Goal: Task Accomplishment & Management: Use online tool/utility

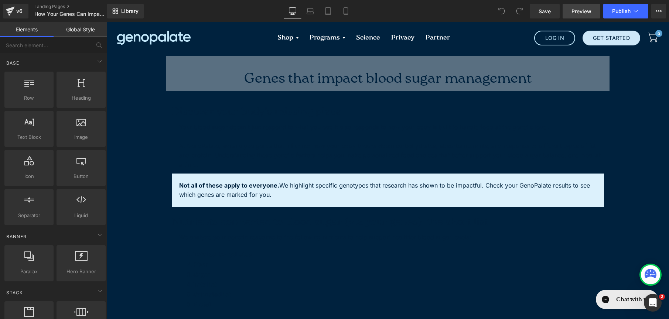
click at [578, 8] on span "Preview" at bounding box center [581, 11] width 20 height 8
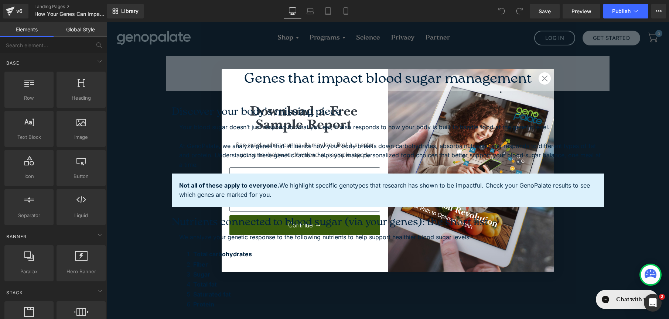
click at [594, 174] on div "Not all of these apply to everyone. We highlight specific genotypes that resear…" at bounding box center [388, 191] width 432 height 34
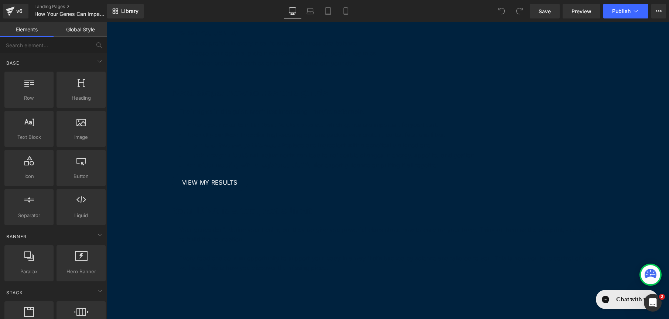
scroll to position [1686, 0]
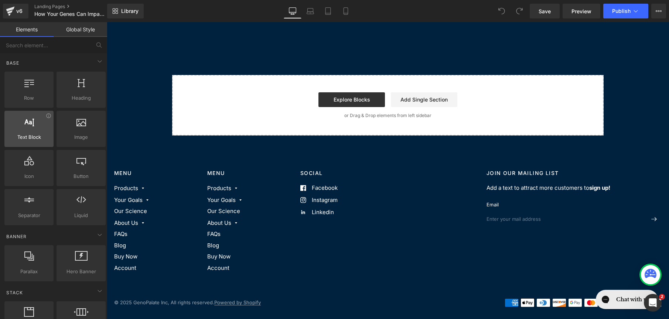
click at [43, 124] on div at bounding box center [29, 125] width 45 height 17
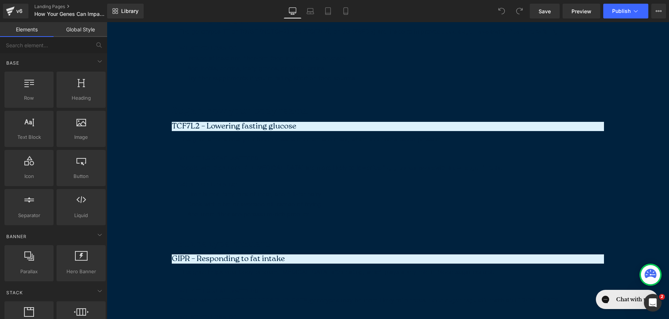
scroll to position [0, 0]
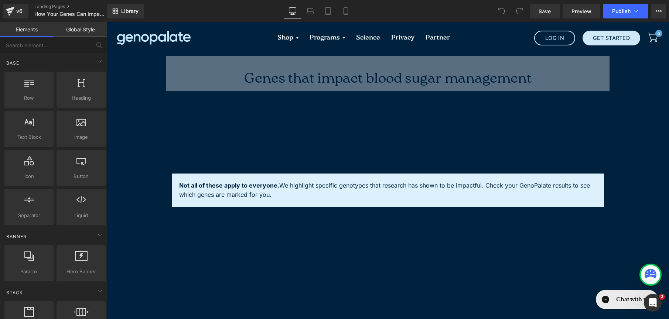
click at [302, 70] on h1 "Genes that impact blood sugar management" at bounding box center [387, 79] width 443 height 24
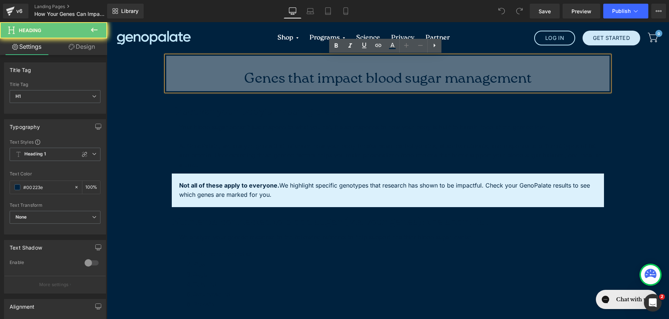
click at [288, 86] on h1 "Genes that impact blood sugar management" at bounding box center [387, 79] width 443 height 24
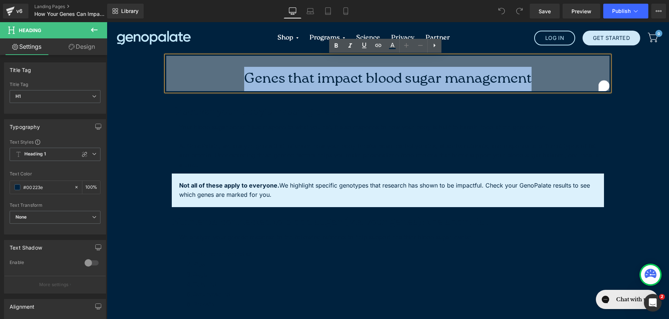
drag, startPoint x: 221, startPoint y: 78, endPoint x: 573, endPoint y: 76, distance: 352.1
click at [573, 76] on h1 "Genes that impact blood sugar management" at bounding box center [387, 79] width 443 height 24
click at [323, 143] on p "At GenoPalate, we analyze genes that influence how your body breaks down carboh…" at bounding box center [391, 155] width 425 height 28
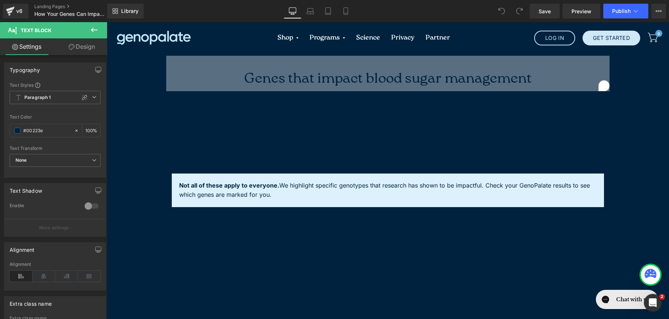
click at [71, 46] on icon at bounding box center [72, 47] width 6 height 6
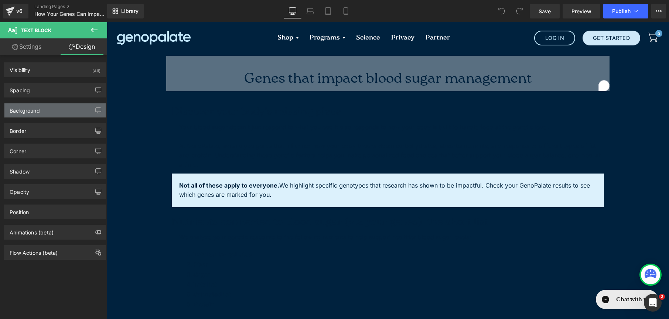
click at [76, 116] on div "Background" at bounding box center [54, 110] width 101 height 14
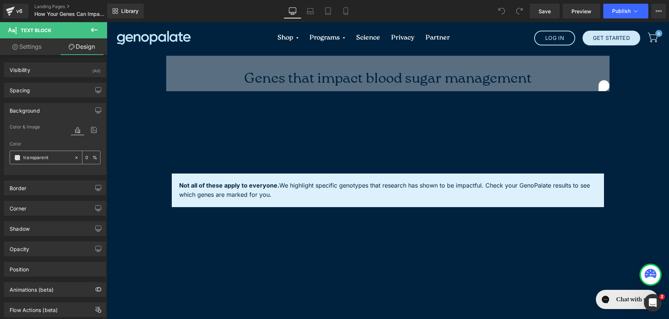
click at [74, 158] on icon at bounding box center [76, 157] width 5 height 5
click at [57, 158] on input "none" at bounding box center [46, 158] width 47 height 8
click at [18, 160] on span at bounding box center [17, 158] width 6 height 6
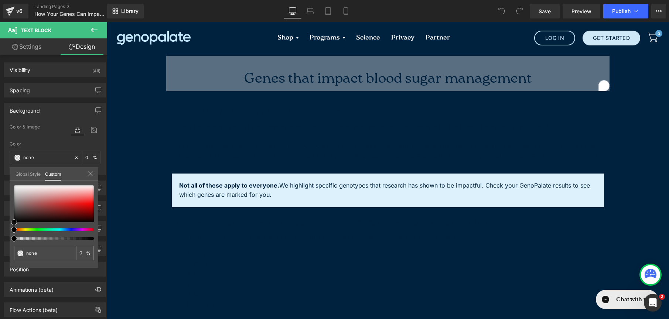
type input "#573c3c"
type input "100"
type input "#573c3c"
type input "100"
type input "#624545"
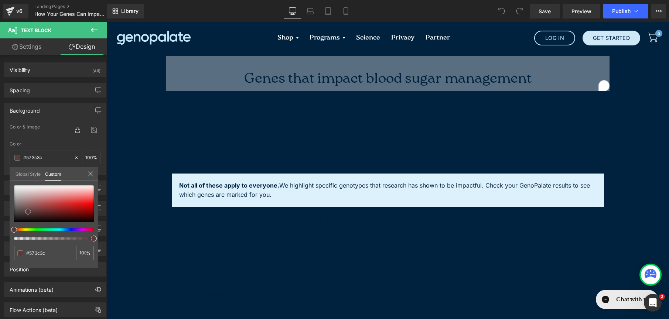
type input "#624545"
type input "#ffffff"
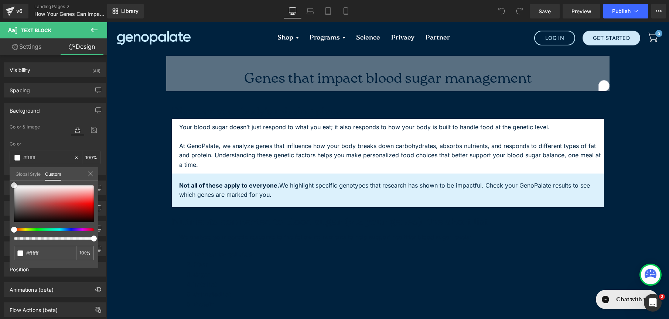
drag, startPoint x: 28, startPoint y: 212, endPoint x: -8, endPoint y: 144, distance: 76.9
click at [0, 144] on html "Text Block You are previewing how the will restyle your page. You can not edit …" at bounding box center [334, 159] width 669 height 319
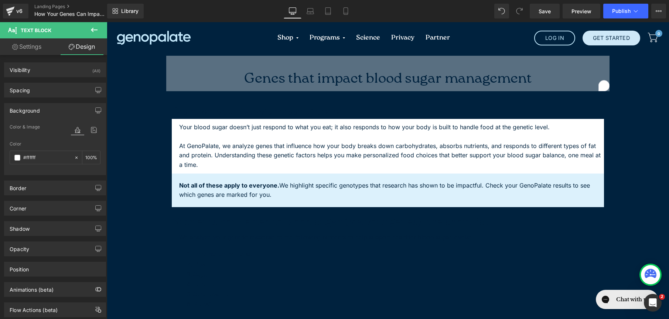
click at [167, 213] on div at bounding box center [388, 170] width 562 height 297
click at [202, 111] on h1 "Discover your body’s missing piece" at bounding box center [388, 112] width 432 height 13
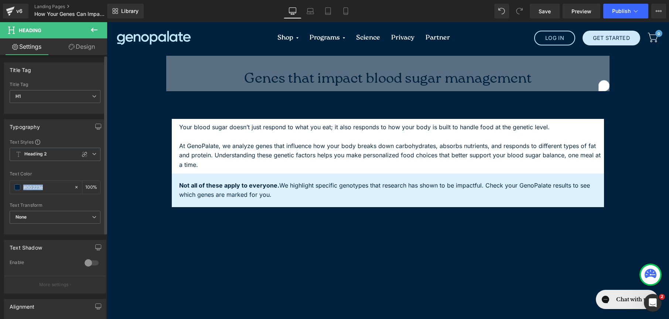
drag, startPoint x: 74, startPoint y: 187, endPoint x: 87, endPoint y: 165, distance: 25.7
click at [87, 165] on div "Text Styles Custom Heading 1 Heading 2 Heading 3 Heading 4 Heading 5 Heading 6 …" at bounding box center [54, 186] width 101 height 95
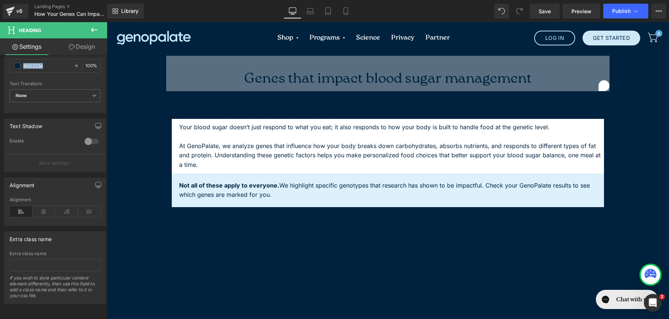
click at [107, 22] on div at bounding box center [107, 22] width 0 height 0
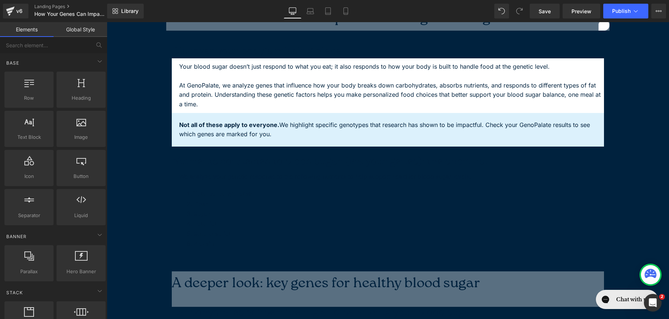
scroll to position [0, 0]
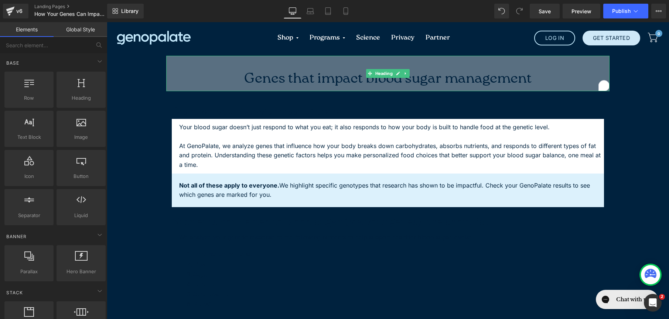
click at [199, 80] on h1 "Genes that impact blood sugar management" at bounding box center [387, 79] width 443 height 24
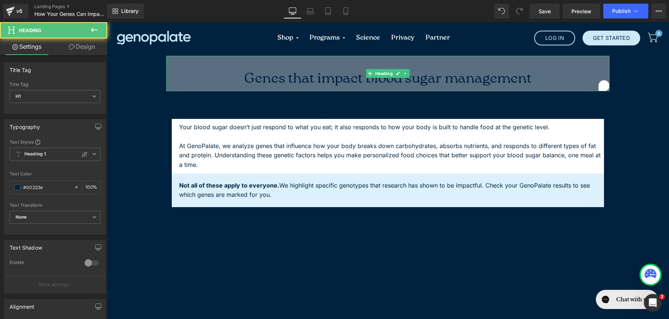
click at [182, 66] on div "Genes that impact blood sugar management" at bounding box center [387, 73] width 443 height 35
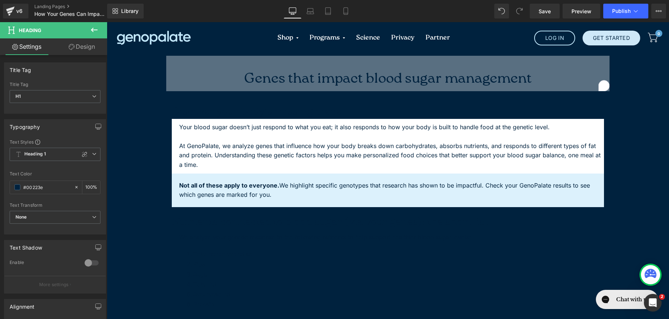
drag, startPoint x: 102, startPoint y: 49, endPoint x: 51, endPoint y: 106, distance: 76.9
click at [102, 49] on link "Design" at bounding box center [82, 46] width 54 height 17
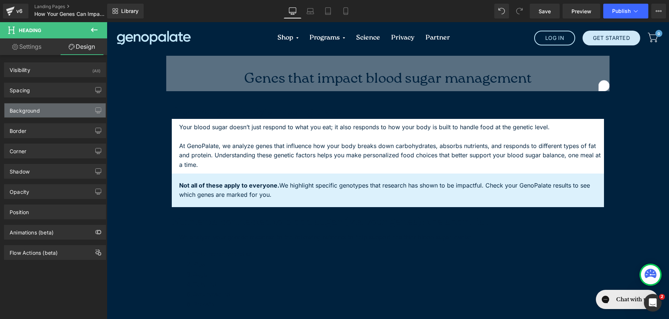
type input "#ffffff"
type input "35"
click at [46, 115] on div "Background" at bounding box center [54, 110] width 101 height 14
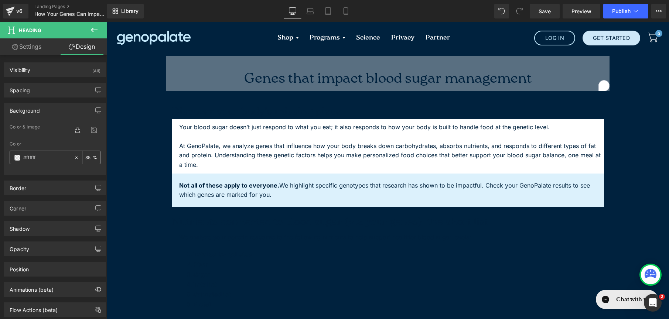
click at [16, 160] on span at bounding box center [17, 158] width 6 height 6
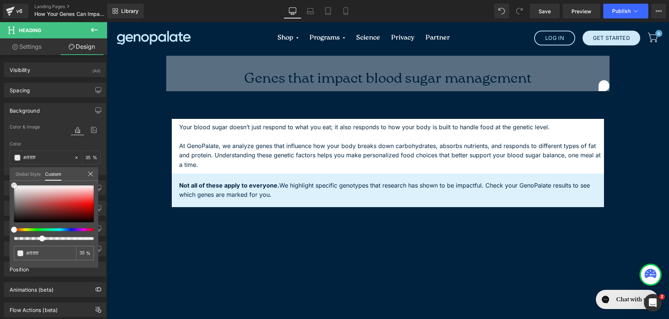
type input "#776363"
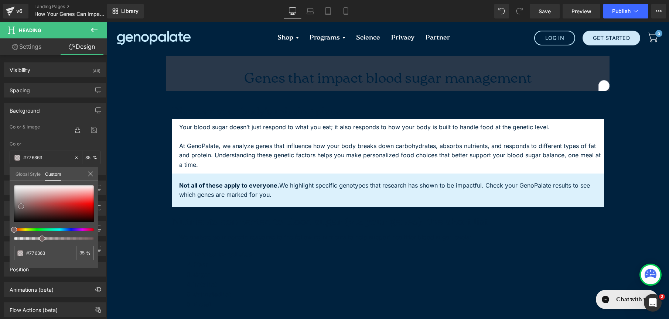
type input "#796767"
type input "#f9f9f9"
type input "#ffffff"
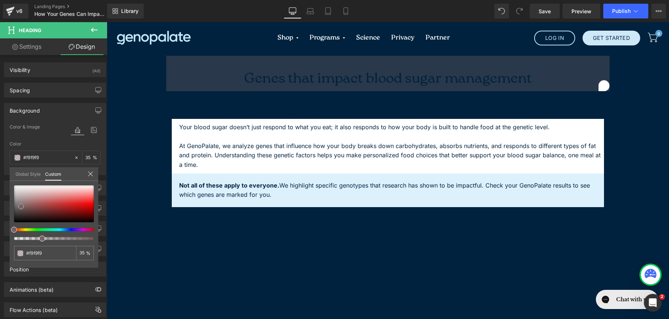
type input "#ffffff"
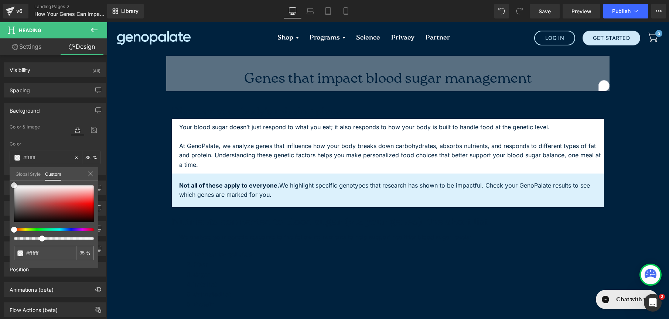
drag, startPoint x: 21, startPoint y: 207, endPoint x: -4, endPoint y: 165, distance: 47.9
click at [0, 165] on html "Text Block You are previewing how the will restyle your page. You can not edit …" at bounding box center [334, 159] width 669 height 319
type input "39"
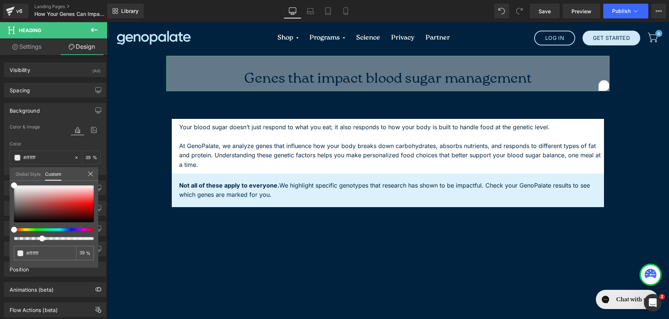
type input "69"
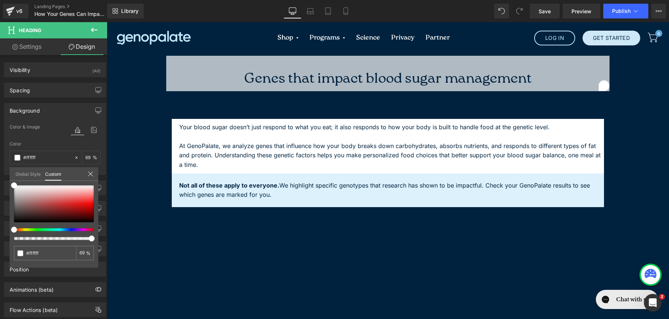
drag, startPoint x: 147, startPoint y: 261, endPoint x: 172, endPoint y: 232, distance: 38.3
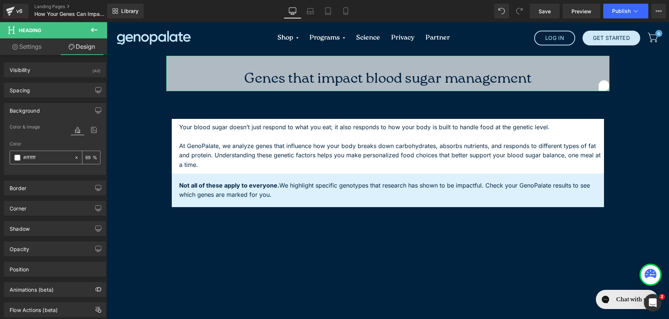
drag, startPoint x: 88, startPoint y: 159, endPoint x: 71, endPoint y: 154, distance: 17.7
click at [74, 154] on div "69 %" at bounding box center [87, 157] width 26 height 13
drag, startPoint x: 89, startPoint y: 157, endPoint x: 83, endPoint y: 156, distance: 6.1
click at [85, 156] on input "69" at bounding box center [88, 157] width 7 height 8
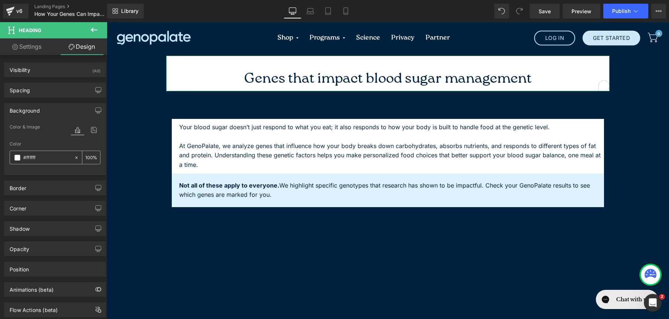
type input "100"
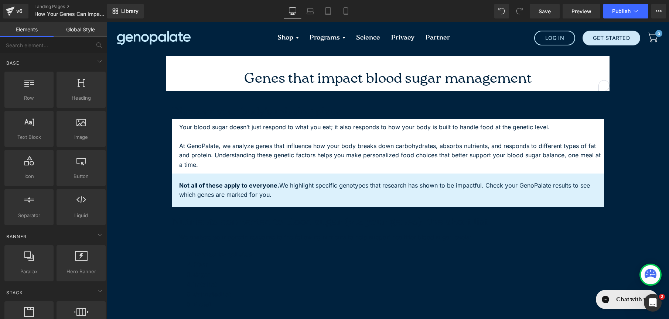
click at [75, 29] on link "Global Style" at bounding box center [81, 29] width 54 height 15
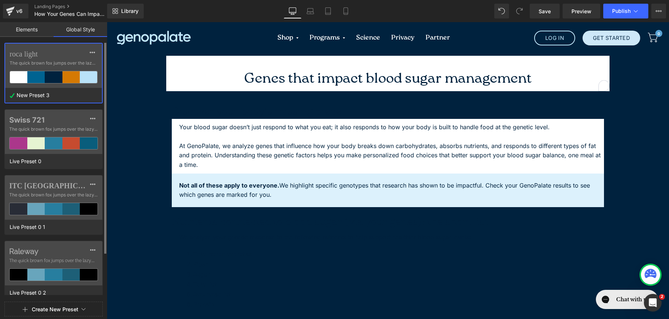
click at [78, 60] on span "The quick brown fox jumps over the lazy..." at bounding box center [54, 63] width 88 height 7
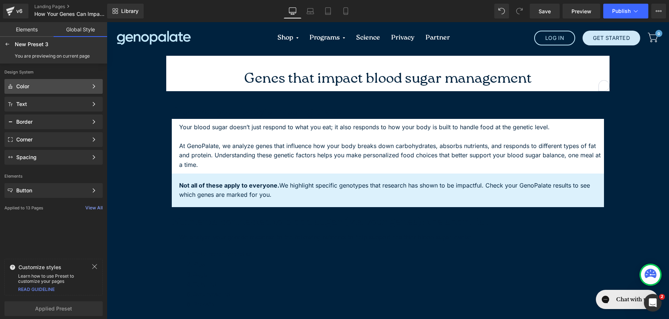
click at [44, 85] on div "Color" at bounding box center [52, 86] width 72 height 6
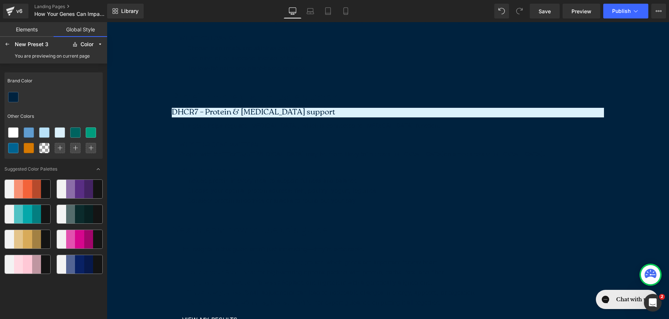
scroll to position [1691, 0]
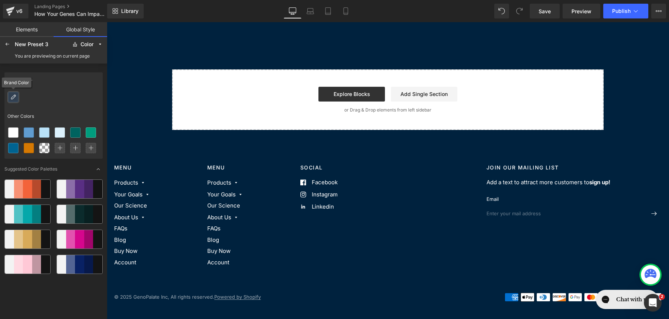
click at [16, 97] on icon at bounding box center [13, 97] width 6 height 6
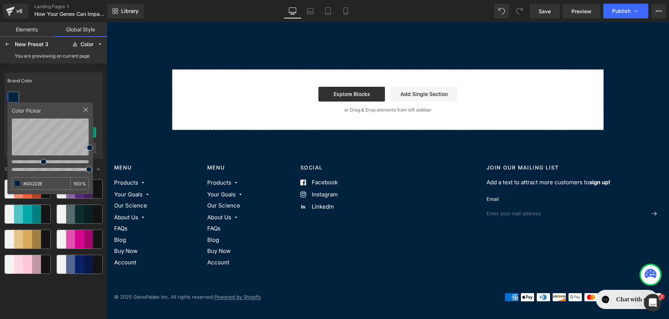
type input "#FFFFFF"
click at [0, 91] on html "Text Block You are previewing how the New Preset 3 will restyle your page. You …" at bounding box center [334, 159] width 669 height 319
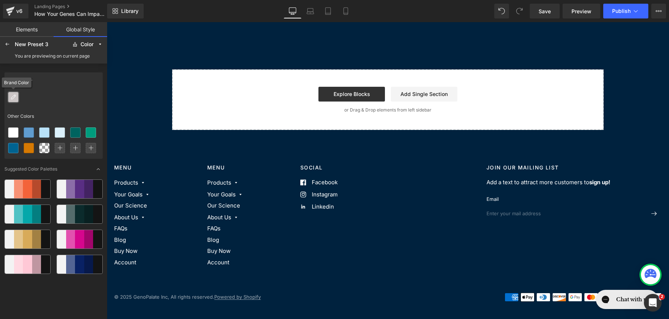
click at [19, 99] on div at bounding box center [13, 97] width 12 height 12
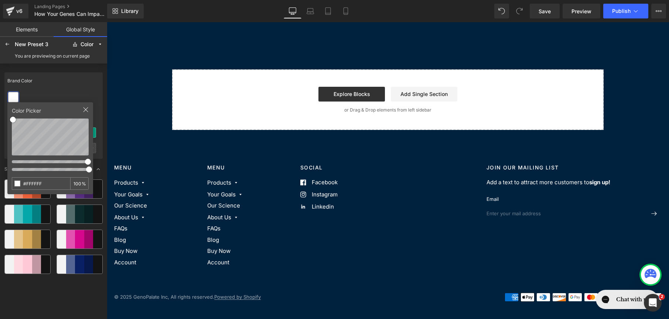
drag, startPoint x: 48, startPoint y: 184, endPoint x: -6, endPoint y: 177, distance: 54.4
click at [0, 177] on html "Text Block You are previewing how the New Preset 3 will restyle your page. You …" at bounding box center [334, 159] width 669 height 319
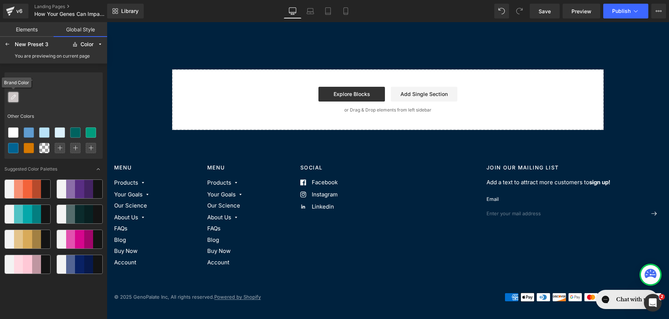
click at [16, 99] on div at bounding box center [13, 97] width 10 height 10
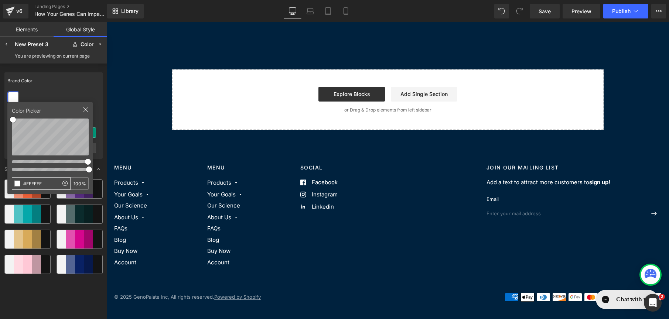
drag, startPoint x: 44, startPoint y: 183, endPoint x: 15, endPoint y: 177, distance: 29.0
click at [15, 178] on input "#FFFFFF" at bounding box center [35, 184] width 46 height 12
type input "0022"
type input "13"
type input "00223e"
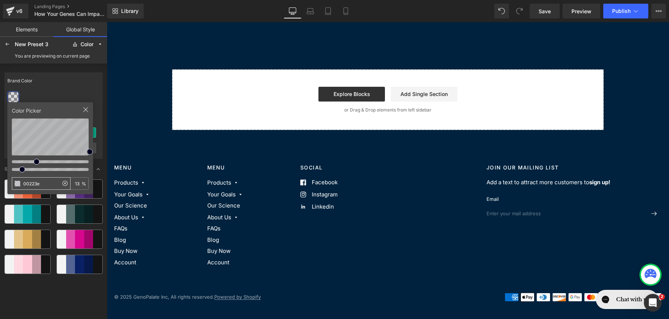
type input "100"
type input "#00223E"
click at [99, 88] on div "Brand Color" at bounding box center [53, 80] width 98 height 17
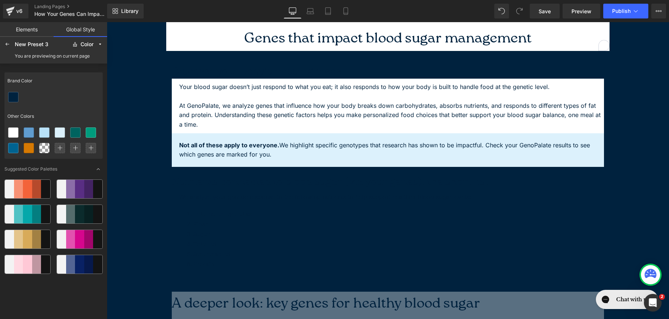
scroll to position [0, 0]
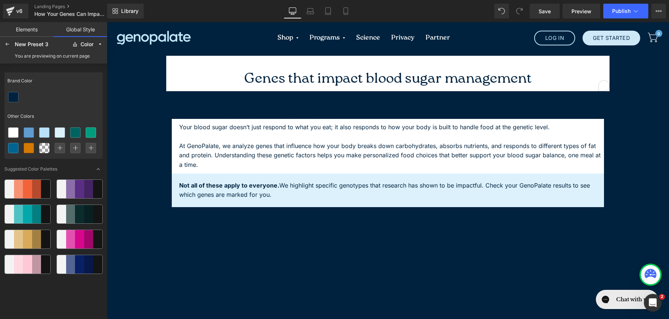
click at [86, 30] on link "Global Style" at bounding box center [81, 29] width 54 height 15
click at [4, 41] on icon at bounding box center [7, 44] width 6 height 6
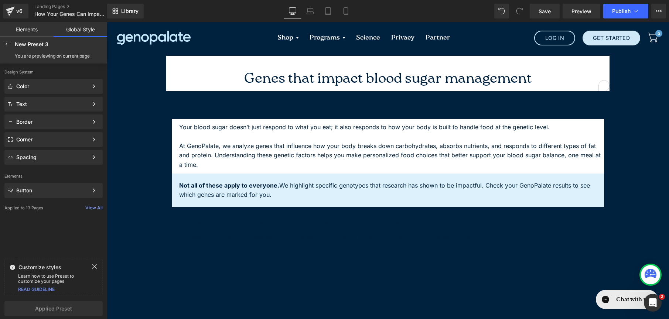
click at [4, 41] on icon at bounding box center [7, 44] width 6 height 6
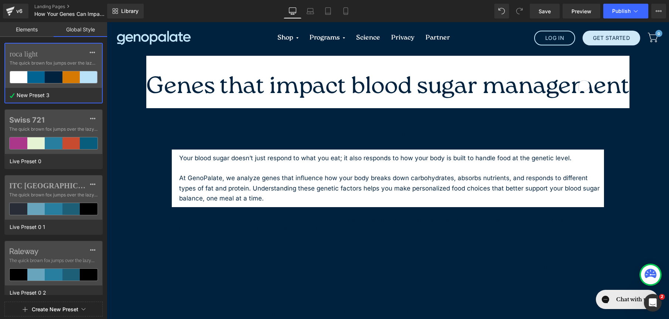
click at [7, 34] on link "Elements" at bounding box center [27, 29] width 54 height 15
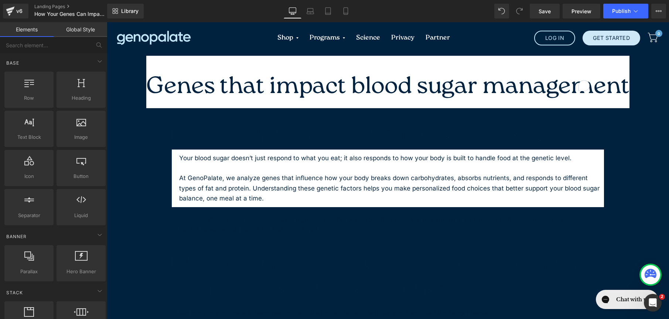
click at [14, 27] on link "Elements" at bounding box center [27, 29] width 54 height 15
click at [26, 34] on link "Elements" at bounding box center [27, 29] width 54 height 15
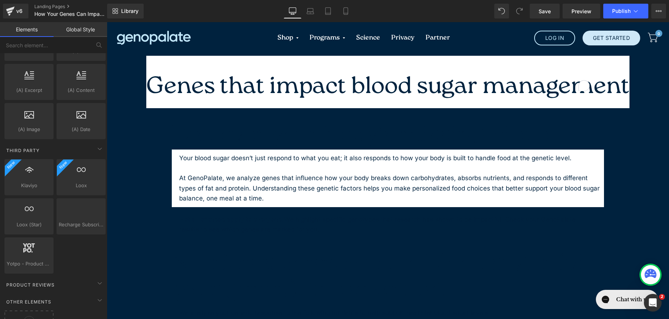
scroll to position [1363, 0]
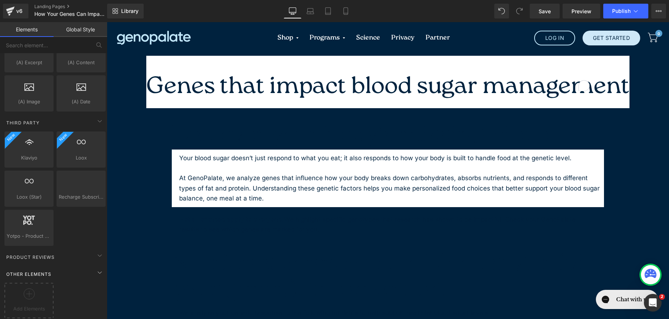
click at [57, 269] on div "Other Elements" at bounding box center [55, 274] width 104 height 15
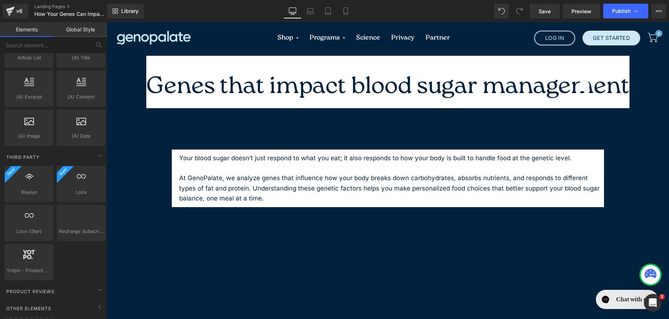
scroll to position [1325, 0]
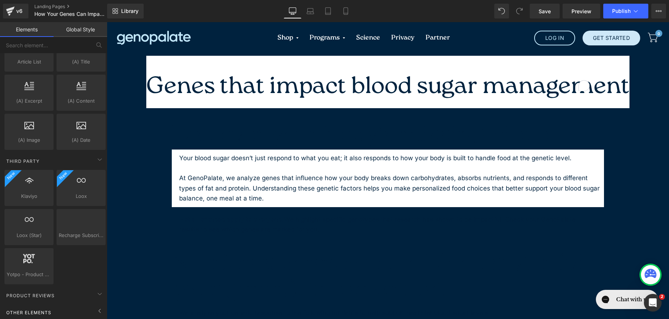
click at [69, 309] on div "Other Elements" at bounding box center [55, 312] width 104 height 15
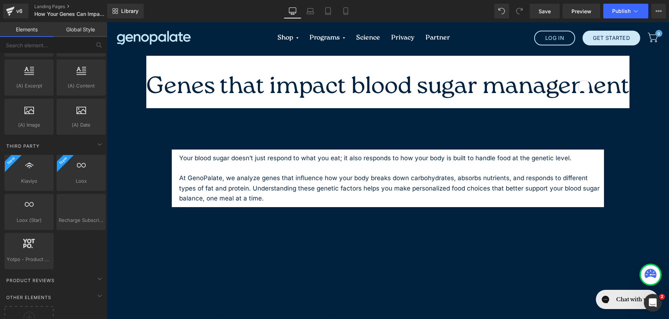
scroll to position [1363, 0]
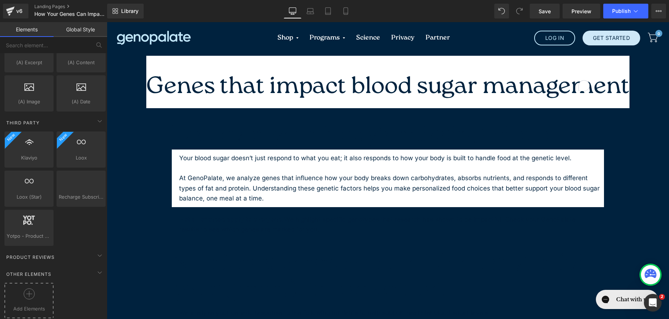
click at [25, 307] on div "Add Elements" at bounding box center [28, 300] width 49 height 35
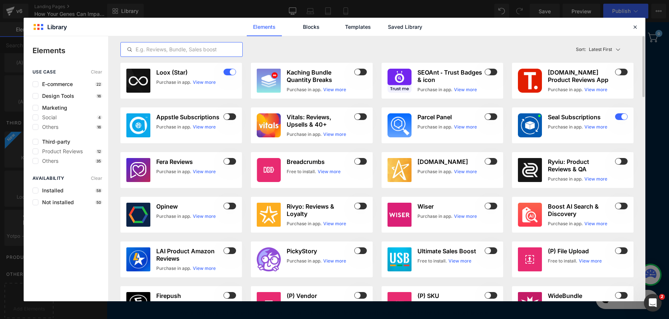
click at [182, 50] on input "text" at bounding box center [182, 49] width 122 height 9
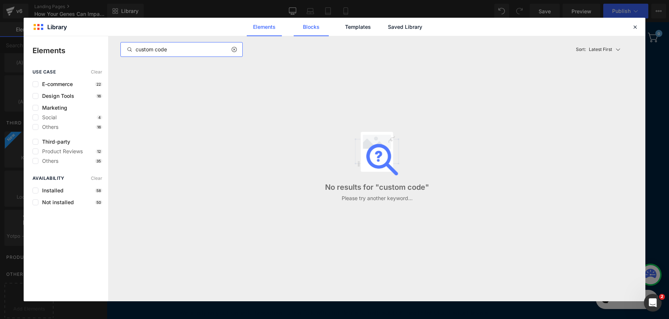
type input "custom code"
click at [388, 23] on link "Blocks" at bounding box center [405, 27] width 35 height 18
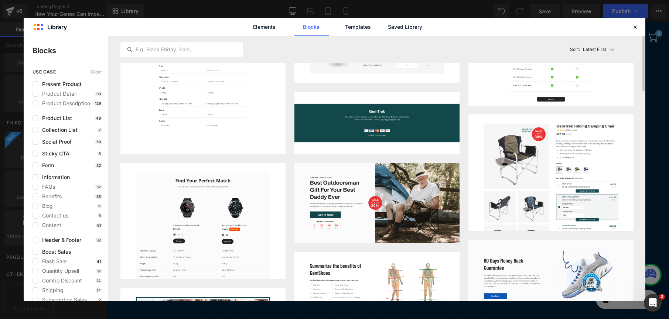
scroll to position [216, 0]
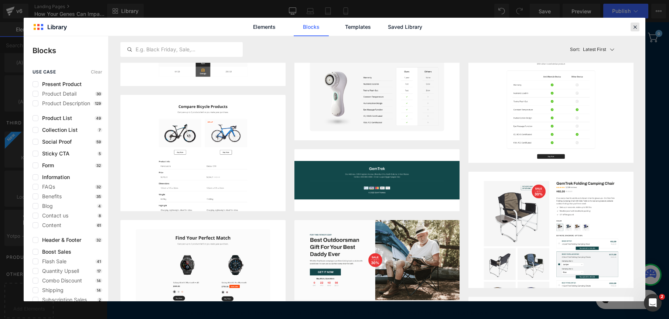
click at [631, 27] on div at bounding box center [635, 27] width 9 height 9
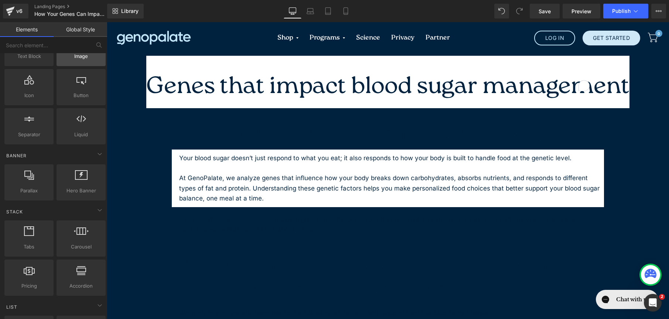
scroll to position [0, 0]
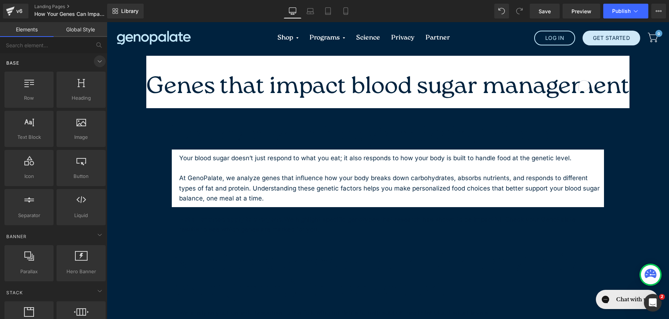
click at [94, 58] on span at bounding box center [100, 61] width 12 height 12
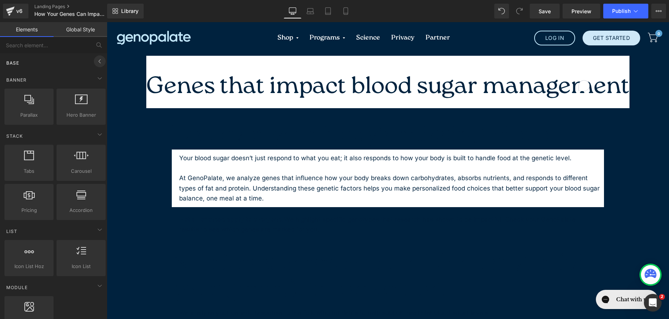
click at [95, 58] on icon at bounding box center [99, 61] width 9 height 9
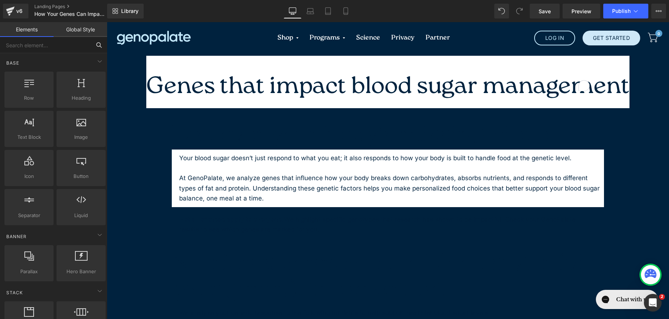
click at [72, 44] on input "text" at bounding box center [45, 45] width 91 height 16
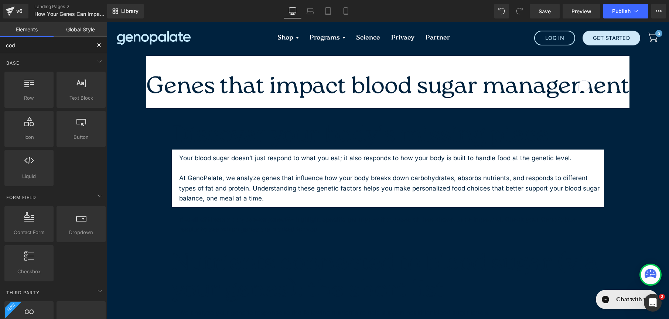
type input "code"
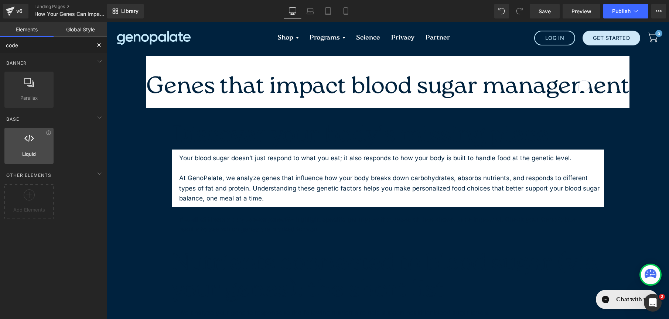
click at [33, 137] on div at bounding box center [29, 142] width 45 height 17
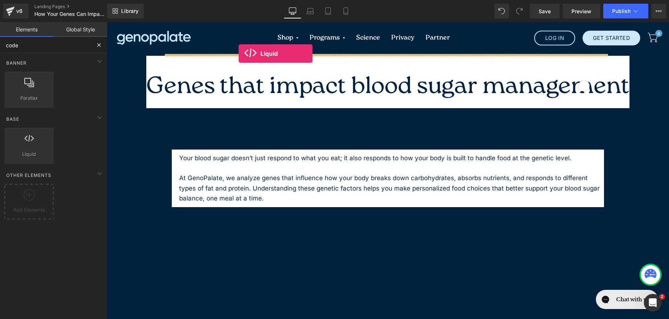
drag, startPoint x: 140, startPoint y: 172, endPoint x: 239, endPoint y: 54, distance: 154.0
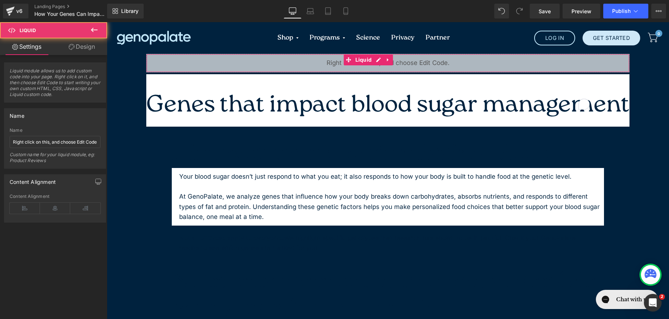
click at [240, 60] on div "Liquid" at bounding box center [387, 63] width 483 height 18
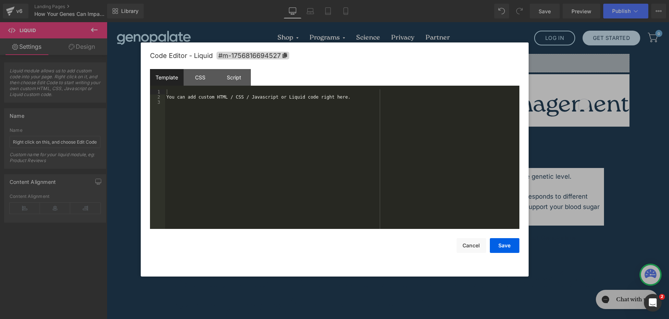
click at [334, 0] on div "Liquid You are previewing how the New Preset 3 will restyle your page. You can …" at bounding box center [334, 0] width 669 height 0
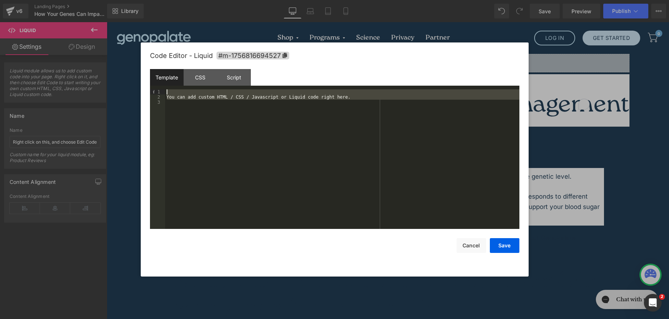
drag, startPoint x: 337, startPoint y: 131, endPoint x: 167, endPoint y: 92, distance: 174.0
click at [167, 92] on div "You can add custom HTML / CSS / Javascript or Liquid code right here." at bounding box center [342, 164] width 354 height 150
click at [192, 79] on div "CSS" at bounding box center [201, 77] width 34 height 17
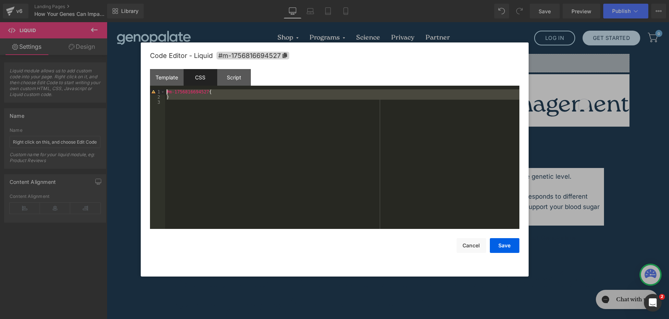
drag, startPoint x: 206, startPoint y: 116, endPoint x: 139, endPoint y: 83, distance: 74.7
click at [139, 83] on body "Liquid You are previewing how the New Preset 3 will restyle your page. You can …" at bounding box center [334, 159] width 669 height 319
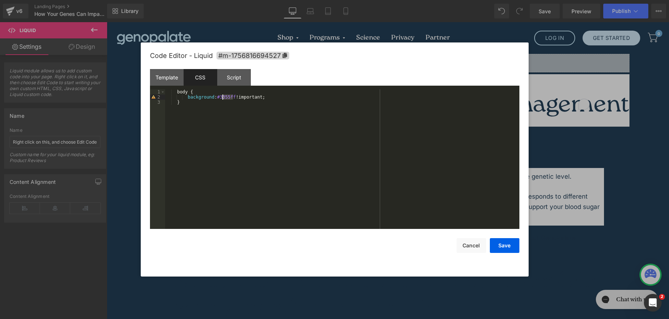
drag, startPoint x: 233, startPoint y: 95, endPoint x: 223, endPoint y: 96, distance: 9.7
click at [223, 96] on div "body { background : #3355ff !important; }" at bounding box center [342, 164] width 354 height 150
click at [504, 241] on button "Save" at bounding box center [505, 245] width 30 height 15
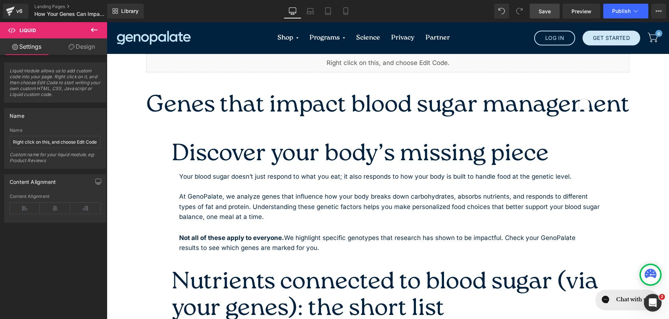
click at [542, 11] on span "Save" at bounding box center [545, 11] width 12 height 8
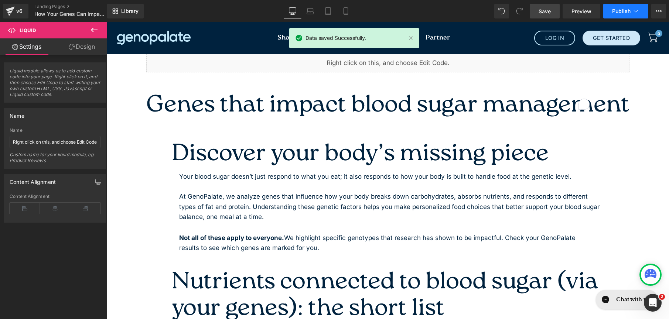
click at [622, 15] on button "Publish" at bounding box center [625, 11] width 45 height 15
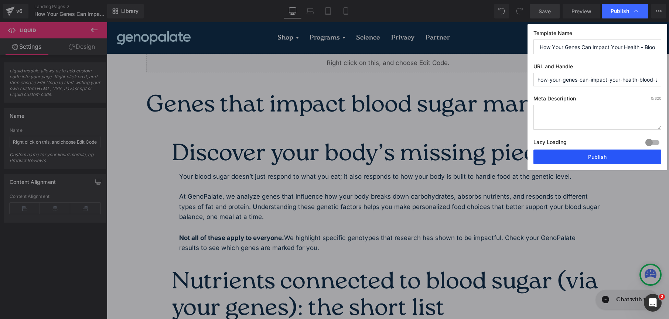
drag, startPoint x: 613, startPoint y: 161, endPoint x: 88, endPoint y: 146, distance: 525.5
click at [613, 161] on button "Publish" at bounding box center [597, 157] width 128 height 15
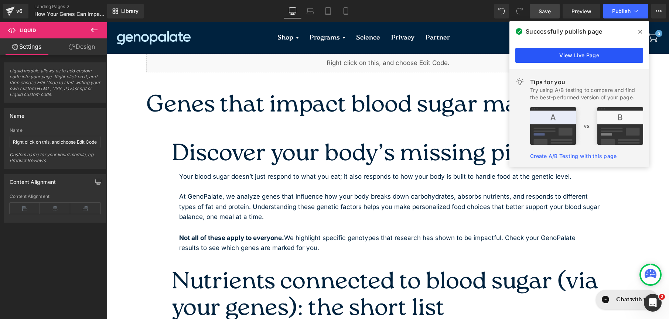
click at [566, 54] on link "View Live Page" at bounding box center [579, 55] width 128 height 15
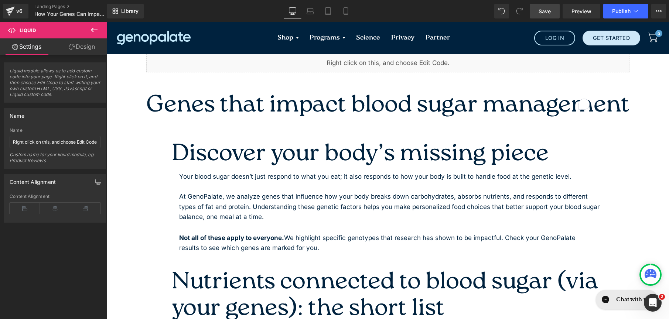
click at [541, 15] on span "Save" at bounding box center [545, 11] width 12 height 8
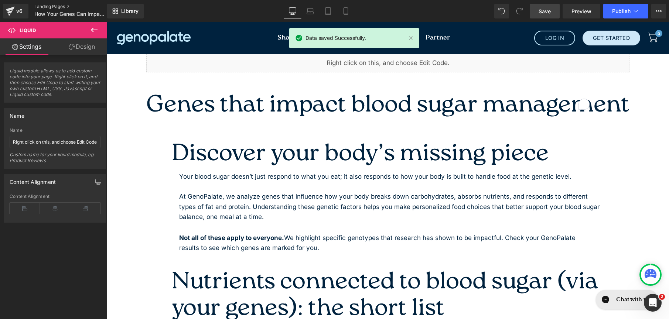
click at [54, 6] on link "Landing Pages" at bounding box center [76, 7] width 85 height 6
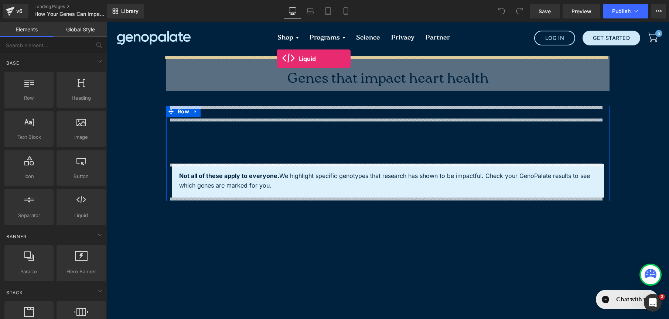
drag, startPoint x: 206, startPoint y: 218, endPoint x: 277, endPoint y: 59, distance: 174.1
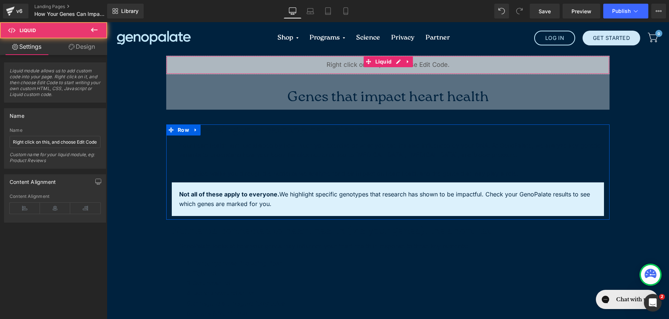
click at [414, 68] on div "Liquid" at bounding box center [387, 65] width 443 height 18
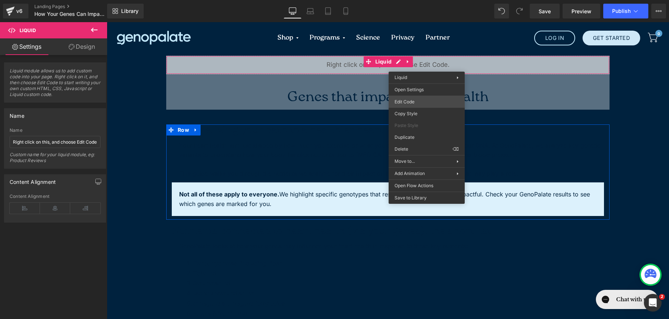
click at [409, 0] on div "Liquid You are previewing how the will restyle your page. You can not edit Elem…" at bounding box center [334, 0] width 669 height 0
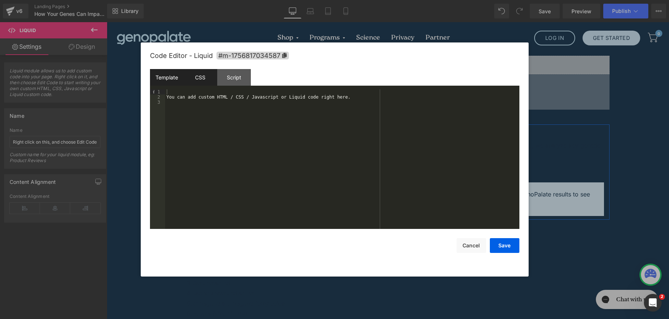
click at [194, 77] on div "CSS" at bounding box center [201, 77] width 34 height 17
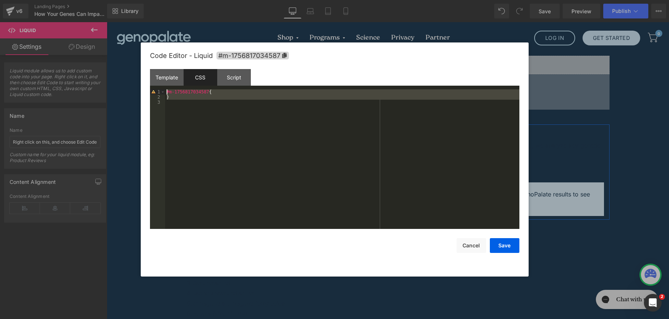
drag, startPoint x: 243, startPoint y: 130, endPoint x: 141, endPoint y: 89, distance: 109.3
click at [141, 89] on div "Code Editor - Liquid #m-1756817034587 Template CSS Script Data 1 2 3 You can ad…" at bounding box center [335, 159] width 388 height 234
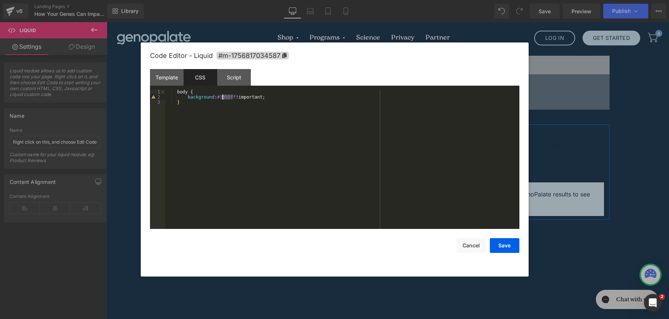
drag, startPoint x: 233, startPoint y: 99, endPoint x: 223, endPoint y: 98, distance: 9.6
click at [223, 98] on div "body { background : #3355ff !important; }" at bounding box center [342, 164] width 354 height 150
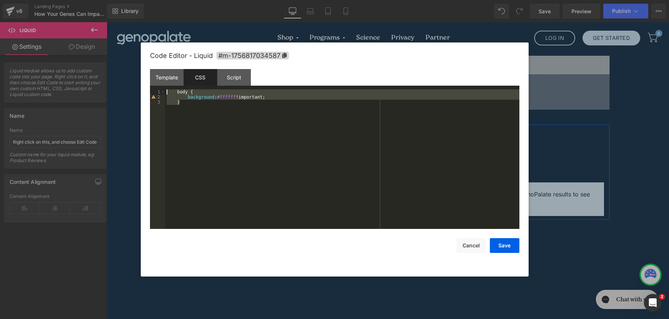
drag, startPoint x: 228, startPoint y: 108, endPoint x: 65, endPoint y: 64, distance: 167.9
click at [65, 64] on body "Liquid You are previewing how the will restyle your page. You can not edit Elem…" at bounding box center [334, 159] width 669 height 319
click at [508, 247] on button "Save" at bounding box center [505, 245] width 30 height 15
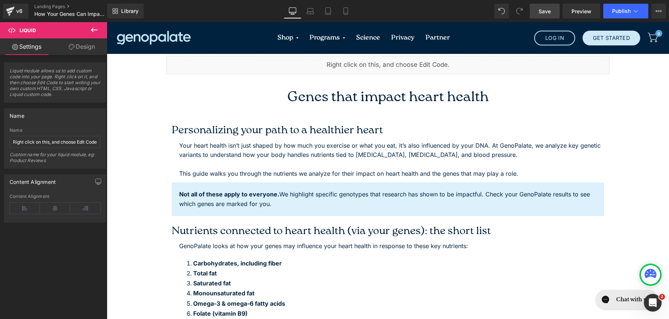
click at [548, 14] on span "Save" at bounding box center [545, 11] width 12 height 8
click at [641, 10] on button "Publish" at bounding box center [625, 11] width 45 height 15
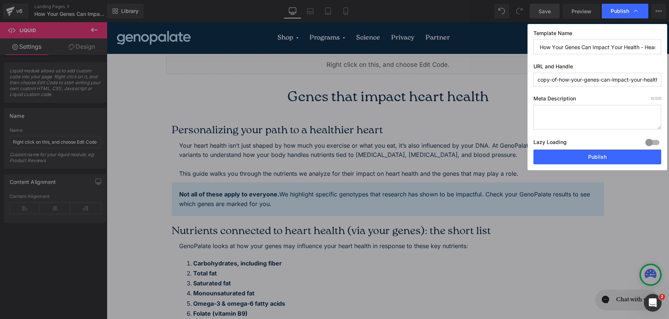
scroll to position [0, 37]
drag, startPoint x: 587, startPoint y: 81, endPoint x: 660, endPoint y: 83, distance: 72.4
click at [660, 83] on input "copy-of-how-your-genes-can-impact-your-health-heart-health" at bounding box center [597, 80] width 128 height 14
click at [554, 84] on input "copy-of-how-your-genes-can-impact-your-health-heart-health" at bounding box center [597, 80] width 128 height 14
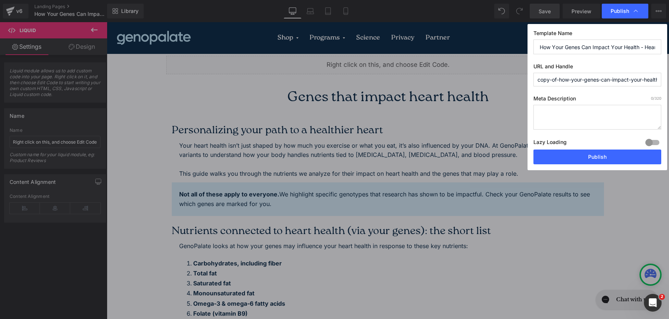
drag, startPoint x: 520, startPoint y: 75, endPoint x: 503, endPoint y: 73, distance: 17.1
click at [503, 73] on div "Publish Template Name How Your Genes Can Impact Your Health - Heart Health URL …" at bounding box center [334, 159] width 669 height 319
drag, startPoint x: 559, startPoint y: 81, endPoint x: 523, endPoint y: 76, distance: 35.7
click at [523, 76] on div "Publish Template Name How Your Genes Can Impact Your Health - Heart Health URL …" at bounding box center [334, 159] width 669 height 319
type input "copy-of-how-your-genes-can-impact-your-health-heart-health"
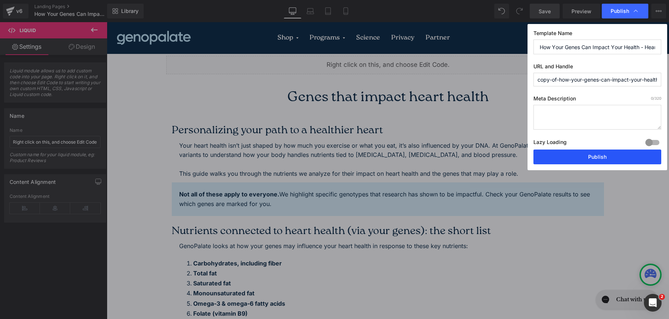
click at [607, 154] on button "Publish" at bounding box center [597, 157] width 128 height 15
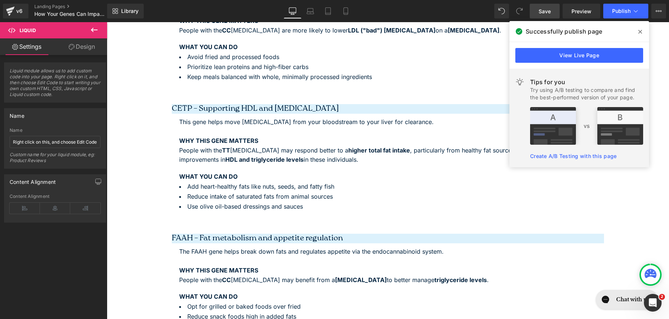
scroll to position [329, 0]
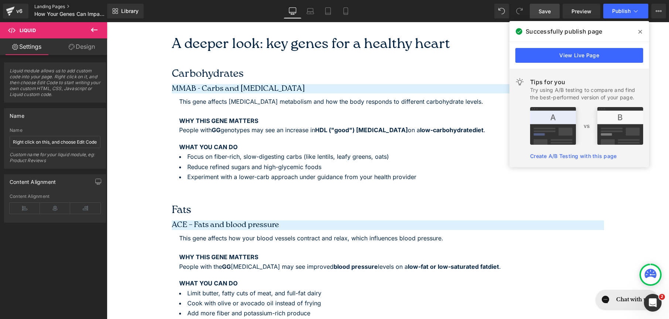
click at [39, 6] on link "Landing Pages" at bounding box center [76, 7] width 85 height 6
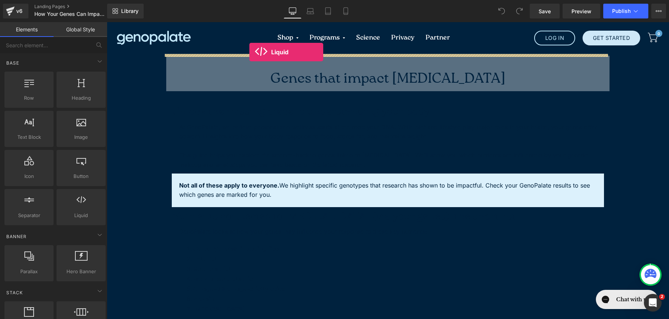
drag, startPoint x: 186, startPoint y: 238, endPoint x: 249, endPoint y: 52, distance: 195.7
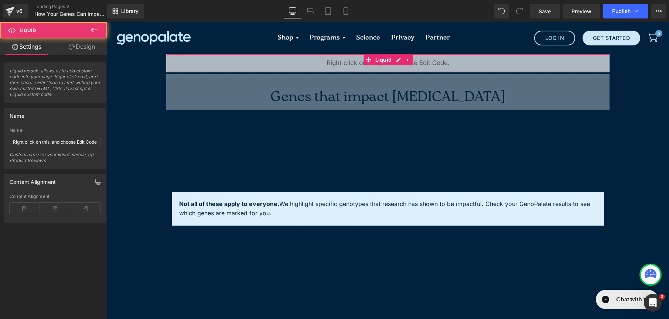
click at [328, 61] on div "Liquid" at bounding box center [387, 63] width 443 height 18
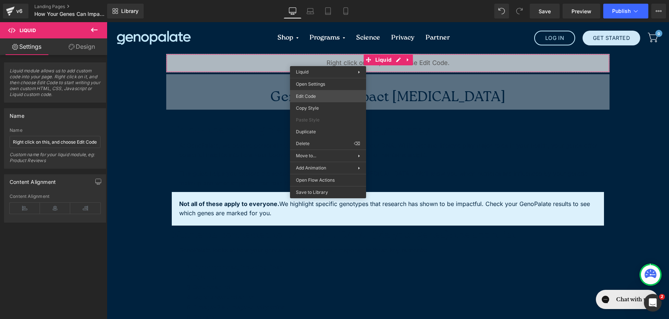
click at [326, 0] on div "Liquid You are previewing how the will restyle your page. You can not edit Elem…" at bounding box center [334, 0] width 669 height 0
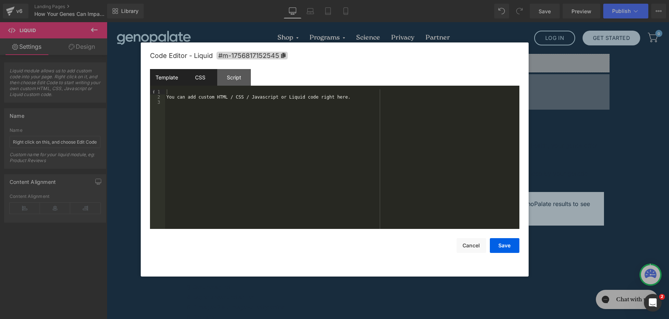
click at [186, 81] on div "CSS" at bounding box center [201, 77] width 34 height 17
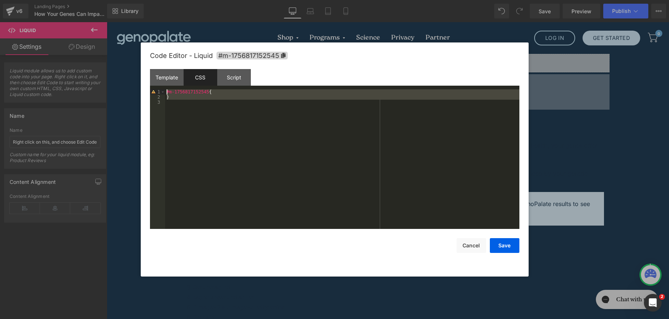
drag, startPoint x: 266, startPoint y: 127, endPoint x: 146, endPoint y: 80, distance: 129.2
click at [146, 80] on div "Code Editor - Liquid #m-1756817152545 Template CSS Script Data 1 2 3 You can ad…" at bounding box center [335, 159] width 388 height 234
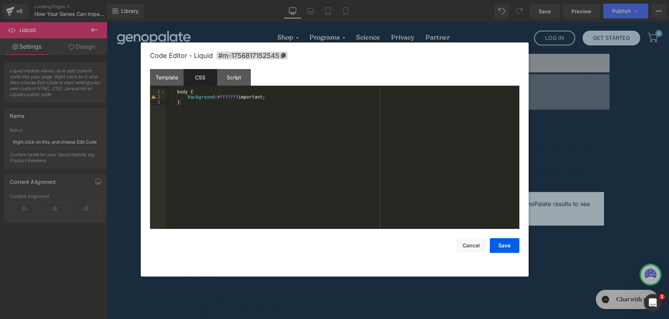
click at [506, 234] on div "Save Cancel" at bounding box center [334, 241] width 369 height 24
click at [510, 248] on button "Save" at bounding box center [505, 245] width 30 height 15
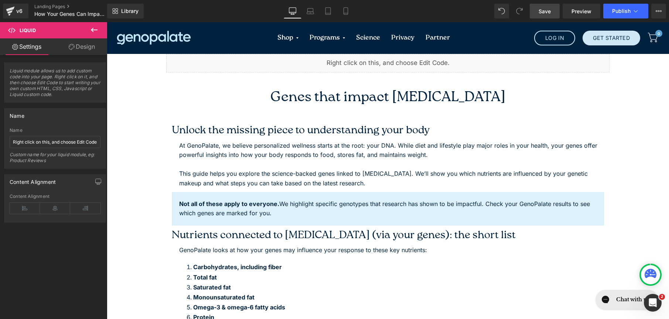
click at [542, 17] on link "Save" at bounding box center [545, 11] width 30 height 15
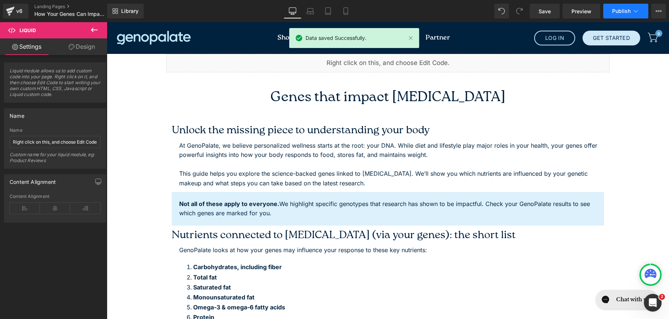
click at [625, 13] on span "Publish" at bounding box center [621, 11] width 18 height 6
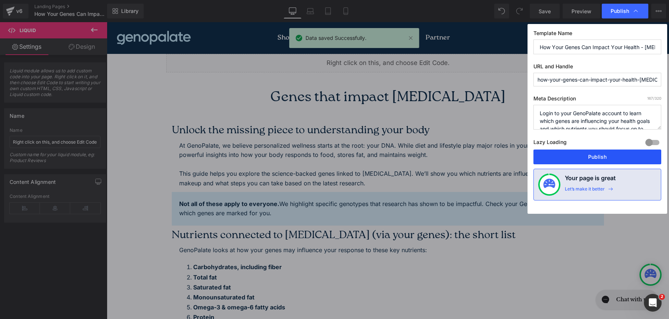
click at [608, 153] on button "Publish" at bounding box center [597, 157] width 128 height 15
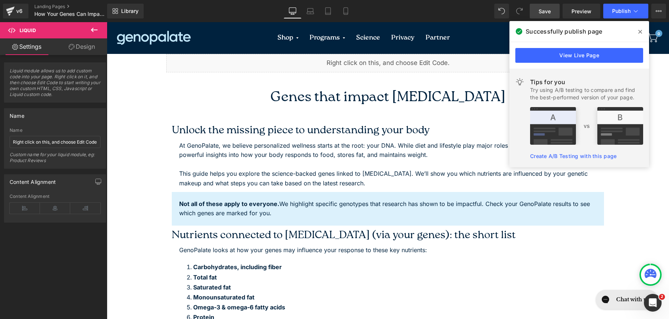
click at [551, 9] on span "Save" at bounding box center [545, 11] width 12 height 8
click at [550, 13] on span "." at bounding box center [550, 11] width 1 height 6
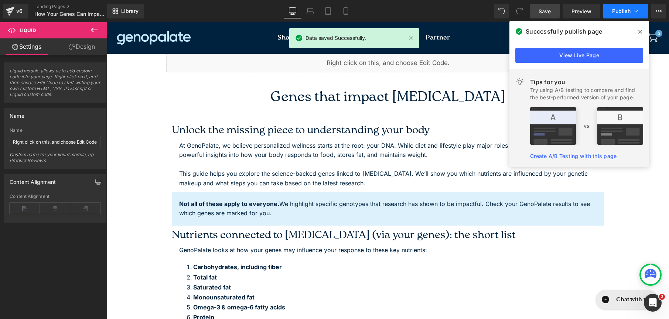
click at [620, 11] on span "Publish" at bounding box center [621, 11] width 18 height 6
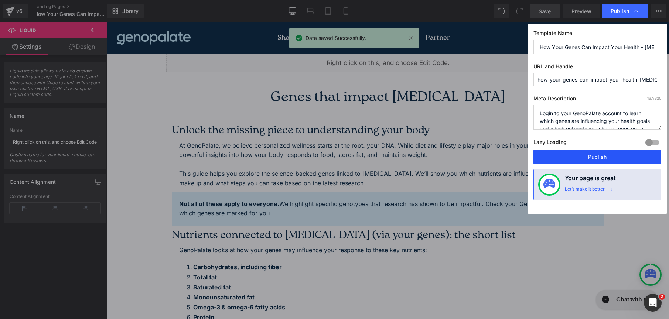
click at [591, 160] on button "Publish" at bounding box center [597, 157] width 128 height 15
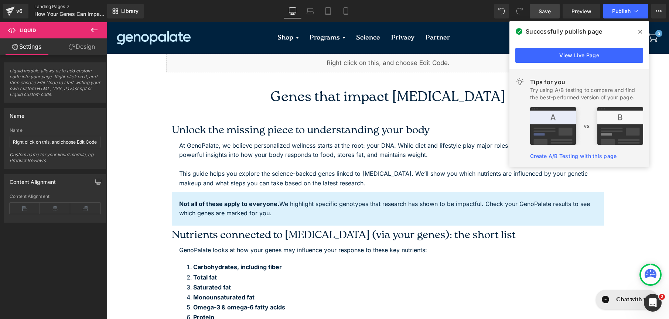
click at [58, 6] on link "Landing Pages" at bounding box center [76, 7] width 85 height 6
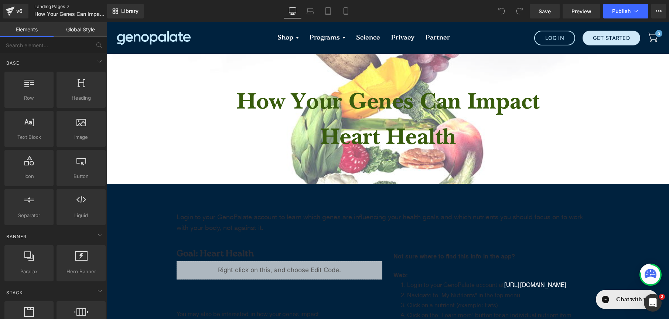
click at [55, 5] on link "Landing Pages" at bounding box center [76, 7] width 85 height 6
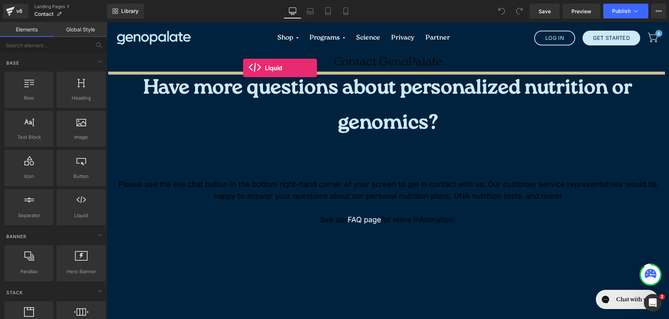
drag, startPoint x: 183, startPoint y: 236, endPoint x: 243, endPoint y: 68, distance: 178.8
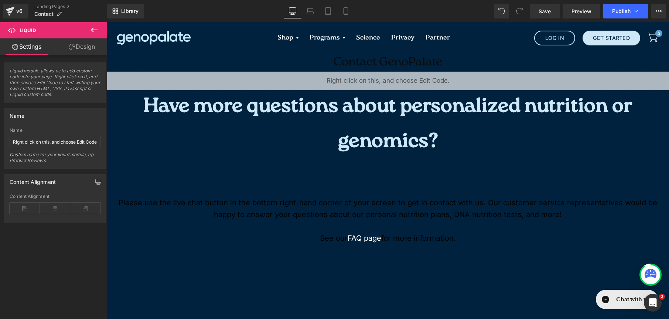
click at [371, 86] on div "Liquid" at bounding box center [388, 81] width 562 height 18
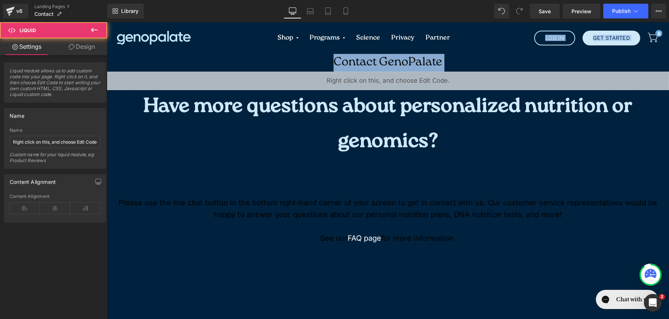
drag, startPoint x: 347, startPoint y: 86, endPoint x: 340, endPoint y: 53, distance: 33.5
click at [297, 80] on div "Liquid" at bounding box center [388, 81] width 562 height 18
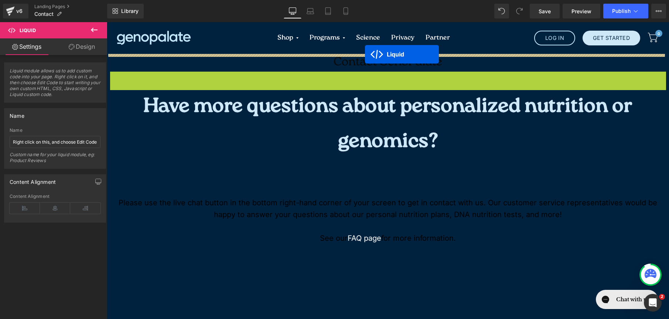
drag, startPoint x: 363, startPoint y: 78, endPoint x: 365, endPoint y: 54, distance: 23.4
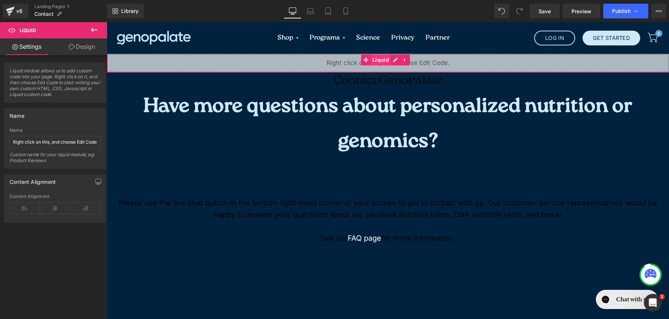
click at [381, 62] on span "Liquid" at bounding box center [381, 59] width 20 height 11
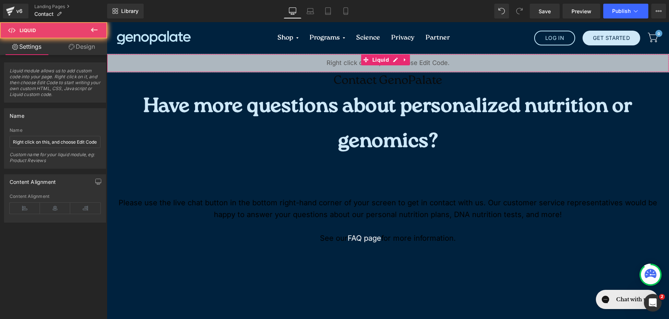
click at [337, 65] on div "Liquid" at bounding box center [388, 63] width 562 height 18
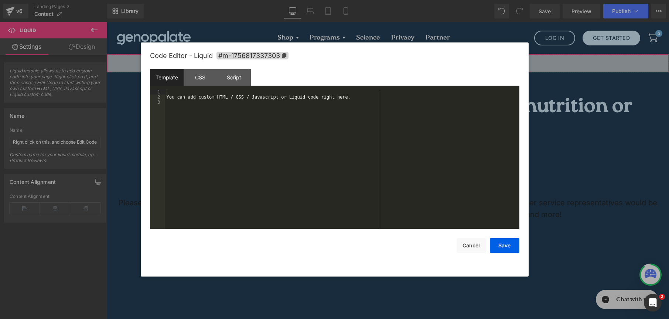
click at [331, 0] on div "Liquid You are previewing how the will restyle your page. You can not edit Elem…" at bounding box center [334, 0] width 669 height 0
click at [199, 76] on div "CSS" at bounding box center [201, 77] width 34 height 17
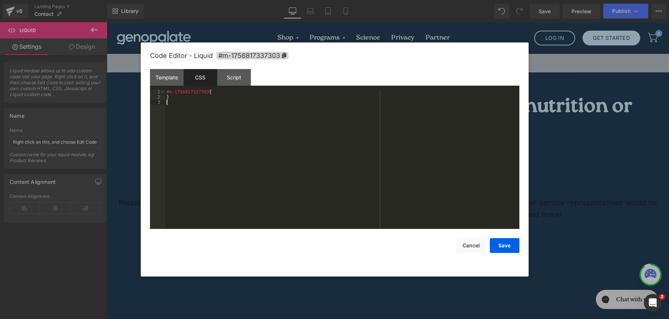
drag, startPoint x: 263, startPoint y: 144, endPoint x: 151, endPoint y: 87, distance: 126.1
click at [151, 87] on div "Template CSS Script Data 1 2 3 You can add custom HTML / CSS / Javascript or Li…" at bounding box center [334, 149] width 369 height 160
click at [499, 243] on button "Save" at bounding box center [505, 245] width 30 height 15
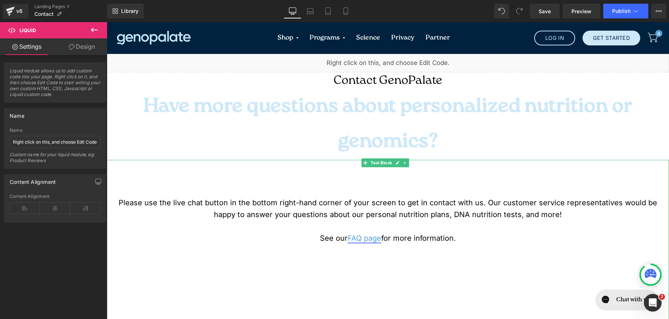
click at [373, 238] on link "FAQ page" at bounding box center [365, 238] width 34 height 9
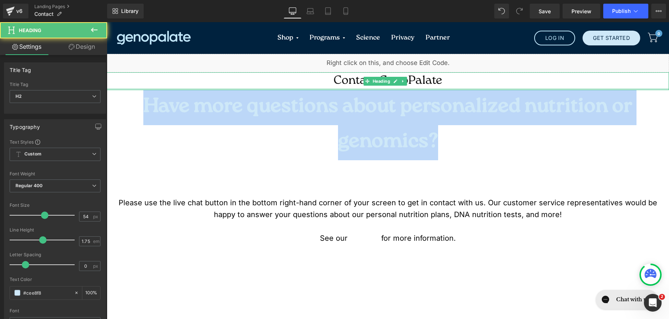
drag, startPoint x: 438, startPoint y: 140, endPoint x: 157, endPoint y: 89, distance: 286.5
click at [157, 89] on div "Liquid Contact GenoPalate Heading Have more questions about personalized nutrit…" at bounding box center [388, 259] width 562 height 410
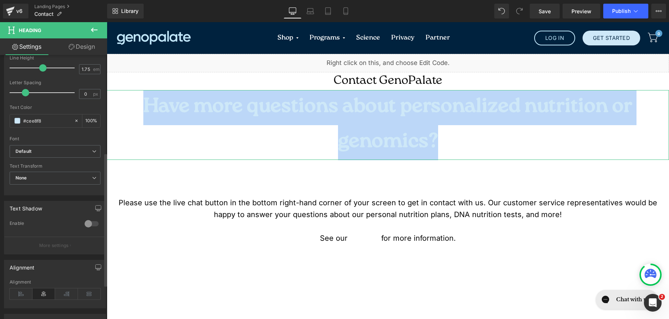
scroll to position [193, 0]
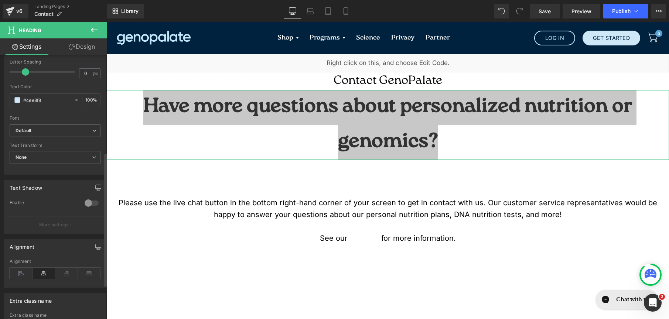
drag, startPoint x: 42, startPoint y: 99, endPoint x: 7, endPoint y: 98, distance: 34.7
click at [7, 98] on div "Text Styles Custom Custom Setup Global Style Custom Setup Global Style Thin 100…" at bounding box center [54, 60] width 101 height 228
type input "00"
type input "0"
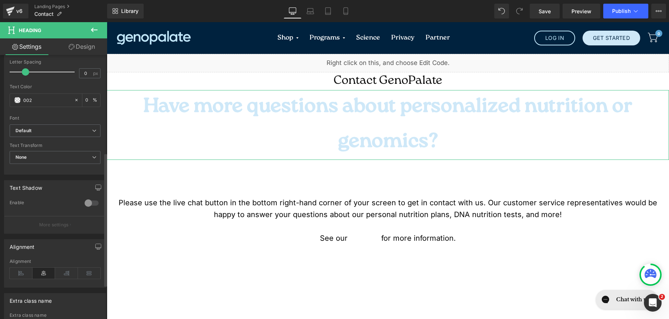
type input "0022"
type input "13"
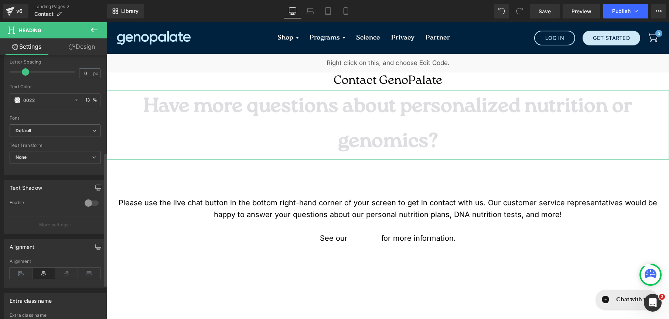
type input "00223"
type input "0"
type input "00223e"
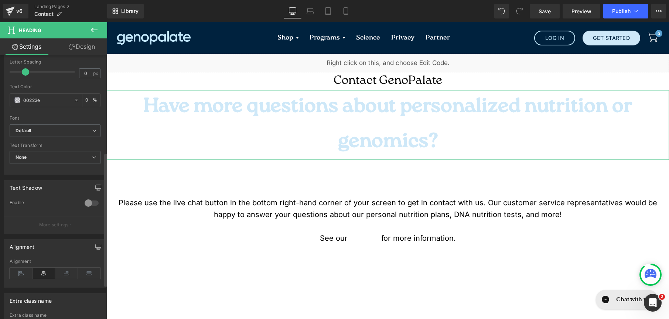
type input "100"
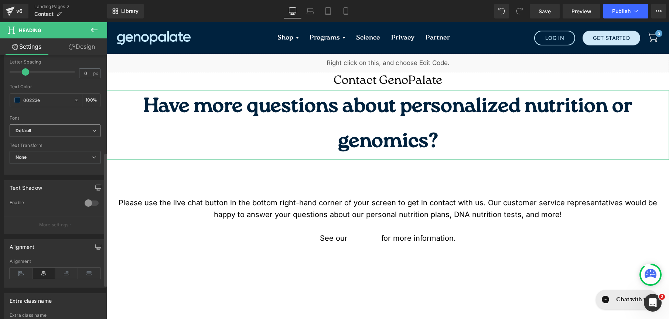
type input "#00223e"
click at [72, 136] on span "Default" at bounding box center [55, 130] width 91 height 13
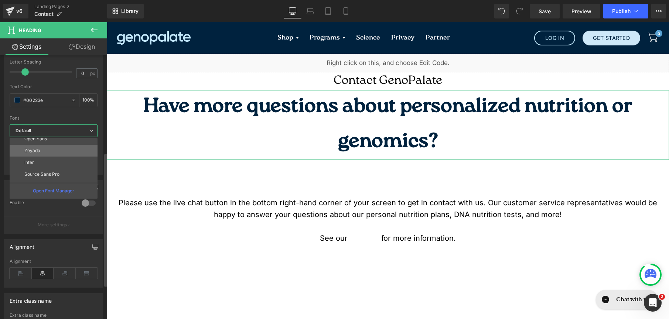
scroll to position [109, 0]
click at [64, 153] on li "roca light" at bounding box center [55, 153] width 91 height 12
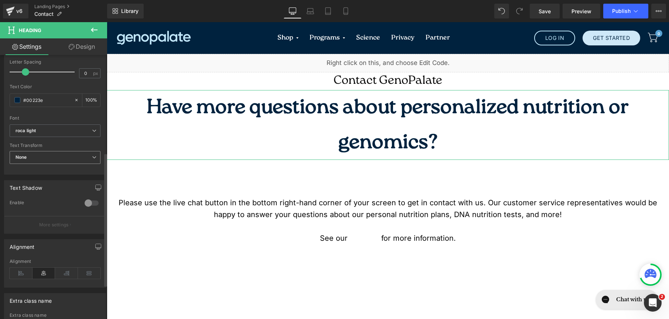
click at [64, 159] on span "None" at bounding box center [55, 157] width 91 height 13
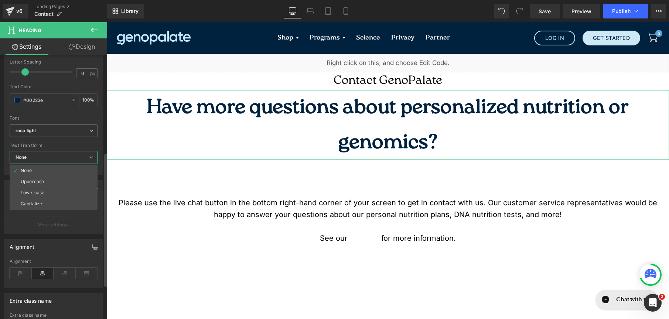
click at [64, 159] on span "None" at bounding box center [54, 157] width 88 height 13
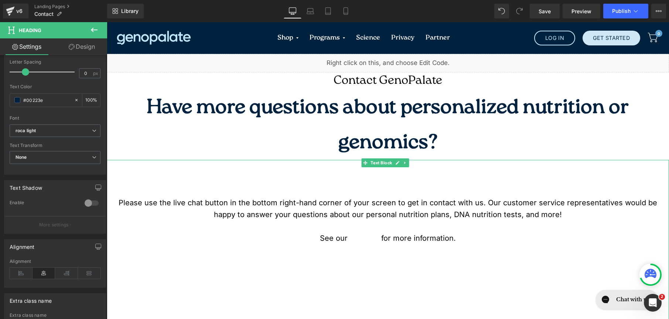
click at [198, 202] on p "Please use the live chat button in the bottom right-hand corner of your screen …" at bounding box center [388, 209] width 562 height 24
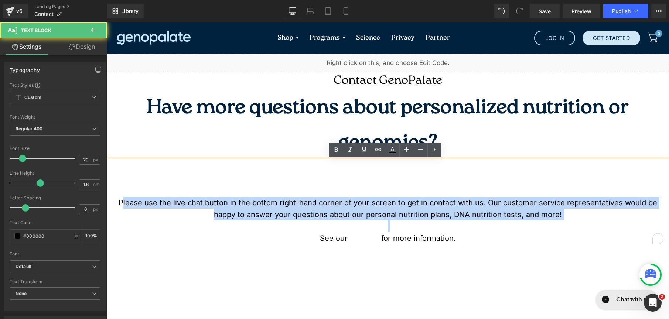
drag, startPoint x: 116, startPoint y: 202, endPoint x: 569, endPoint y: 225, distance: 453.1
click at [569, 225] on div "Please use the live chat button in the bottom right-hand corner of your screen …" at bounding box center [388, 257] width 562 height 195
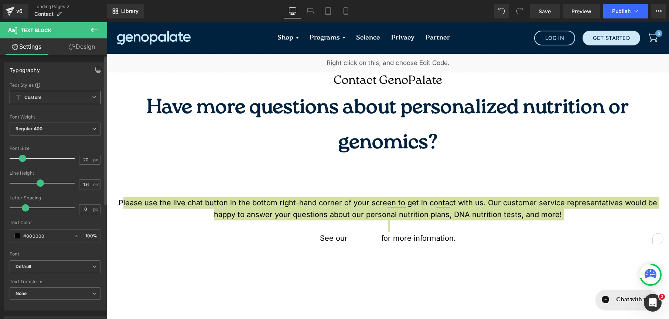
click at [68, 103] on span "Custom Setup Global Style" at bounding box center [55, 97] width 91 height 13
click at [68, 103] on span "Custom Setup Global Style" at bounding box center [54, 97] width 88 height 13
click at [88, 57] on div "Typography Text Styles Custom Custom Setup Global Style Custom Setup Global Sty…" at bounding box center [55, 184] width 110 height 254
click at [86, 50] on link "Design" at bounding box center [82, 46] width 54 height 17
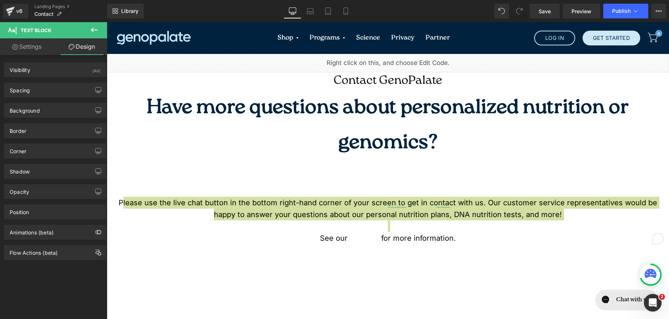
click at [44, 53] on link "Settings" at bounding box center [27, 46] width 54 height 17
type input "100"
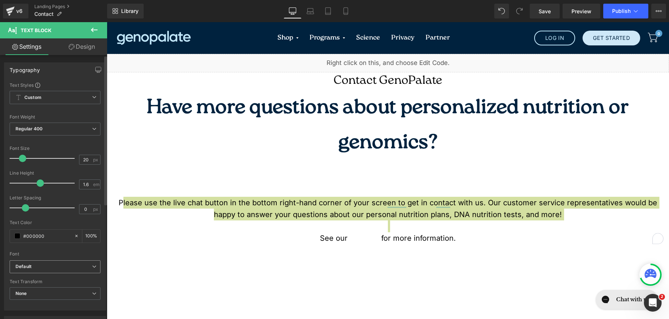
click at [56, 264] on b "Default" at bounding box center [54, 267] width 76 height 6
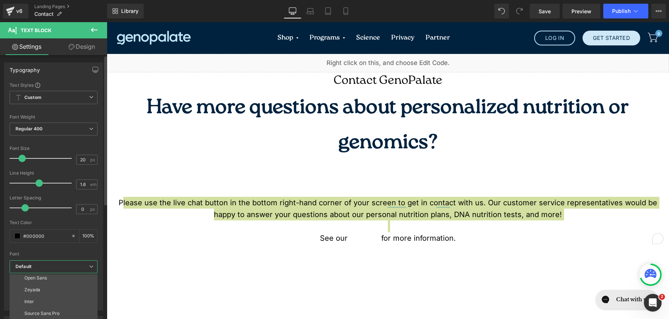
scroll to position [51, 0]
click at [47, 303] on li "Inter" at bounding box center [55, 301] width 91 height 12
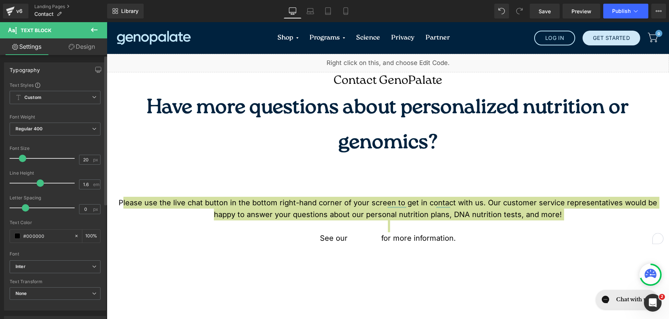
drag, startPoint x: 48, startPoint y: 233, endPoint x: 14, endPoint y: 224, distance: 35.3
click at [14, 224] on div "Text Color #000000 100 %" at bounding box center [55, 235] width 91 height 31
type input "0"
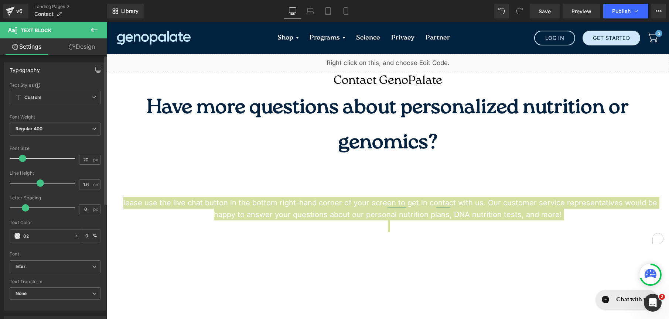
type input "022"
type input "100"
type input "0223"
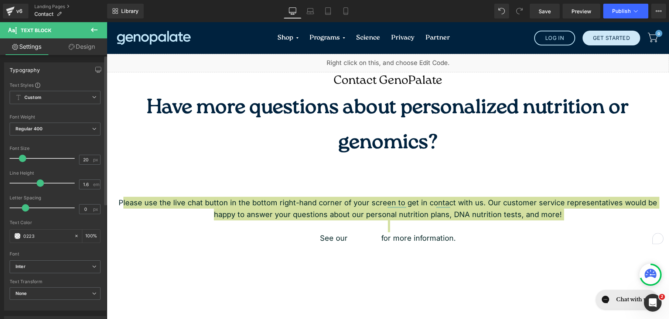
type input "20"
type input "0223e"
type input "0"
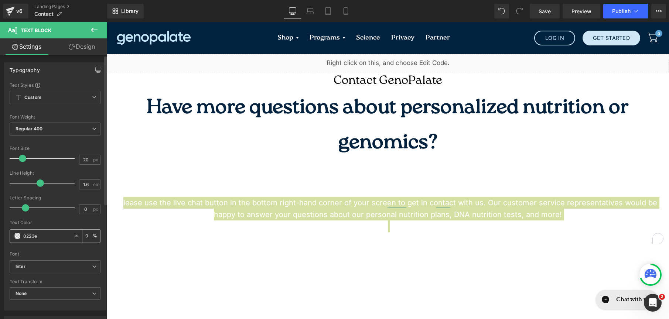
click at [33, 236] on input "0223e" at bounding box center [46, 236] width 47 height 8
type input "00223e"
type input "100"
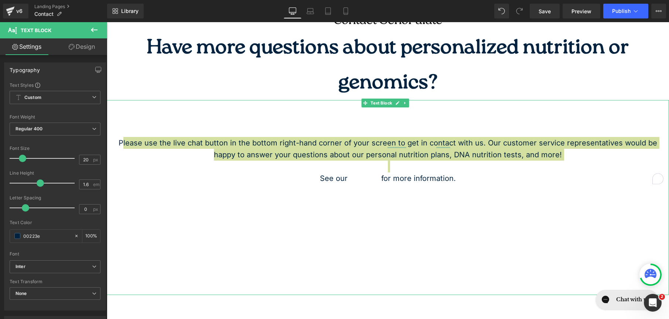
scroll to position [124, 0]
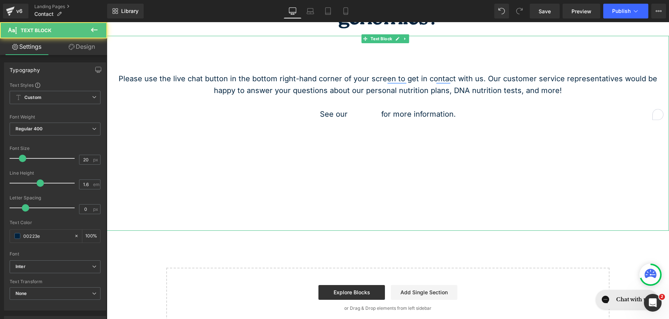
click at [308, 113] on p "See our FAQ page for more information." at bounding box center [388, 114] width 562 height 12
type input "#00223e"
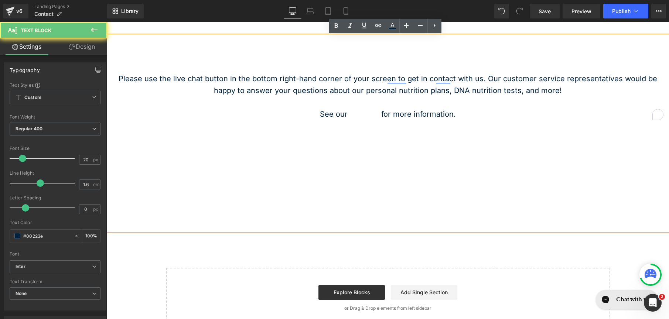
drag, startPoint x: 310, startPoint y: 113, endPoint x: 467, endPoint y: 123, distance: 157.4
click at [467, 123] on div "Please use the live chat button in the bottom right-hand corner of your screen …" at bounding box center [388, 133] width 562 height 195
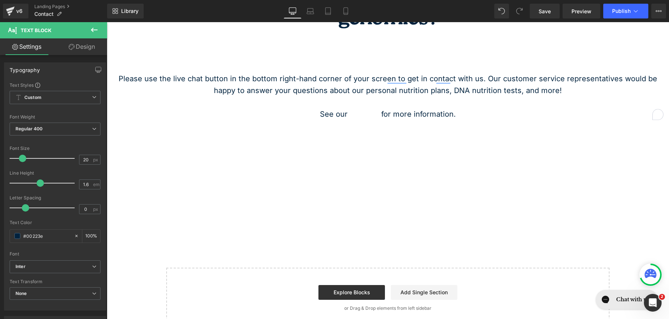
drag, startPoint x: 51, startPoint y: 238, endPoint x: -2, endPoint y: 233, distance: 52.7
click at [0, 233] on html "Liquid You are previewing how the will restyle your page. You can not edit Elem…" at bounding box center [334, 159] width 669 height 319
type input "0"
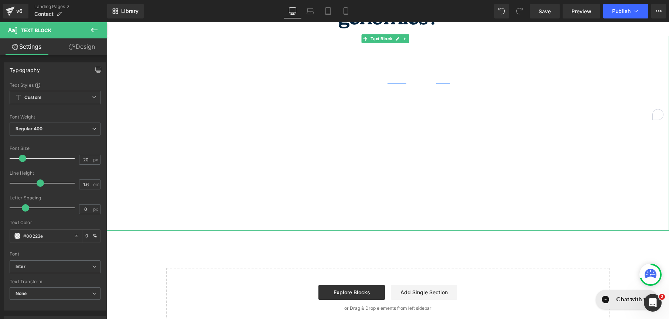
click at [350, 174] on div "Please use the live chat button in the bottom right-hand corner of your screen …" at bounding box center [388, 133] width 562 height 195
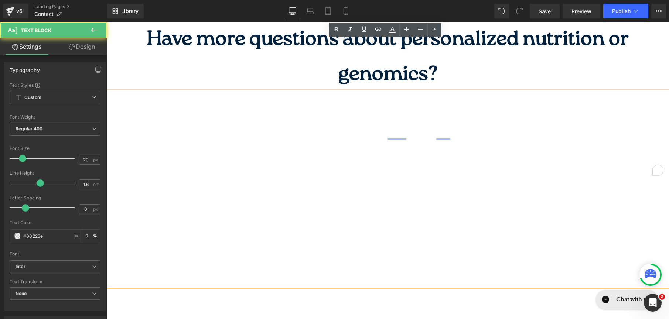
scroll to position [61, 0]
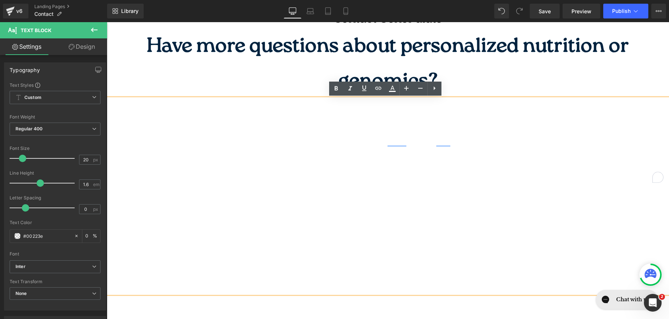
click at [260, 137] on p "Please use the live chat button in the bottom right-hand corner of your screen …" at bounding box center [388, 148] width 562 height 24
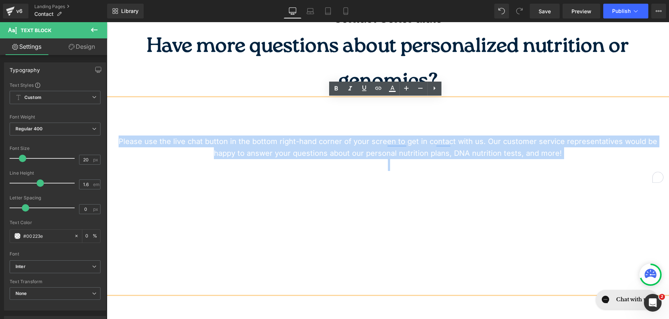
drag, startPoint x: 143, startPoint y: 110, endPoint x: 561, endPoint y: 163, distance: 421.2
click at [561, 163] on div "Please use the live chat button in the bottom right-hand corner of your screen …" at bounding box center [388, 196] width 562 height 195
click at [586, 171] on p "See our FAQ page for more information." at bounding box center [388, 177] width 562 height 12
drag, startPoint x: 571, startPoint y: 218, endPoint x: 211, endPoint y: 107, distance: 376.6
click at [107, 81] on html "Skip to content Shop Genetic Nutrition Analysis + Membership Nutrition Coaching…" at bounding box center [388, 277] width 562 height 633
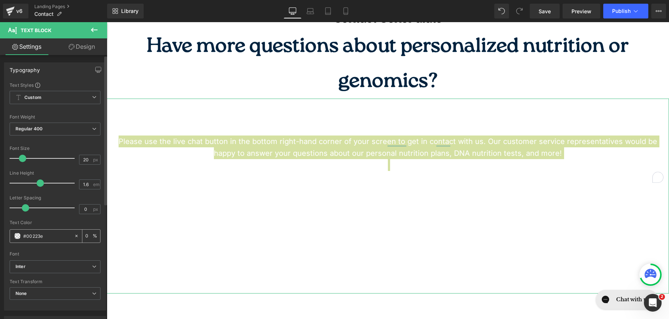
click at [26, 238] on input "#00223e" at bounding box center [46, 236] width 47 height 8
type input "00223e"
type input "100"
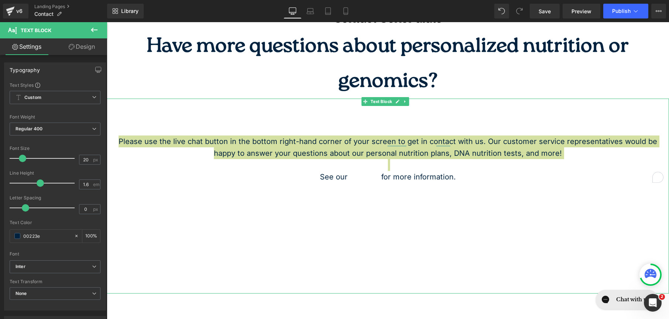
type input "00223e"
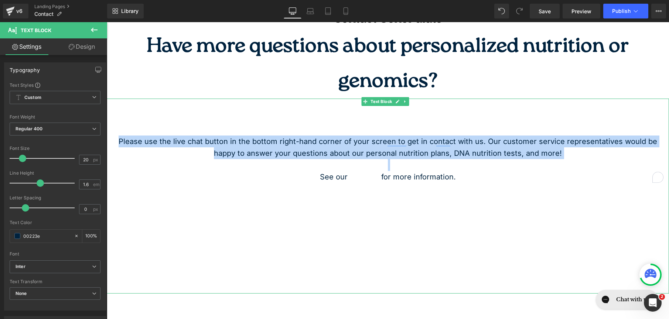
click at [461, 251] on div "Please use the live chat button in the bottom right-hand corner of your screen …" at bounding box center [388, 196] width 562 height 195
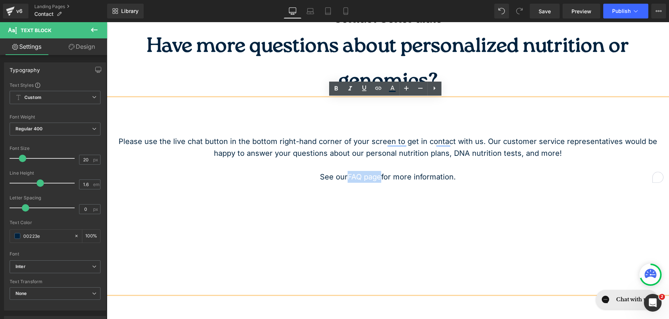
drag, startPoint x: 379, startPoint y: 177, endPoint x: 344, endPoint y: 177, distance: 34.7
click at [342, 176] on p "See our FAQ page for more information." at bounding box center [388, 177] width 562 height 12
click at [361, 180] on link "FAQ page" at bounding box center [365, 177] width 34 height 9
click at [393, 192] on span "Edit" at bounding box center [390, 191] width 8 height 6
click at [465, 0] on div "Text Color Highlight Color #333333 Code Editor - Liquid #m-1756817337303 Templa…" at bounding box center [334, 0] width 669 height 0
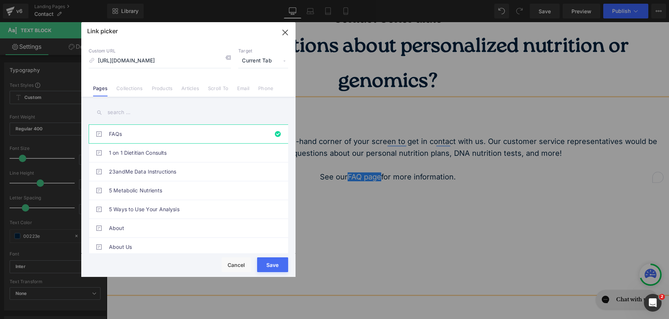
click at [284, 35] on icon "button" at bounding box center [285, 33] width 12 height 12
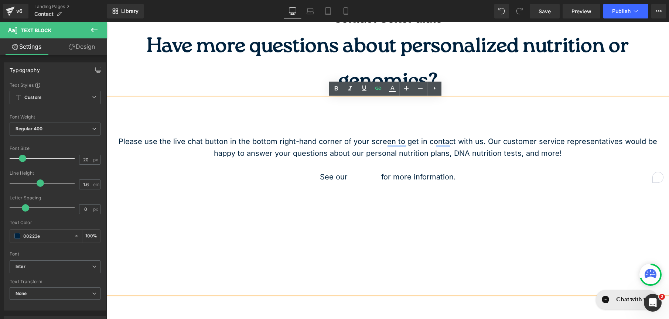
click at [344, 178] on p "See our FAQ page for more information." at bounding box center [388, 177] width 562 height 12
drag, startPoint x: 345, startPoint y: 177, endPoint x: 378, endPoint y: 177, distance: 32.5
click at [378, 177] on p "See our FAQ page for more information." at bounding box center [388, 177] width 562 height 12
click at [388, 89] on icon at bounding box center [392, 88] width 9 height 9
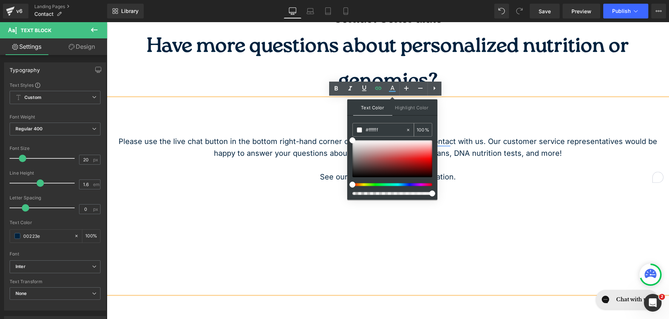
drag, startPoint x: 382, startPoint y: 132, endPoint x: 359, endPoint y: 129, distance: 23.1
click at [359, 129] on div "#ffffff" at bounding box center [379, 129] width 53 height 13
paste input "00635F"
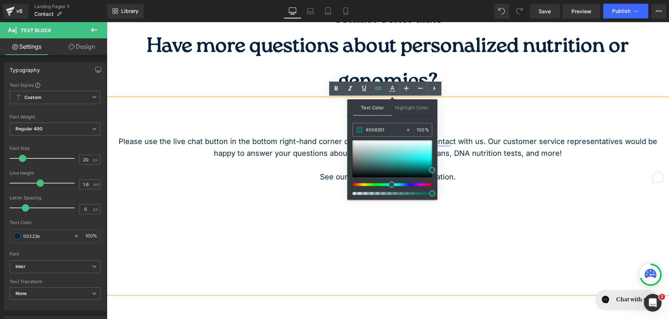
click at [475, 109] on div "Please use the live chat button in the bottom right-hand corner of your screen …" at bounding box center [388, 196] width 562 height 195
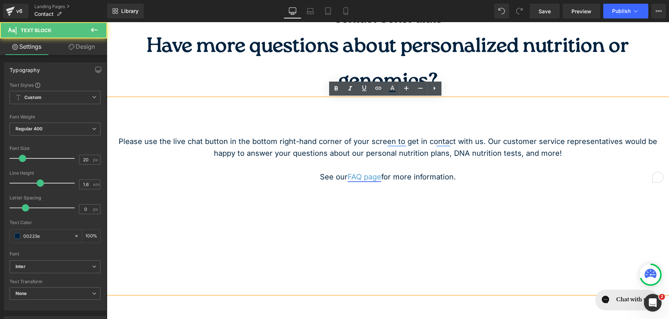
click at [367, 179] on link "FAQ page" at bounding box center [365, 177] width 34 height 9
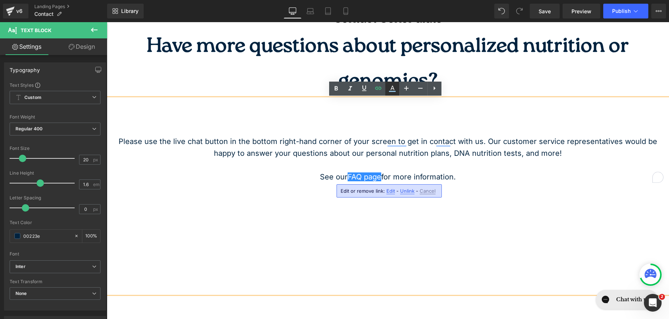
click at [395, 89] on icon at bounding box center [392, 88] width 9 height 9
type input "#ffffff"
type input "100"
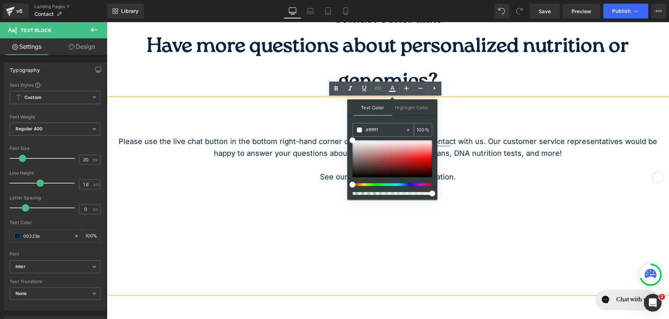
drag, startPoint x: 387, startPoint y: 131, endPoint x: 365, endPoint y: 127, distance: 22.1
click at [365, 127] on div "#ffffff" at bounding box center [379, 129] width 53 height 13
paste input "00635F"
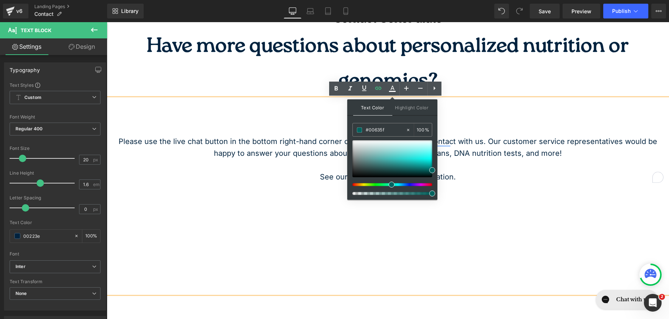
click at [410, 118] on div "Text Color Highlight Color rgba(0, 99, 95, 1) #00635f 100 % transparent transpa…" at bounding box center [392, 149] width 90 height 100
click at [409, 110] on span "Highlight Color" at bounding box center [411, 107] width 39 height 16
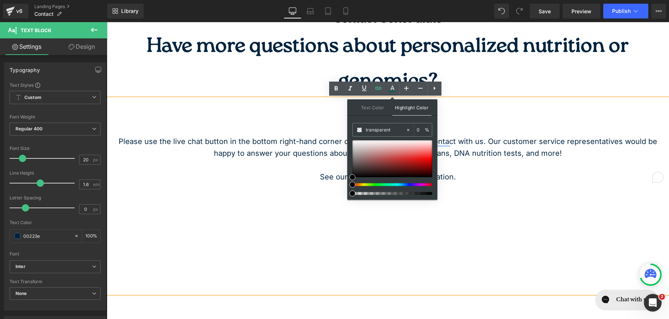
drag, startPoint x: 498, startPoint y: 154, endPoint x: 343, endPoint y: 125, distance: 157.4
click at [463, 145] on p "Please use the live chat button in the bottom right-hand corner of your screen …" at bounding box center [388, 148] width 562 height 24
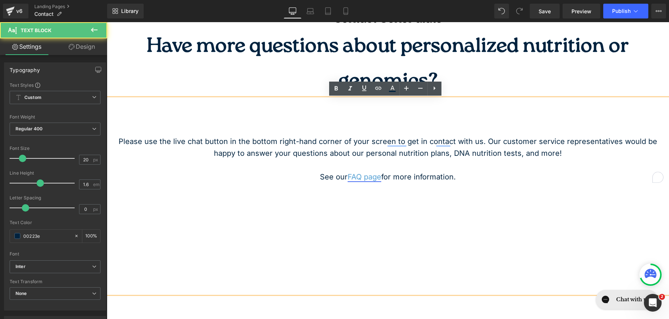
click at [361, 179] on link "FAQ page" at bounding box center [365, 177] width 34 height 9
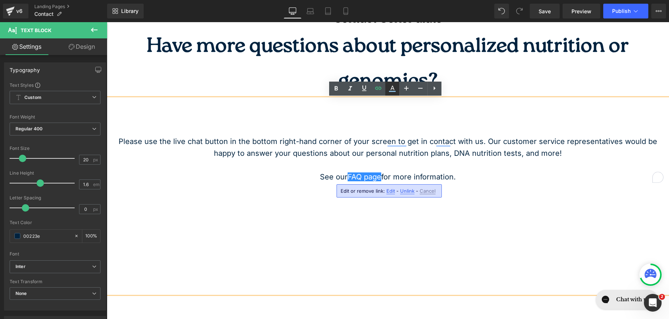
click at [388, 88] on icon at bounding box center [392, 88] width 9 height 9
type input "#ffffff"
type input "100"
type input "0"
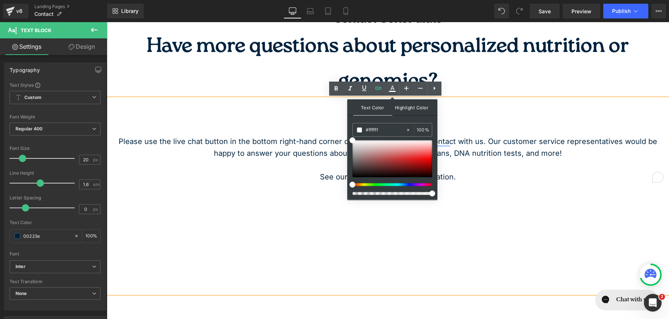
click at [409, 110] on span "Highlight Color" at bounding box center [411, 107] width 39 height 16
drag, startPoint x: 392, startPoint y: 132, endPoint x: 361, endPoint y: 126, distance: 31.9
click at [361, 126] on div "transparent" at bounding box center [379, 129] width 53 height 13
paste input "609CCF"
type input "609CCF"
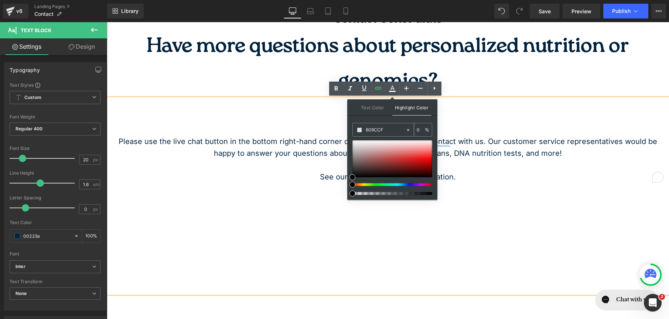
type input "100"
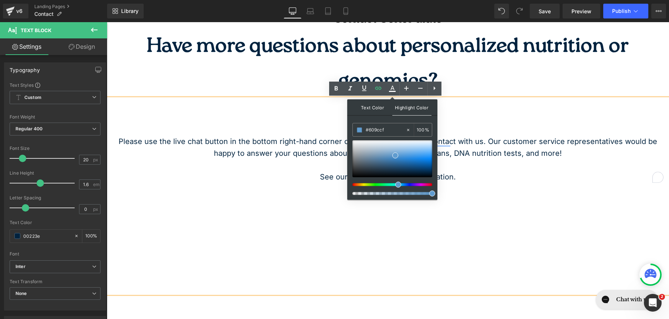
click at [371, 105] on span "Text Color" at bounding box center [372, 107] width 39 height 16
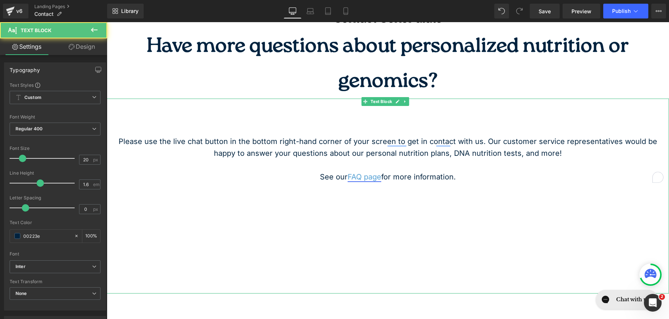
click at [363, 178] on link "FAQ page" at bounding box center [365, 177] width 34 height 9
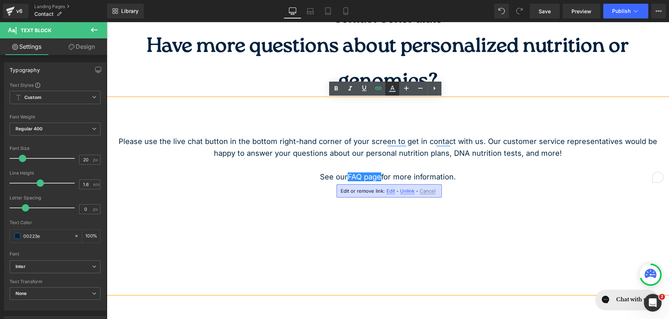
click at [388, 89] on icon at bounding box center [392, 88] width 9 height 9
type input "100"
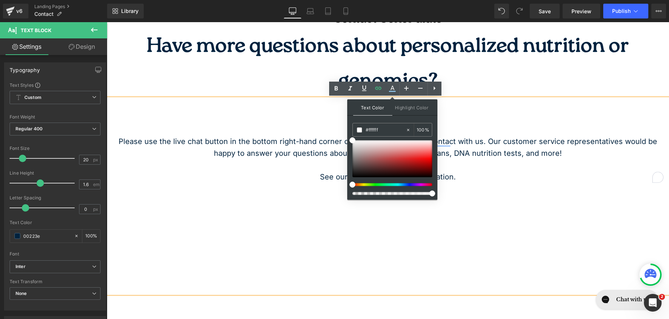
drag, startPoint x: 488, startPoint y: 153, endPoint x: 344, endPoint y: 129, distance: 146.4
paste input "00635F"
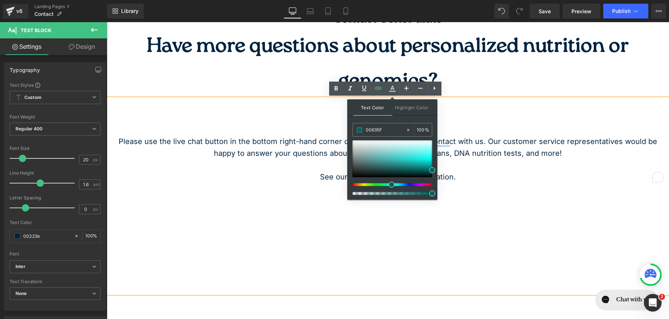
type input "#00635f"
click at [434, 193] on span at bounding box center [432, 194] width 6 height 6
click at [432, 195] on span at bounding box center [432, 194] width 6 height 6
drag, startPoint x: 540, startPoint y: 217, endPoint x: 438, endPoint y: 195, distance: 104.3
click at [404, 138] on div "#00635f 100 %" at bounding box center [392, 161] width 80 height 77
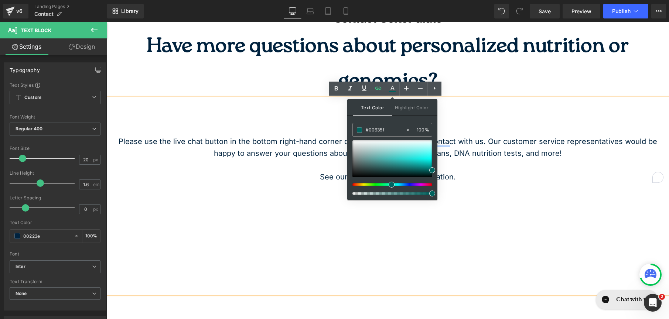
click at [428, 117] on div "Text Color Highlight Color rgba(0, 99, 95, 1) #00635f 100 % transparent transpa…" at bounding box center [392, 149] width 90 height 100
click at [533, 116] on div "Please use the live chat button in the bottom right-hand corner of your screen …" at bounding box center [388, 196] width 562 height 195
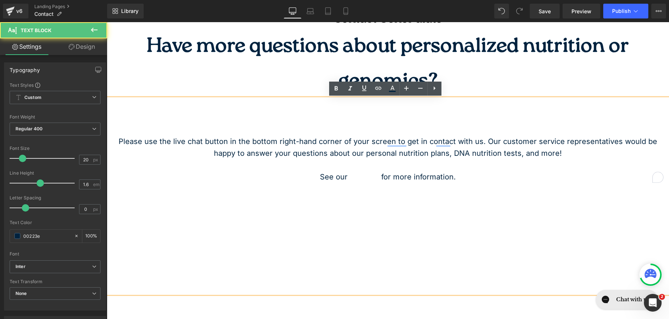
click at [361, 189] on div "Please use the live chat button in the bottom right-hand corner of your screen …" at bounding box center [388, 196] width 562 height 195
click at [361, 177] on link "FAQ page" at bounding box center [365, 177] width 34 height 9
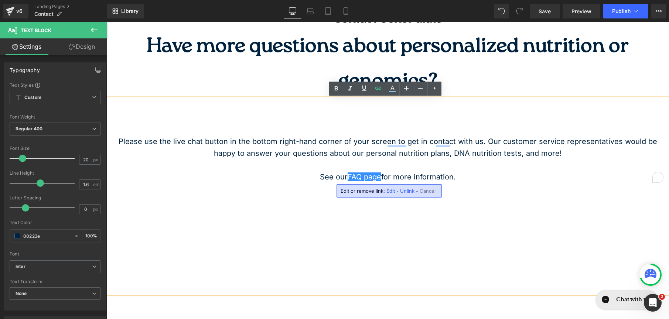
click at [389, 194] on span "Edit" at bounding box center [390, 191] width 8 height 6
type input "https://www.genopalate.com/pages/faqs"
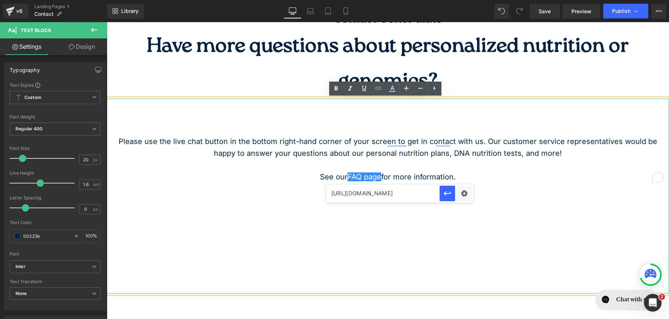
drag, startPoint x: 439, startPoint y: 215, endPoint x: 522, endPoint y: 188, distance: 86.9
click at [375, 173] on link "FAQ page" at bounding box center [365, 177] width 34 height 9
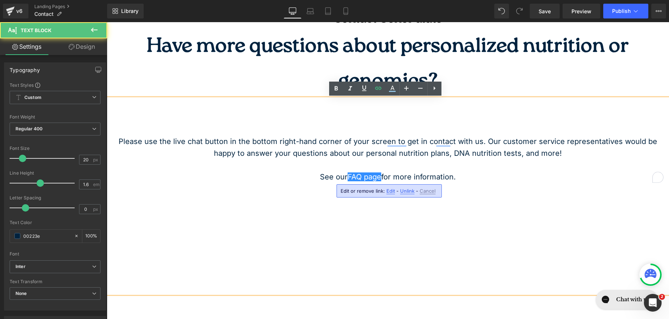
click at [407, 191] on span "Unlink" at bounding box center [407, 191] width 14 height 6
drag, startPoint x: 344, startPoint y: 177, endPoint x: 351, endPoint y: 177, distance: 7.0
click at [351, 177] on p "See our FAQ page for more information." at bounding box center [388, 177] width 562 height 12
click at [352, 177] on p "See our FAQ page for more information." at bounding box center [388, 177] width 562 height 12
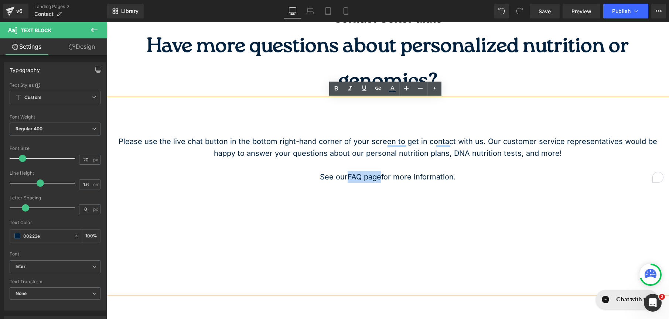
drag, startPoint x: 347, startPoint y: 177, endPoint x: 379, endPoint y: 176, distance: 31.4
click at [379, 176] on p "See our FAQ page for more information." at bounding box center [388, 177] width 562 height 12
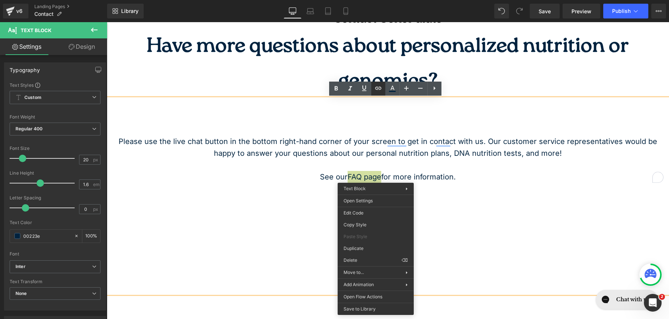
click at [372, 90] on link at bounding box center [378, 89] width 14 height 14
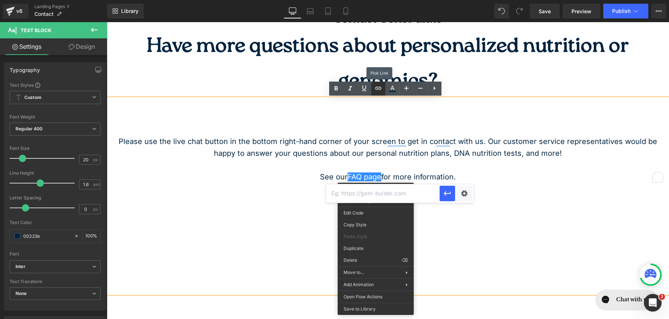
scroll to position [0, 0]
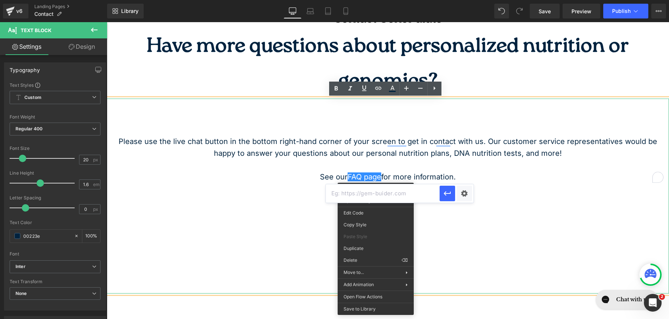
click at [400, 199] on input "text" at bounding box center [383, 193] width 114 height 18
paste input "https://www.genopalate.com/pages/faqs"
type input "https://www.genopalate.com/pages/faqs"
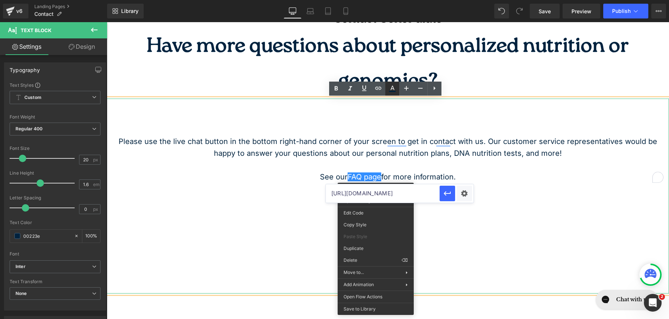
click at [392, 93] on link at bounding box center [392, 89] width 14 height 14
click at [392, 92] on icon at bounding box center [392, 91] width 7 height 1
type input "#00223e"
type input "100"
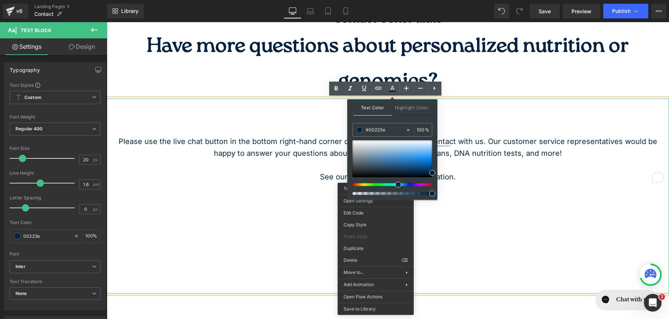
click at [364, 113] on span "Text Color" at bounding box center [372, 107] width 39 height 16
click at [415, 104] on span "Highlight Color" at bounding box center [411, 107] width 39 height 16
drag, startPoint x: 488, startPoint y: 151, endPoint x: 345, endPoint y: 128, distance: 144.8
paste input "https://www.genopalate.com/pages/faqs"
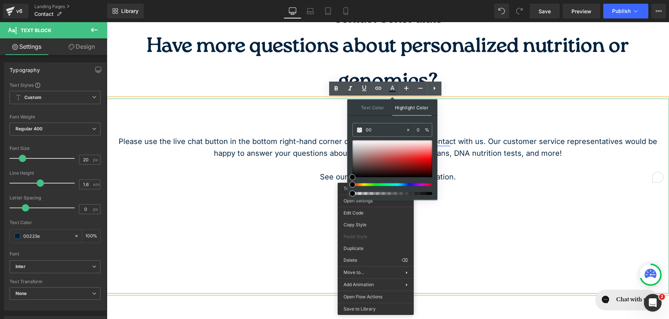
type input "006"
type input "100"
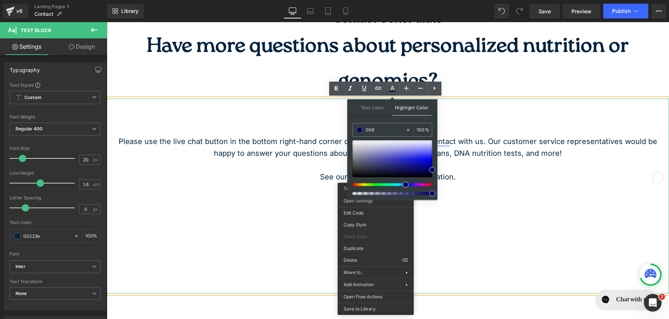
type input "0063"
type input "20"
type input "0063f"
type input "0"
type input "0063f5"
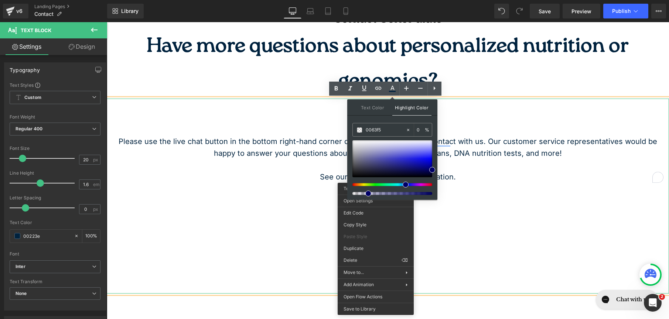
type input "100"
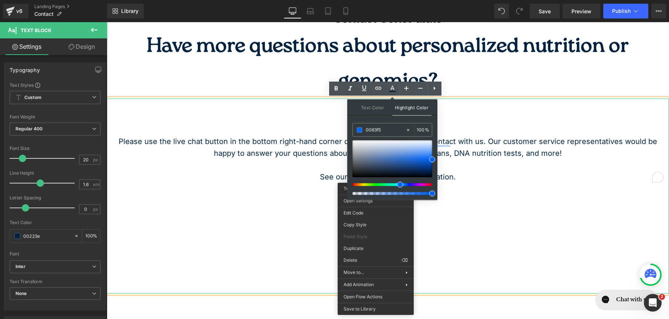
type input "0063f"
type input "0"
type input "0063"
type input "20"
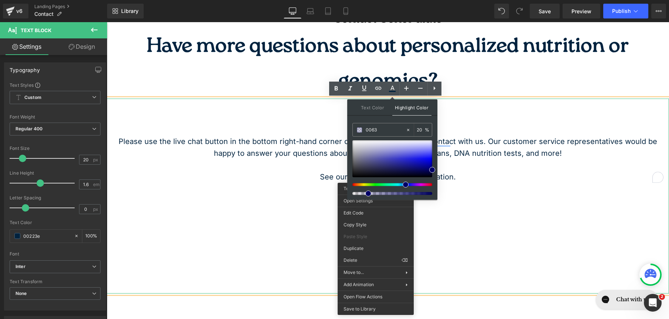
type input "00635"
type input "0"
type input "00635f"
type input "100"
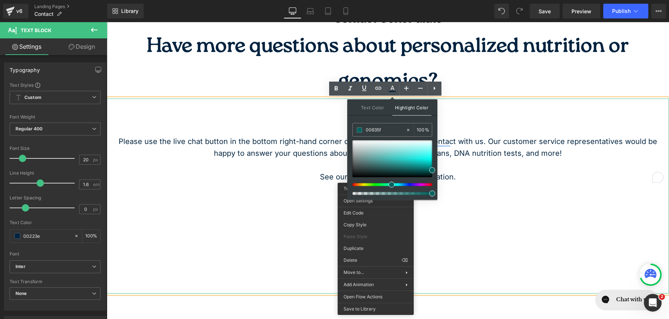
type input "#00635f"
click at [422, 120] on div "Text Color Highlight Color rgba(0, 34, 62, 1) #00223e 100 % rgba(0, 99, 95, 1) …" at bounding box center [392, 149] width 90 height 100
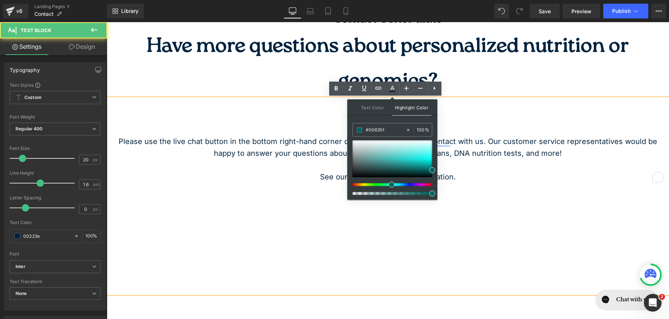
click at [528, 129] on div "Please use the live chat button in the bottom right-hand corner of your screen …" at bounding box center [388, 196] width 562 height 195
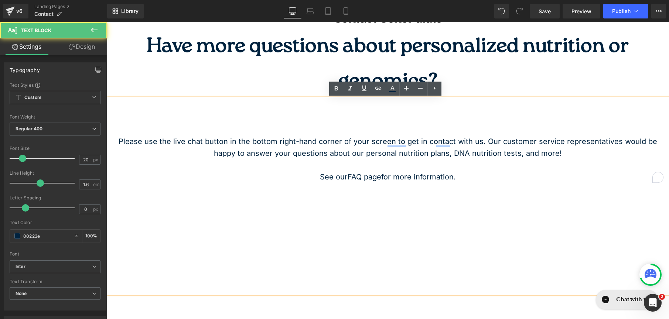
drag, startPoint x: 367, startPoint y: 183, endPoint x: 364, endPoint y: 180, distance: 4.2
click at [367, 183] on div "Please use the live chat button in the bottom right-hand corner of your screen …" at bounding box center [388, 196] width 562 height 195
click at [364, 180] on p "See our FAQ page for more information." at bounding box center [388, 177] width 562 height 12
click at [373, 178] on p "See our FAQ page for more information." at bounding box center [388, 177] width 562 height 12
drag, startPoint x: 371, startPoint y: 177, endPoint x: 346, endPoint y: 173, distance: 25.1
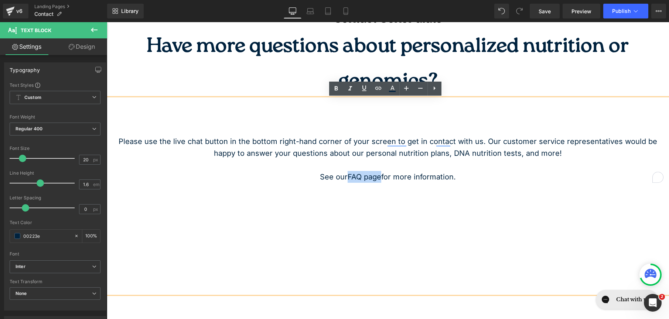
click at [346, 173] on p "See our FAQ page for more information." at bounding box center [388, 177] width 562 height 12
click at [361, 181] on p "See our FAQ page for more information." at bounding box center [388, 177] width 562 height 12
drag, startPoint x: 377, startPoint y: 177, endPoint x: 350, endPoint y: 175, distance: 27.0
click at [350, 175] on p "See our FAQ page for more information." at bounding box center [388, 177] width 562 height 12
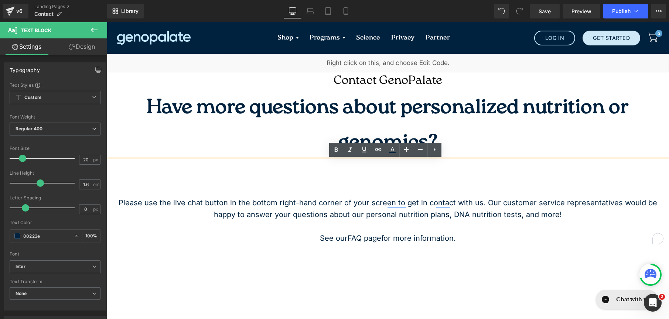
click at [381, 240] on p "See our FAQ page for more information." at bounding box center [388, 238] width 562 height 12
drag, startPoint x: 378, startPoint y: 239, endPoint x: 347, endPoint y: 239, distance: 31.0
click at [347, 239] on p "See our FAQ page for more information." at bounding box center [388, 238] width 562 height 12
click at [371, 147] on link at bounding box center [378, 150] width 14 height 14
click at [382, 260] on input "text" at bounding box center [383, 255] width 114 height 18
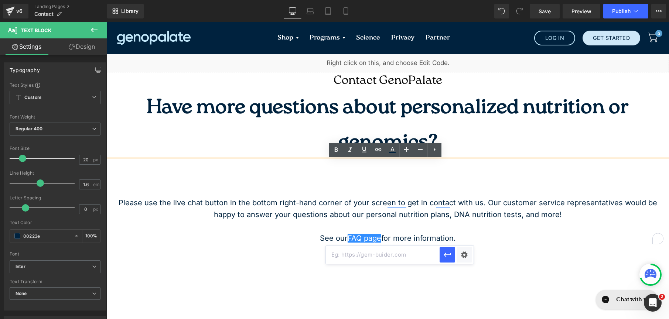
paste input "https://www.genopalate.com/pages/faqs"
type input "https://www.genopalate.com/pages/faqs"
click at [447, 257] on div "Please use the live chat button in the bottom right-hand corner of your screen …" at bounding box center [388, 257] width 562 height 195
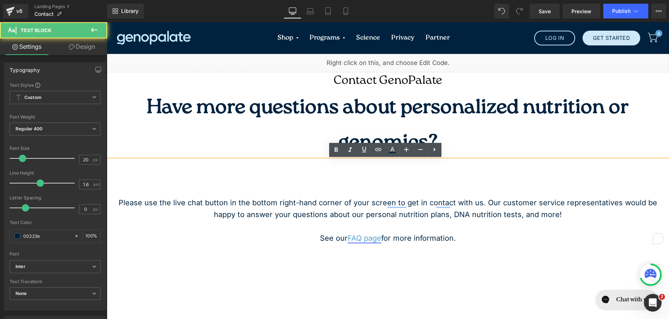
click at [367, 238] on link "FAQ page" at bounding box center [365, 238] width 34 height 9
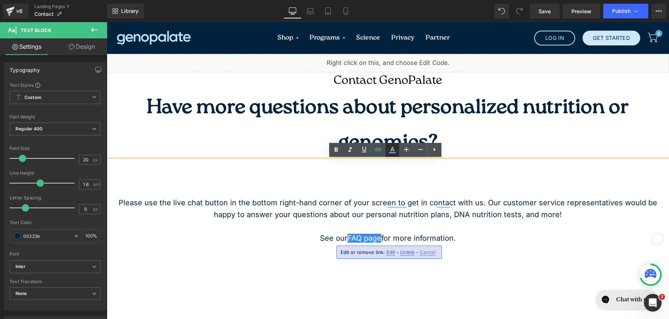
click at [388, 151] on icon at bounding box center [392, 150] width 9 height 9
type input "#ffffff"
type input "100"
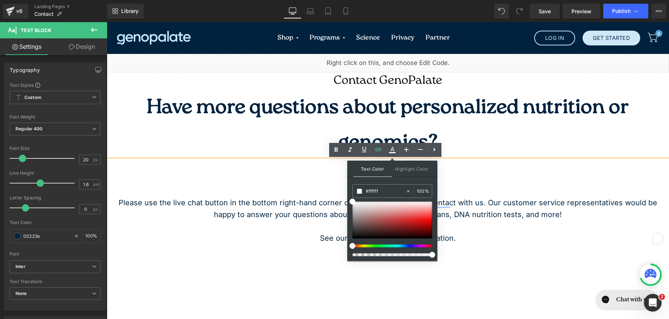
drag, startPoint x: 380, startPoint y: 193, endPoint x: 347, endPoint y: 187, distance: 34.1
click at [347, 187] on div "Text Color Highlight Color rgba(255, 255, 255, 1) #ffffff 100 % transparent tra…" at bounding box center [392, 211] width 90 height 100
type input "0"
type input "006"
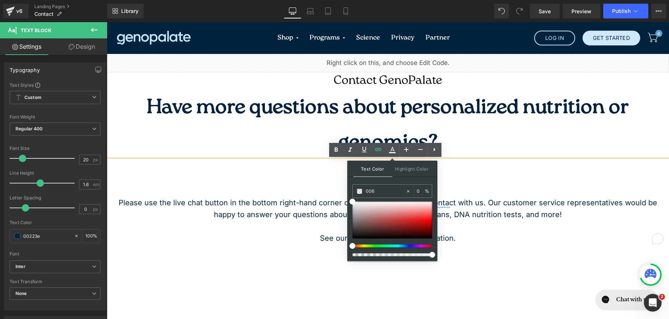
type input "100"
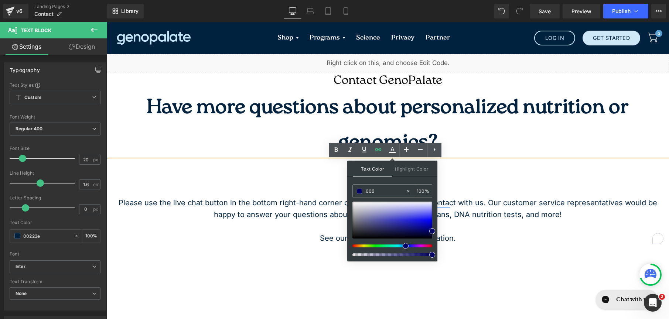
type input "0063"
type input "20"
type input "00635"
type input "0"
type input "00635f"
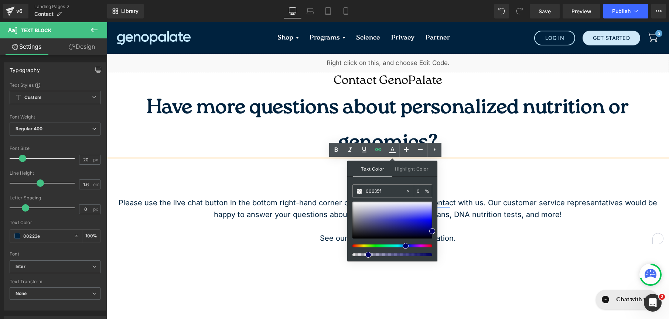
type input "100"
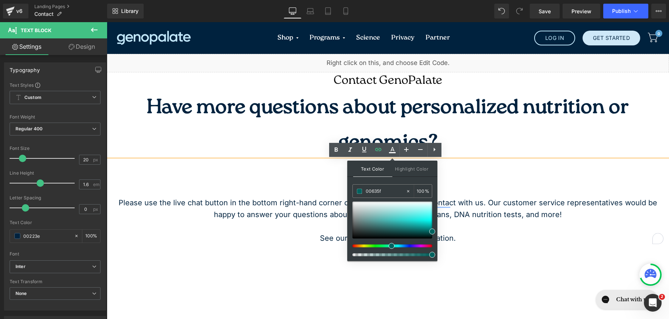
type input "#00635f"
click at [432, 256] on span at bounding box center [432, 255] width 6 height 6
click at [436, 257] on div "Text Color Highlight Color rgba(0, 99, 95, 1) #00635f 100 % transparent transpa…" at bounding box center [392, 211] width 90 height 100
click at [417, 256] on div at bounding box center [392, 258] width 80 height 5
click at [414, 253] on div at bounding box center [389, 254] width 80 height 3
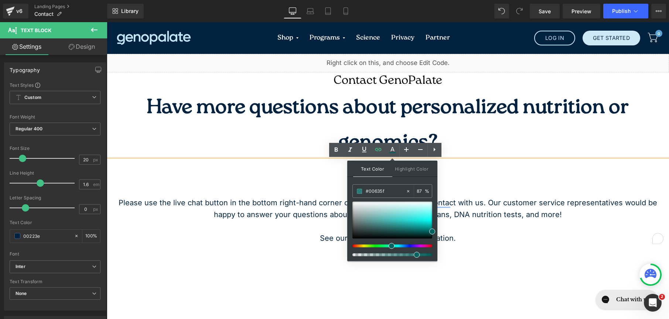
type input "100"
drag, startPoint x: 524, startPoint y: 279, endPoint x: 476, endPoint y: 255, distance: 53.9
click at [467, 249] on div "Please use the live chat button in the bottom right-hand corner of your screen …" at bounding box center [388, 257] width 562 height 195
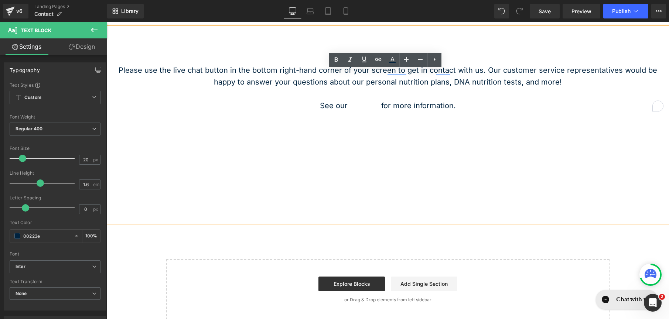
scroll to position [0, 0]
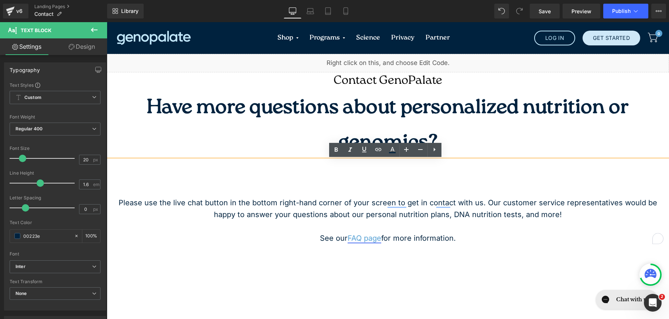
click at [368, 235] on link "FAQ page" at bounding box center [365, 238] width 34 height 9
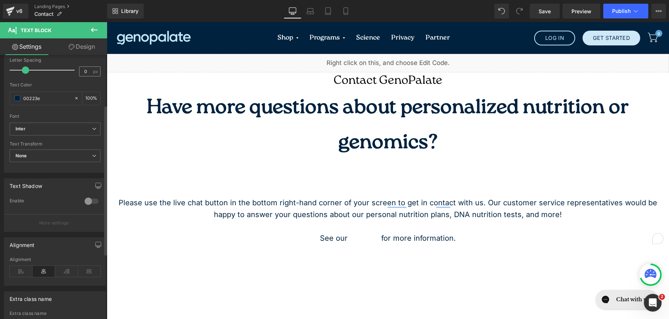
scroll to position [62, 0]
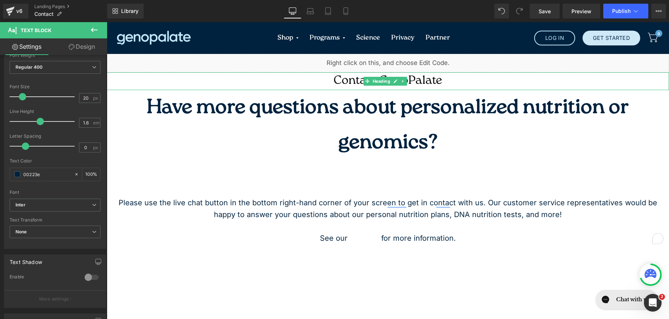
click at [452, 82] on h1 "Contact GenoPalate" at bounding box center [388, 81] width 562 height 18
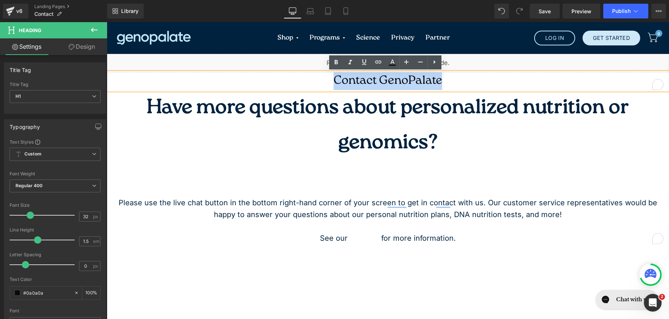
drag, startPoint x: 450, startPoint y: 82, endPoint x: 301, endPoint y: 83, distance: 149.6
click at [301, 83] on h1 "Contact GenoPalate" at bounding box center [388, 81] width 562 height 18
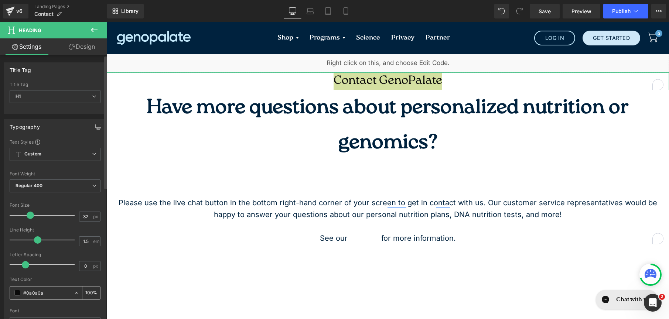
click at [48, 295] on input "#0a0a0a" at bounding box center [46, 293] width 47 height 8
click at [6, 289] on div "Text Styles Custom Custom Setup Global Style Custom Setup Global Style Thin 100…" at bounding box center [54, 253] width 101 height 228
type input "00"
type input "0"
type input "0022"
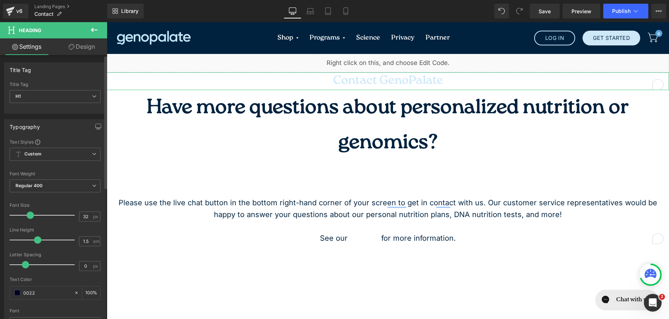
type input "13"
type input "00223"
type input "0"
type input "00223e"
type input "100"
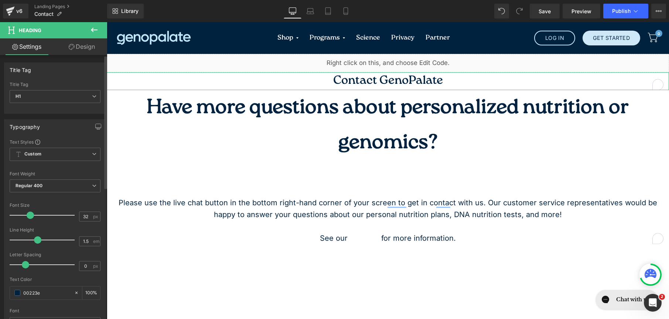
type input "00223e"
click at [86, 50] on link "Design" at bounding box center [82, 46] width 54 height 17
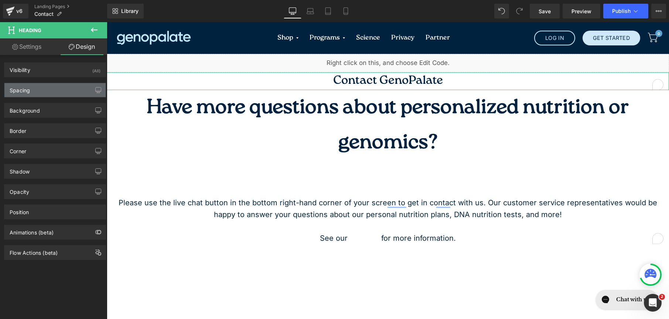
click at [39, 91] on div "Spacing" at bounding box center [54, 90] width 101 height 14
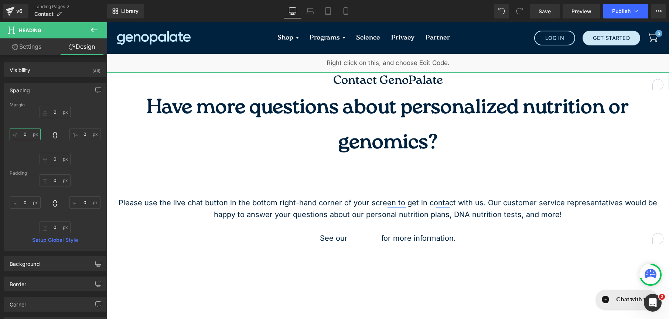
click at [20, 134] on input "0" at bounding box center [25, 134] width 31 height 12
type input "50"
click at [88, 138] on input "0" at bounding box center [84, 134] width 31 height 12
type input "50"
drag, startPoint x: 29, startPoint y: 134, endPoint x: 1, endPoint y: 130, distance: 28.3
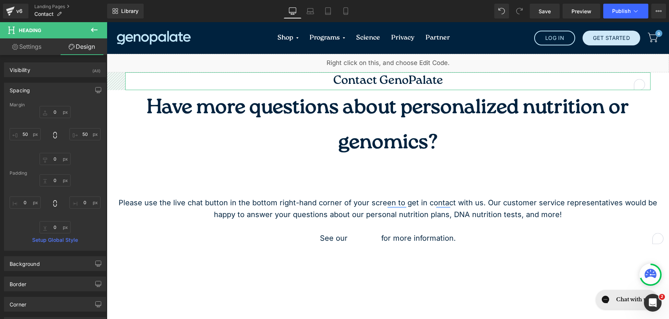
click at [1, 130] on div "Spacing Margin 0px 0 50 50 0px 0 50 50 Padding 0px 0 0px 0 0px 0 0px 0 Setup Gl…" at bounding box center [55, 164] width 110 height 174
drag, startPoint x: 25, startPoint y: 137, endPoint x: 16, endPoint y: 134, distance: 9.8
click at [16, 134] on input "50" at bounding box center [25, 134] width 31 height 12
drag, startPoint x: 29, startPoint y: 135, endPoint x: 14, endPoint y: 129, distance: 16.4
click at [14, 129] on input "50" at bounding box center [25, 134] width 31 height 12
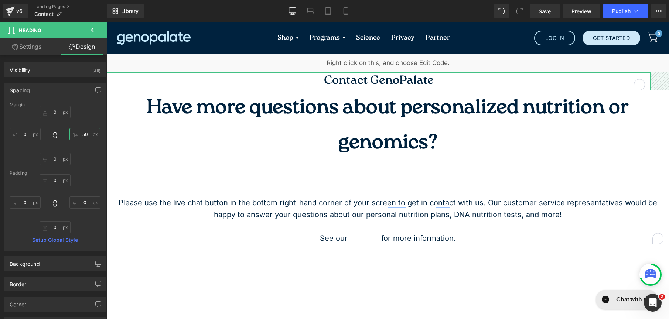
drag, startPoint x: 75, startPoint y: 134, endPoint x: 68, endPoint y: 133, distance: 7.2
click at [69, 133] on input "50" at bounding box center [84, 134] width 31 height 12
type input "0"
click at [380, 121] on span "Heading" at bounding box center [381, 125] width 20 height 9
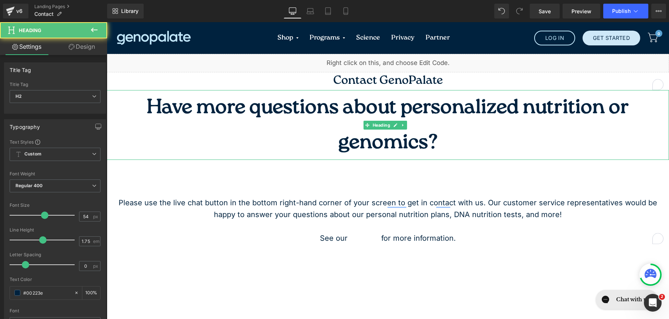
click at [390, 140] on span "Have more questions about personalized nutrition or genomics?" at bounding box center [388, 125] width 482 height 55
click at [82, 51] on link "Design" at bounding box center [82, 46] width 54 height 17
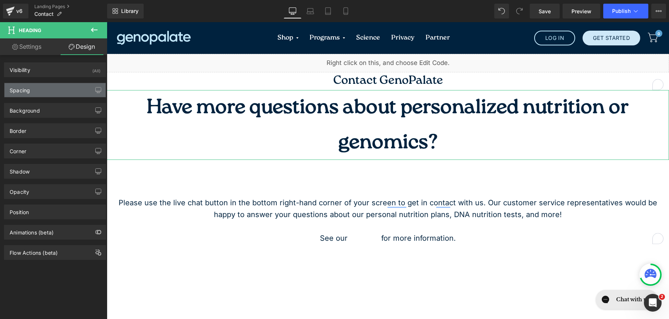
click at [55, 91] on div "Spacing" at bounding box center [54, 90] width 101 height 14
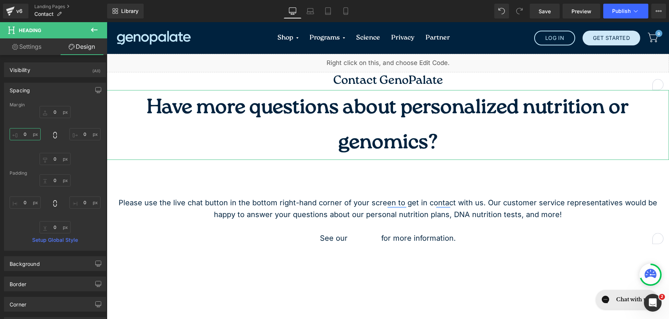
click at [21, 135] on input "0" at bounding box center [25, 134] width 31 height 12
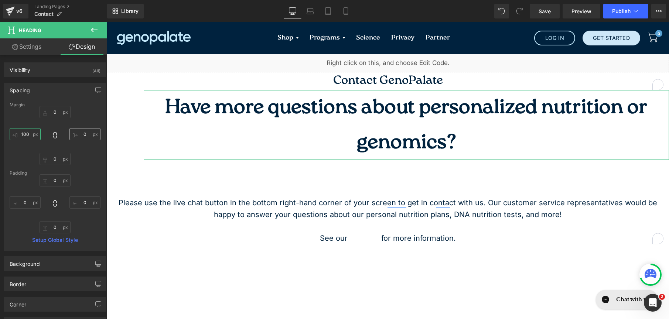
type input "100"
click at [74, 133] on input "0" at bounding box center [84, 134] width 31 height 12
type input "1-"
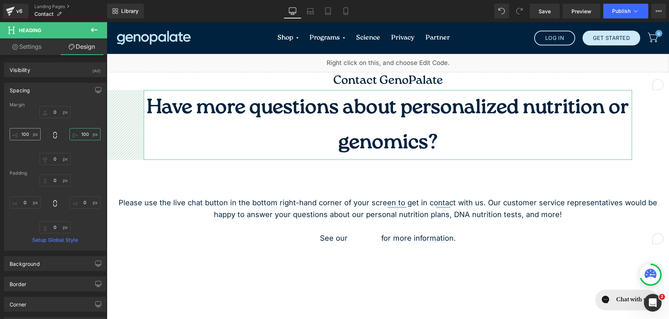
type input "100"
click at [24, 134] on input "100" at bounding box center [25, 134] width 31 height 12
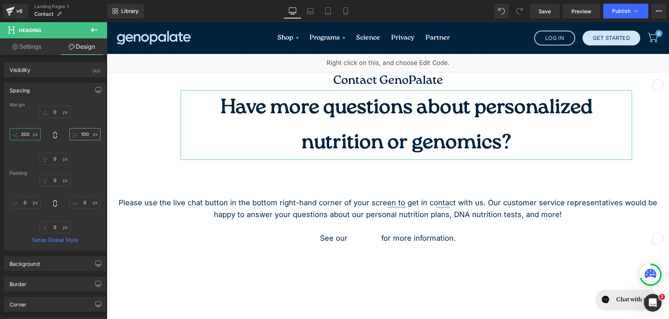
type input "200"
click at [86, 133] on input "100" at bounding box center [84, 134] width 31 height 12
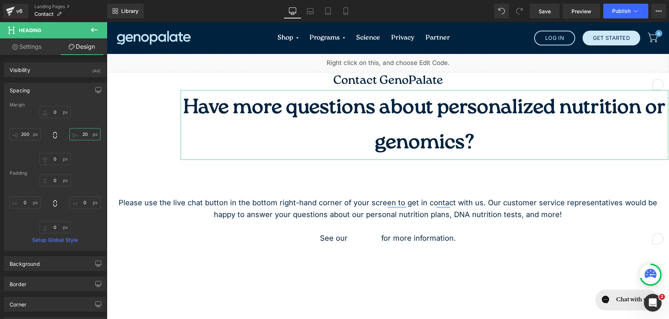
type input "200"
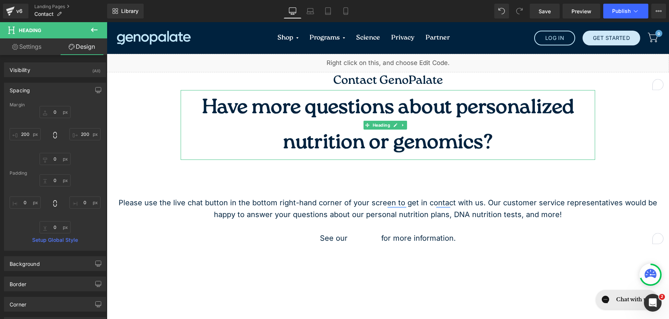
click at [479, 141] on span "Have more questions about personalized nutrition or genomics?" at bounding box center [388, 125] width 372 height 55
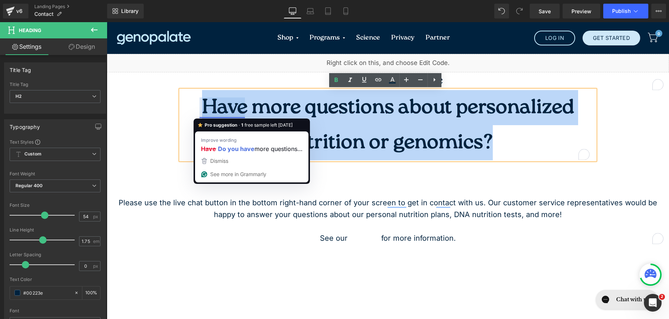
drag, startPoint x: 496, startPoint y: 144, endPoint x: 197, endPoint y: 105, distance: 301.7
click at [197, 105] on h2 "Have more questions about personalized nutrition or genomics?" at bounding box center [388, 125] width 414 height 70
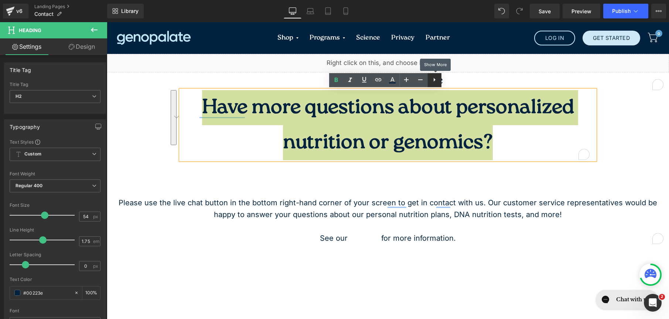
click at [433, 80] on icon at bounding box center [434, 79] width 9 height 9
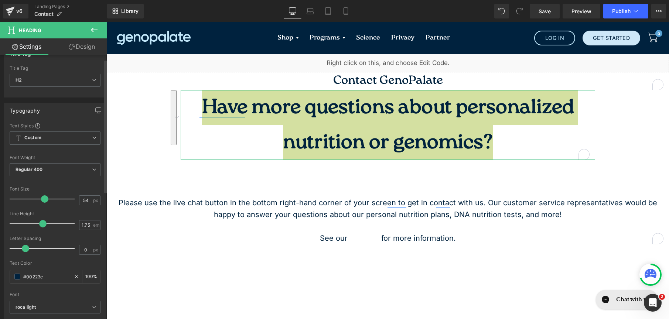
scroll to position [25, 0]
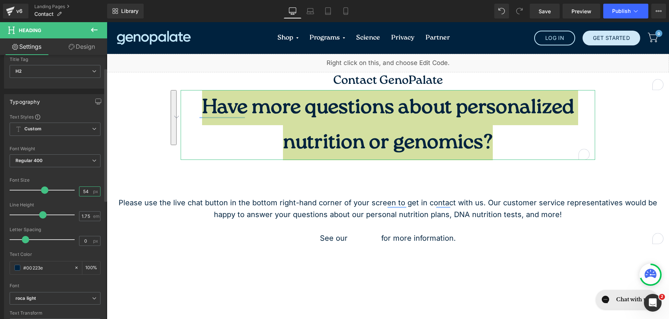
drag, startPoint x: 87, startPoint y: 190, endPoint x: 71, endPoint y: 188, distance: 16.8
click at [71, 188] on div "Font Size 54 px" at bounding box center [55, 190] width 91 height 25
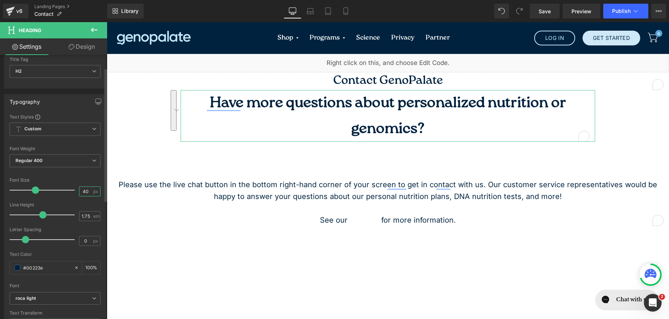
type input "4"
type input "50"
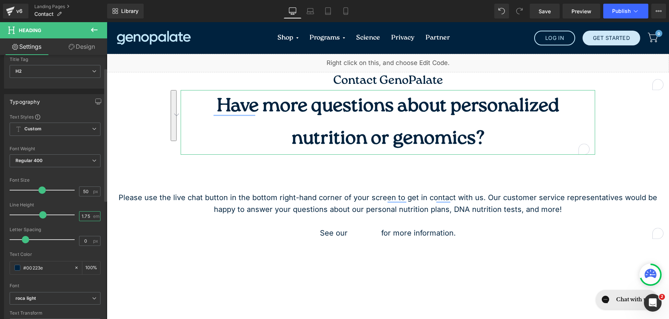
drag, startPoint x: 87, startPoint y: 216, endPoint x: 83, endPoint y: 216, distance: 4.1
click at [83, 216] on input "1.75" at bounding box center [85, 216] width 13 height 9
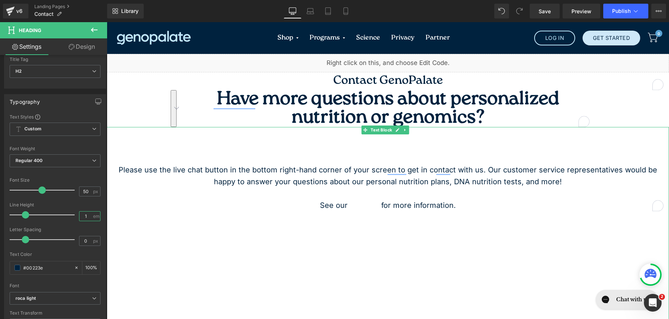
type input "1.2"
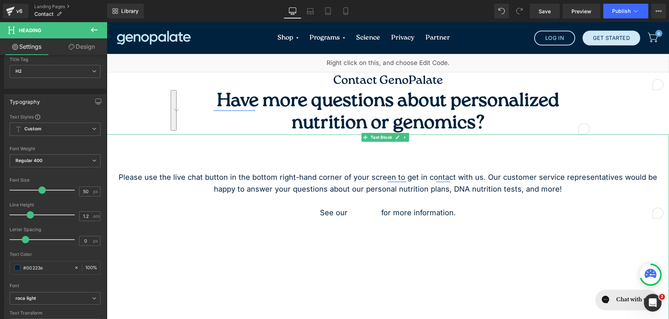
click at [472, 164] on div "Please use the live chat button in the bottom right-hand corner of your screen …" at bounding box center [388, 231] width 562 height 195
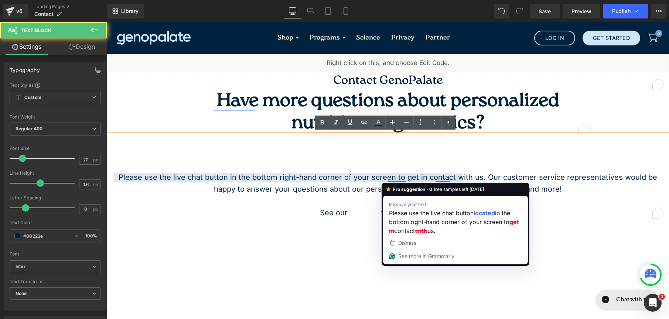
click at [355, 186] on p "Please use the live chat button in the bottom right-hand corner of your screen …" at bounding box center [388, 183] width 562 height 24
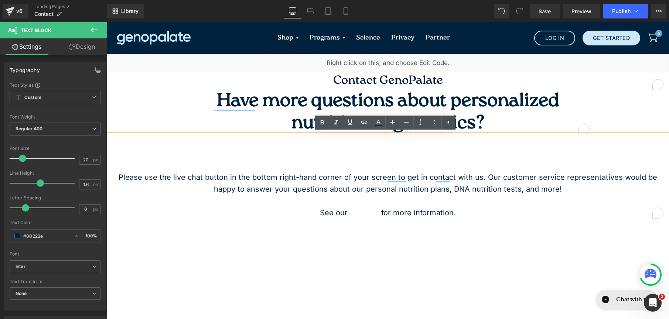
click at [569, 192] on p "Please use the live chat button in the bottom right-hand corner of your screen …" at bounding box center [388, 183] width 562 height 24
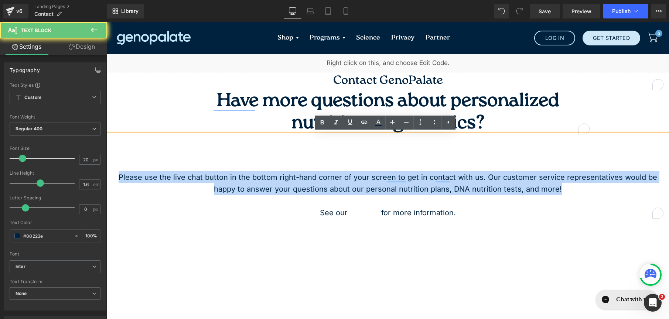
drag, startPoint x: 514, startPoint y: 192, endPoint x: 88, endPoint y: 168, distance: 426.6
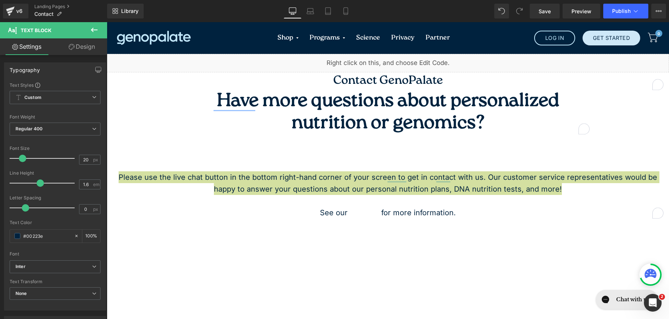
click at [78, 46] on link "Design" at bounding box center [82, 46] width 54 height 17
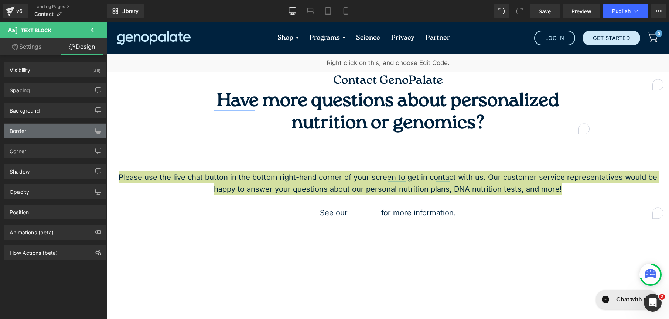
type input "0"
type input "100"
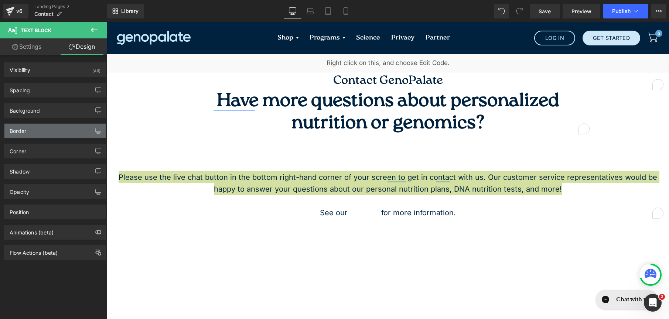
type input "0"
type input "300"
type input "0"
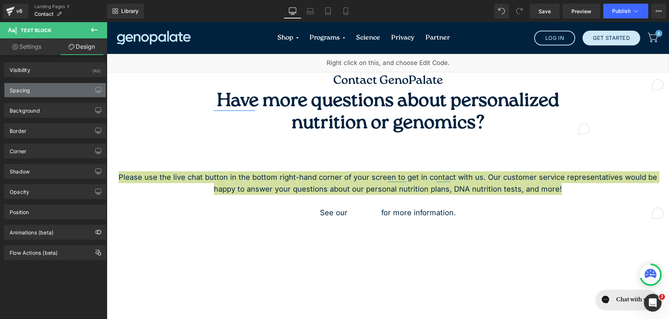
click at [54, 93] on div "Spacing" at bounding box center [54, 90] width 101 height 14
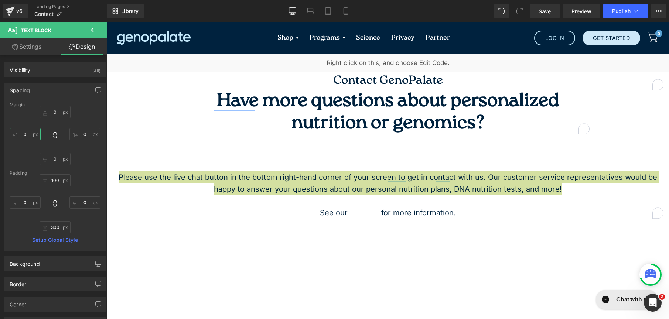
click at [25, 135] on input "0" at bounding box center [25, 134] width 31 height 12
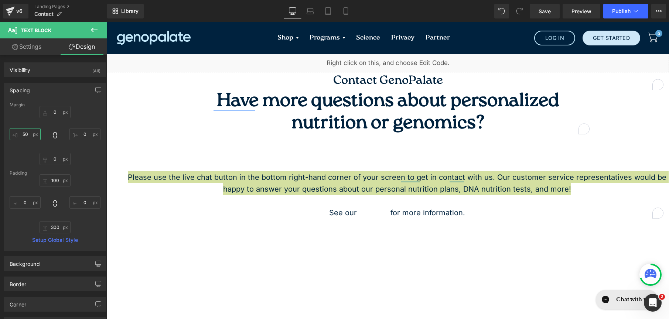
type input "5"
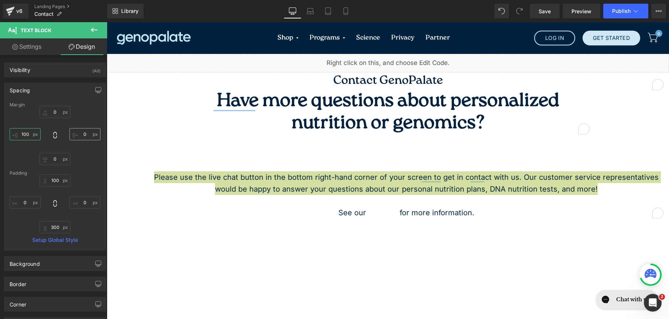
type input "100"
click at [81, 131] on input "0" at bounding box center [84, 134] width 31 height 12
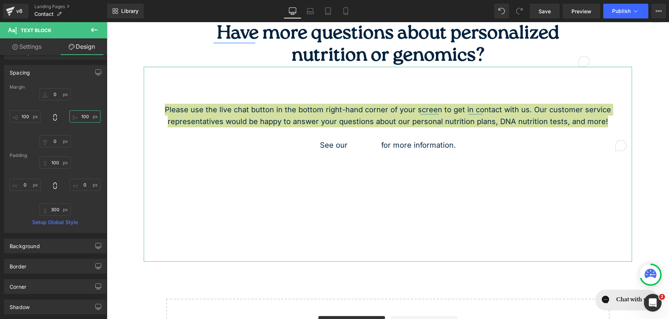
scroll to position [115, 0]
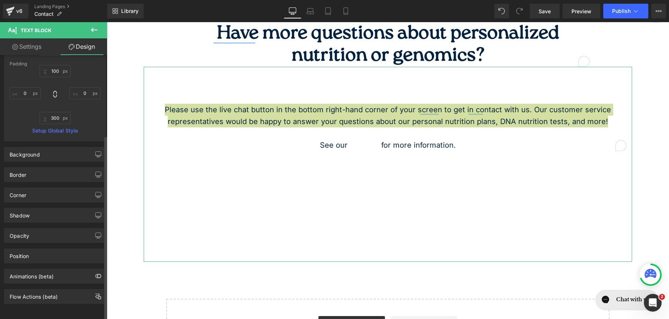
type input "100"
click at [56, 128] on link "Setup Global Style" at bounding box center [55, 131] width 91 height 6
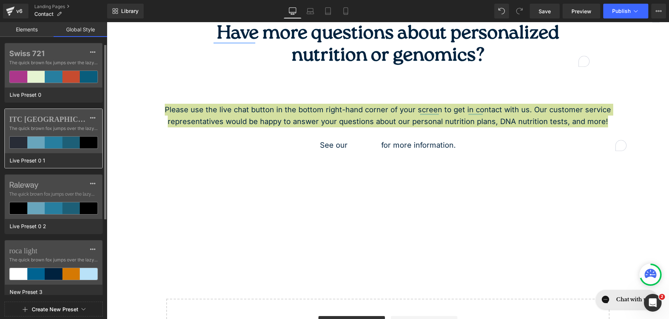
scroll to position [120, 0]
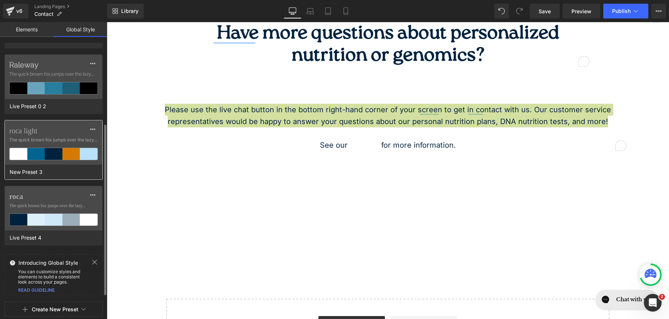
click at [69, 132] on label "roca light" at bounding box center [53, 130] width 89 height 9
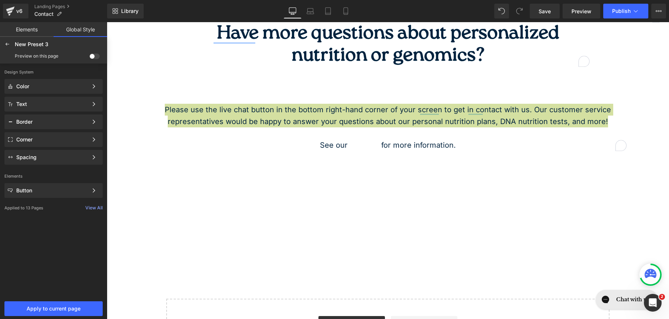
click at [72, 78] on p "Design System" at bounding box center [53, 72] width 107 height 16
click at [70, 85] on div "Color" at bounding box center [52, 86] width 72 height 6
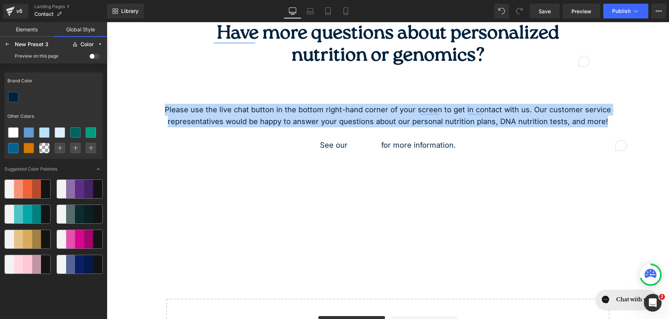
click at [354, 120] on p "Please use the live chat button in the bottom right-hand corner of your screen …" at bounding box center [388, 116] width 488 height 24
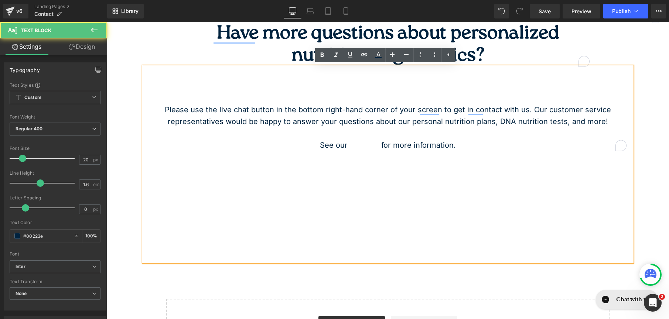
click at [345, 143] on p "See our FAQ page for more information." at bounding box center [388, 145] width 488 height 12
drag, startPoint x: 317, startPoint y: 146, endPoint x: 529, endPoint y: 166, distance: 213.4
click at [529, 166] on div "Please use the live chat button in the bottom right-hand corner of your screen …" at bounding box center [388, 164] width 488 height 195
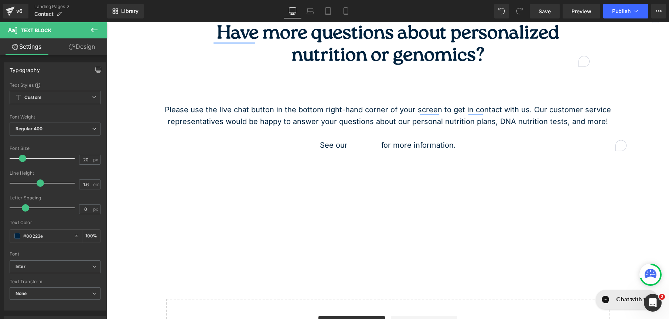
click at [83, 49] on link "Design" at bounding box center [82, 46] width 54 height 17
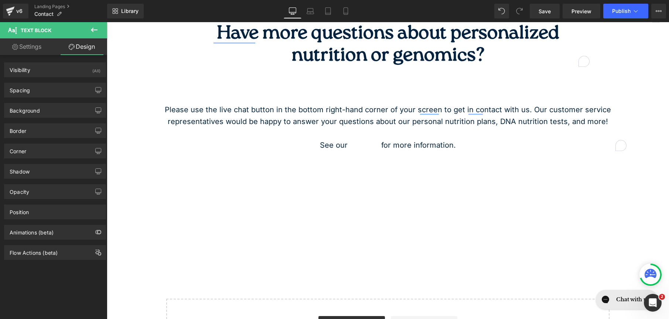
click at [15, 46] on icon at bounding box center [15, 47] width 6 height 6
type input "100"
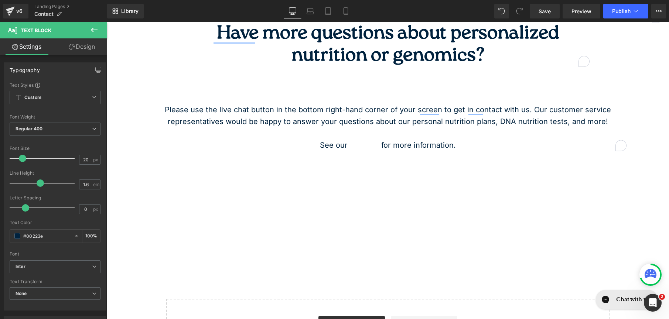
click at [99, 30] on button at bounding box center [94, 30] width 26 height 16
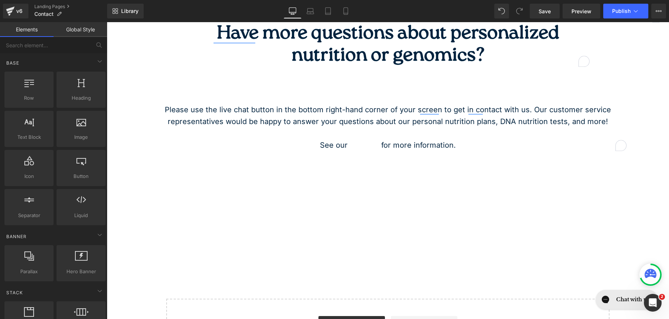
click at [99, 30] on link "Global Style" at bounding box center [81, 29] width 54 height 15
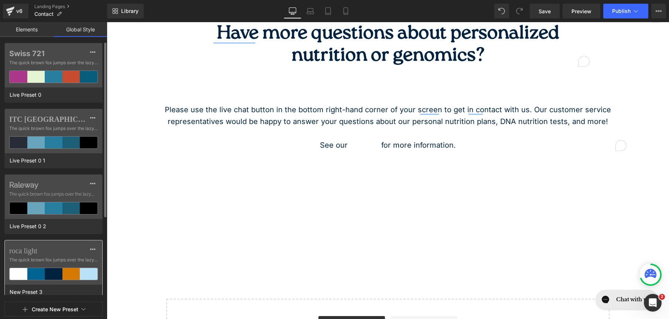
click at [73, 251] on label "roca light" at bounding box center [53, 250] width 89 height 9
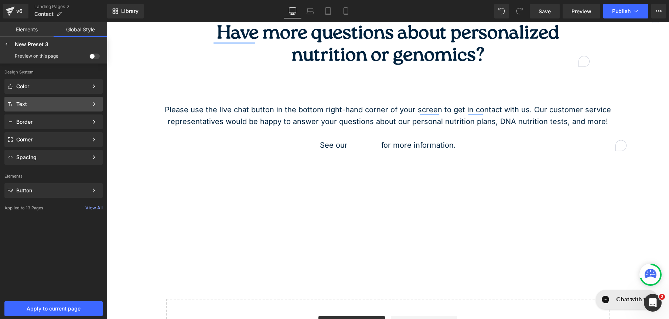
click at [33, 115] on div "Text Color Style Define a color palette and apply it to your pages 1 of 3 Next" at bounding box center [53, 122] width 98 height 15
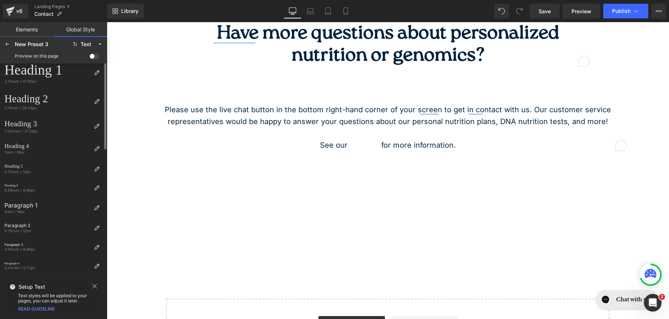
scroll to position [0, 0]
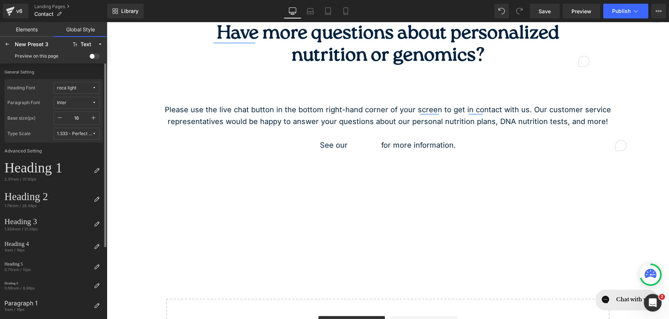
click at [92, 57] on span at bounding box center [94, 57] width 10 height 6
click at [89, 58] on input "checkbox" at bounding box center [89, 58] width 0 height 0
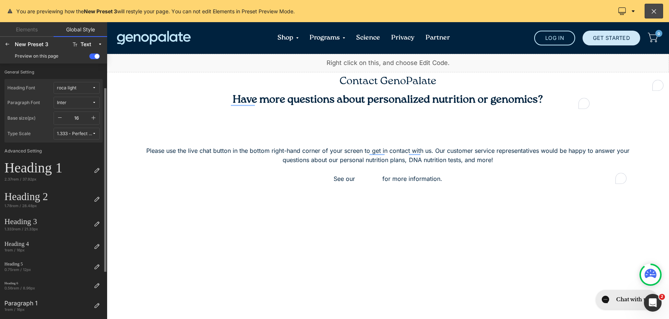
scroll to position [98, 0]
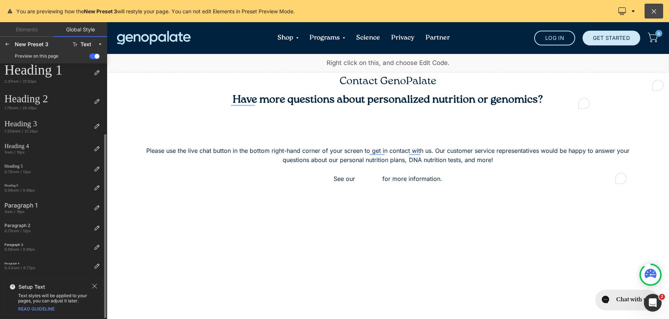
click at [260, 196] on div at bounding box center [388, 170] width 562 height 297
click at [96, 54] on span at bounding box center [94, 57] width 10 height 6
click at [89, 58] on input "checkbox" at bounding box center [89, 58] width 0 height 0
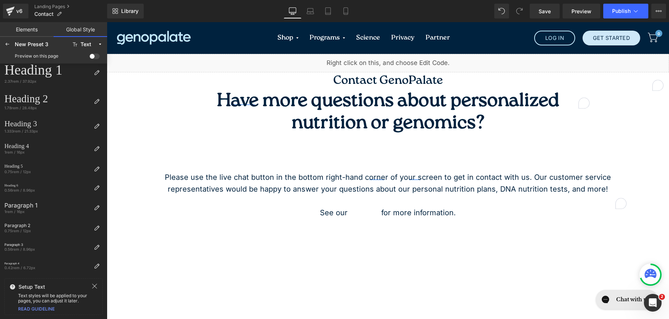
click at [96, 54] on span at bounding box center [94, 57] width 10 height 6
click at [89, 58] on input "checkbox" at bounding box center [89, 58] width 0 height 0
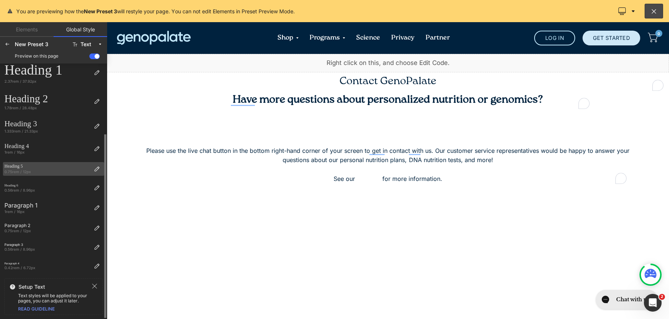
scroll to position [0, 0]
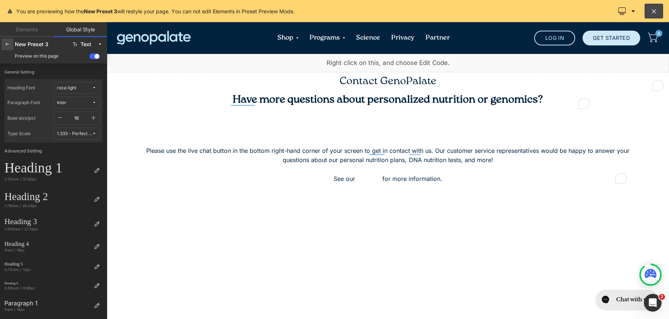
click at [10, 45] on icon at bounding box center [7, 44] width 6 height 6
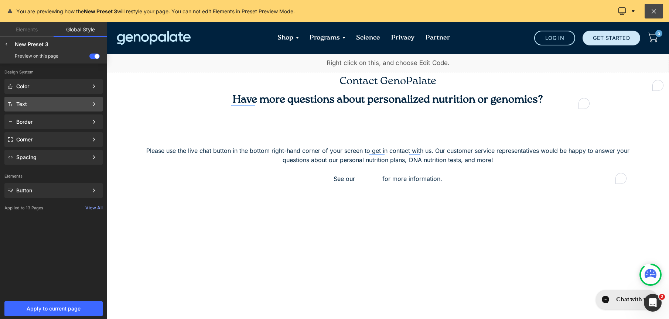
click at [84, 115] on div "Text Color Style Define a color palette and apply it to your pages 1 of 3 Next" at bounding box center [53, 122] width 98 height 15
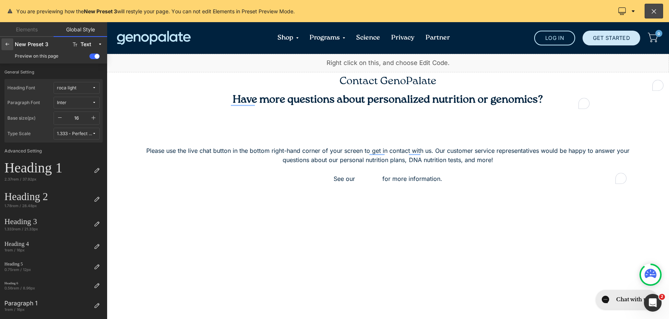
click at [9, 43] on icon at bounding box center [7, 44] width 6 height 6
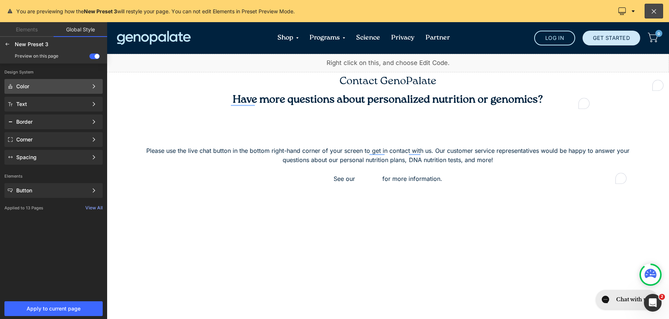
click at [56, 97] on div "Color Color Style Define a color palette and apply it to your pages 1 of 3 Next" at bounding box center [53, 104] width 98 height 15
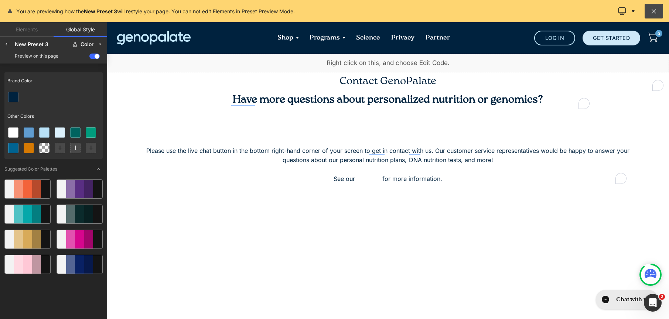
click at [368, 173] on div at bounding box center [388, 170] width 562 height 297
click at [371, 180] on div at bounding box center [388, 170] width 562 height 297
click at [368, 178] on div at bounding box center [388, 170] width 562 height 297
click at [7, 42] on icon at bounding box center [7, 44] width 6 height 6
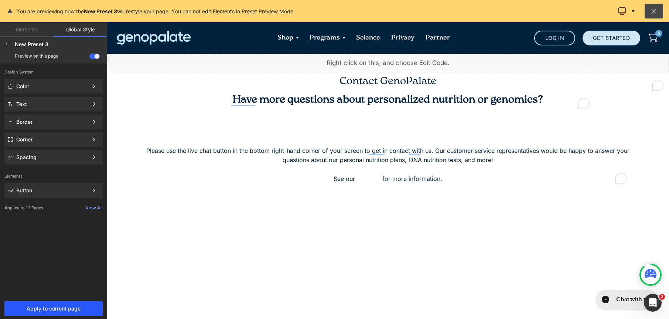
click at [60, 303] on button "Apply to current page" at bounding box center [53, 308] width 98 height 15
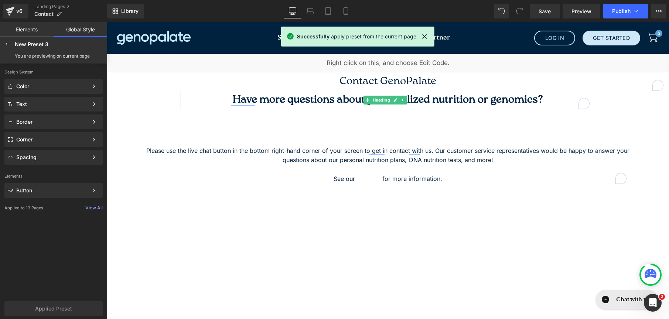
click at [301, 96] on span "Have more questions about personalized nutrition or genomics?" at bounding box center [388, 100] width 310 height 11
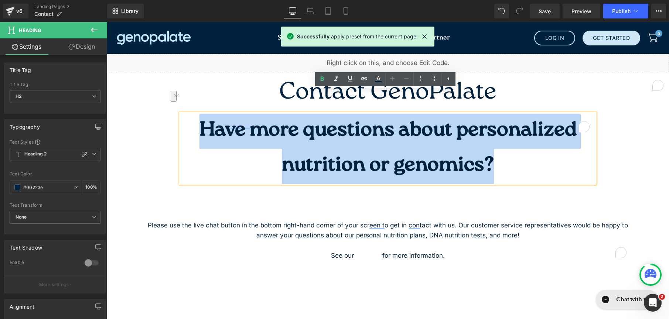
drag, startPoint x: 227, startPoint y: 97, endPoint x: 547, endPoint y: 100, distance: 319.9
click at [547, 114] on h2 "Have more questions about personalized nutrition or genomics?" at bounding box center [388, 149] width 414 height 70
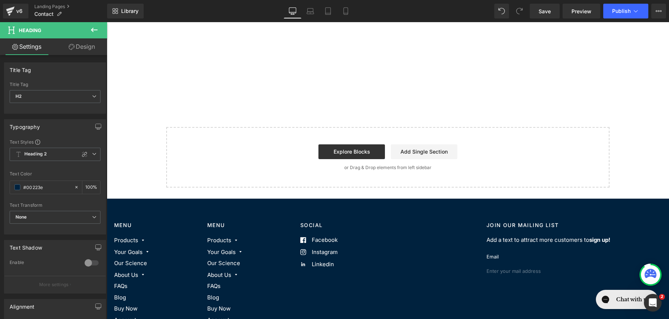
click at [94, 30] on icon at bounding box center [94, 30] width 7 height 4
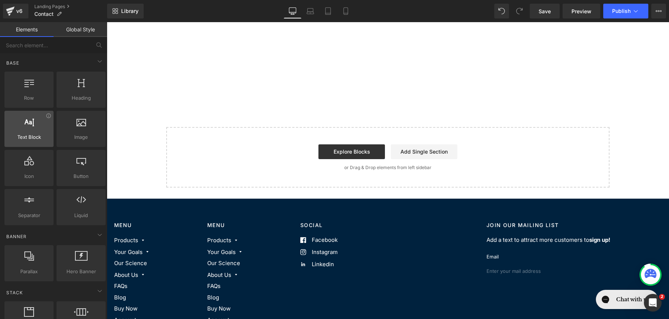
click at [40, 145] on div "Text Block texts, paragraphs, contents, blocks" at bounding box center [28, 129] width 49 height 36
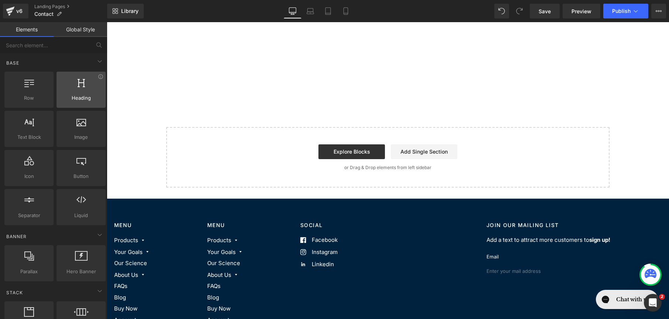
click at [72, 81] on div at bounding box center [81, 86] width 45 height 17
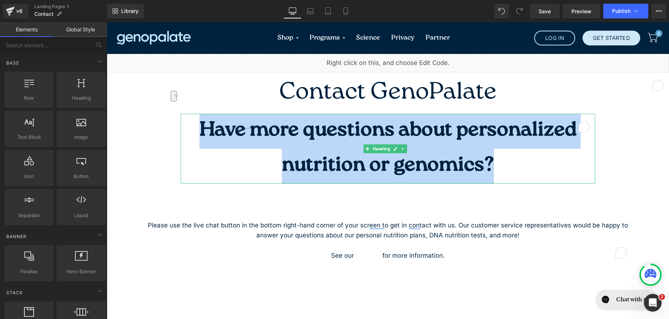
click at [299, 117] on span "Have more questions about personalized nutrition or genomics?" at bounding box center [387, 149] width 377 height 64
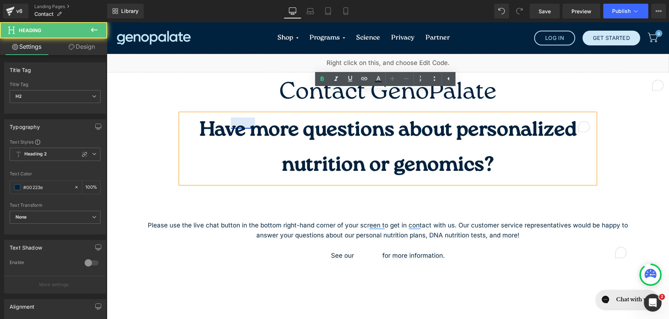
click at [249, 117] on span "Have more questions about personalized nutrition or genomics?" at bounding box center [387, 149] width 377 height 64
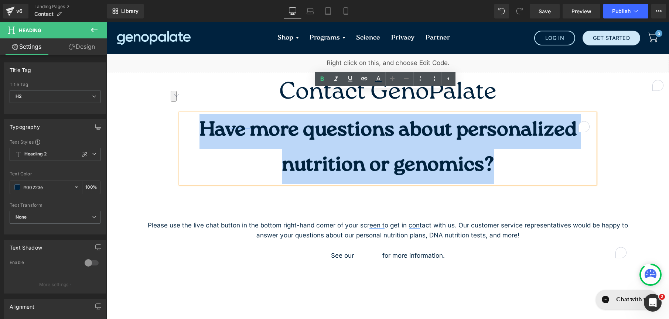
drag, startPoint x: 229, startPoint y: 100, endPoint x: 573, endPoint y: 102, distance: 344.7
click at [573, 114] on h2 "Have more questions about personalized nutrition or genomics?" at bounding box center [388, 149] width 414 height 70
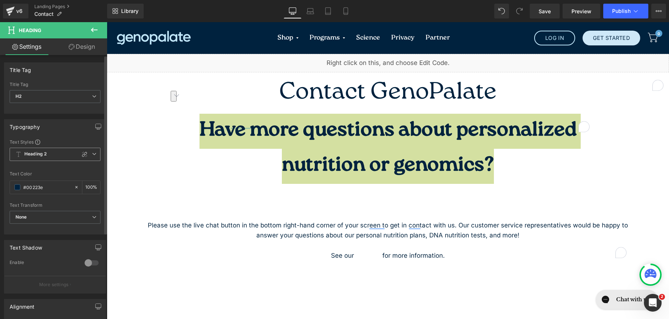
click at [61, 156] on span "Heading 2" at bounding box center [55, 154] width 91 height 13
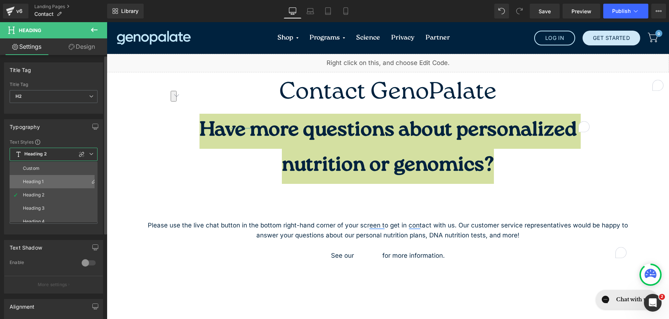
click at [54, 181] on li "Heading 1" at bounding box center [55, 181] width 91 height 13
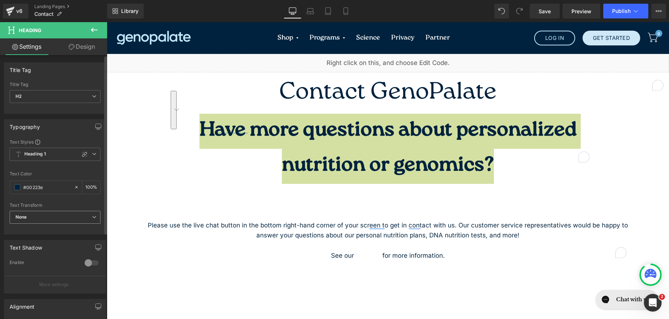
click at [54, 212] on span "None" at bounding box center [55, 217] width 91 height 13
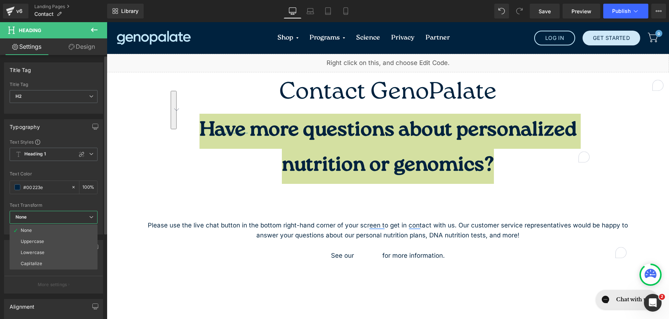
click at [54, 212] on span "None" at bounding box center [54, 217] width 88 height 13
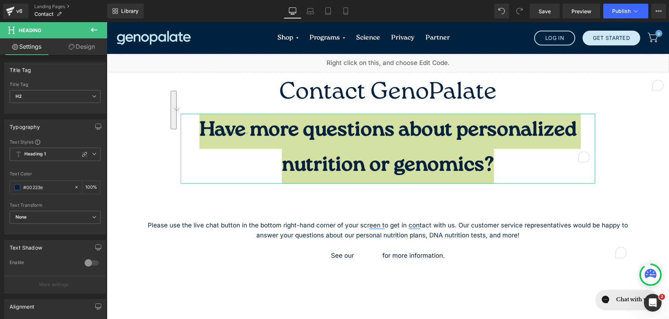
click at [72, 45] on icon at bounding box center [72, 47] width 6 height 6
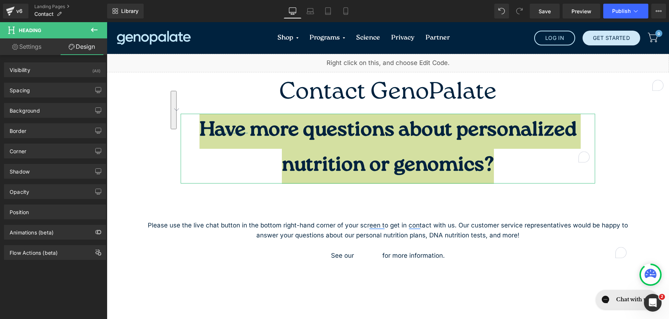
click at [37, 41] on link "Settings" at bounding box center [27, 46] width 54 height 17
type input "100"
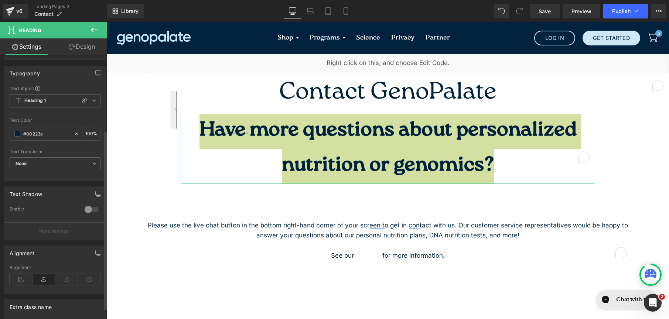
scroll to position [127, 0]
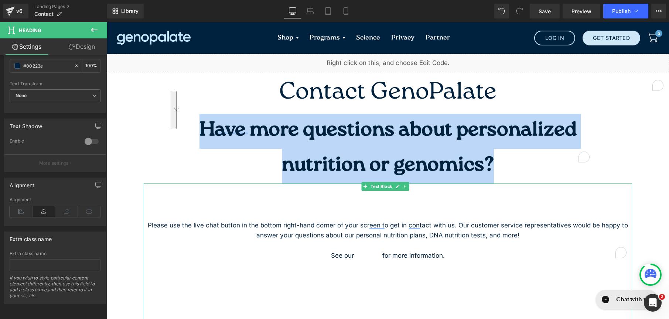
click at [241, 221] on p "Please use the live chat button in the bottom right-hand corner of your screen …" at bounding box center [388, 231] width 488 height 20
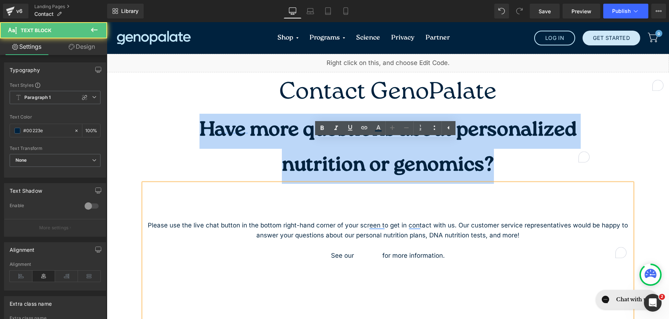
drag, startPoint x: 445, startPoint y: 214, endPoint x: 99, endPoint y: 146, distance: 352.0
click at [251, 184] on div "Please use the live chat button in the bottom right-hand corner of your screen …" at bounding box center [388, 278] width 488 height 188
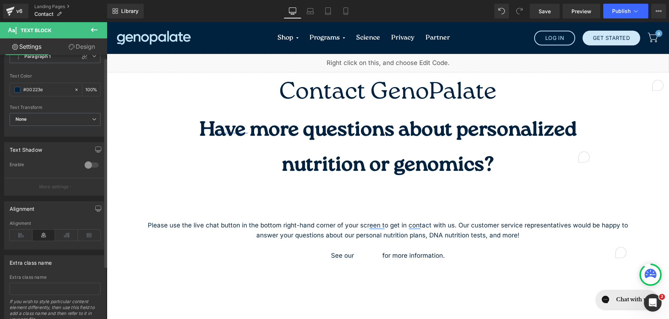
scroll to position [0, 0]
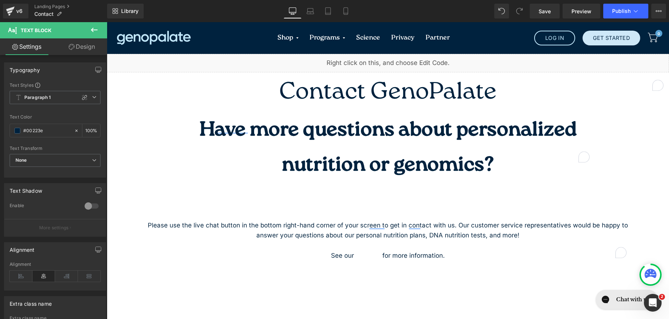
click at [77, 40] on link "Design" at bounding box center [82, 46] width 54 height 17
drag, startPoint x: 459, startPoint y: 209, endPoint x: 107, endPoint y: 163, distance: 355.0
click at [107, 163] on div "Liquid Contact GenoPalate Heading Have more questions about personalized nutrit…" at bounding box center [388, 267] width 562 height 426
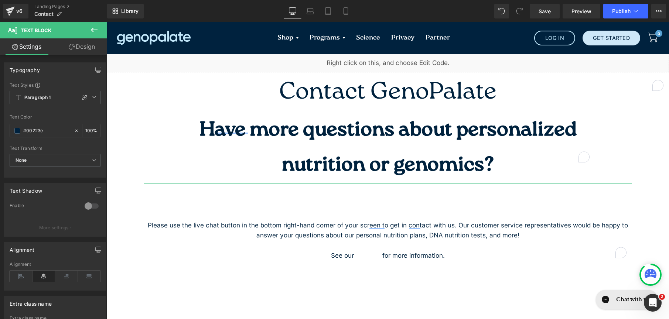
click at [78, 51] on link "Design" at bounding box center [82, 46] width 54 height 17
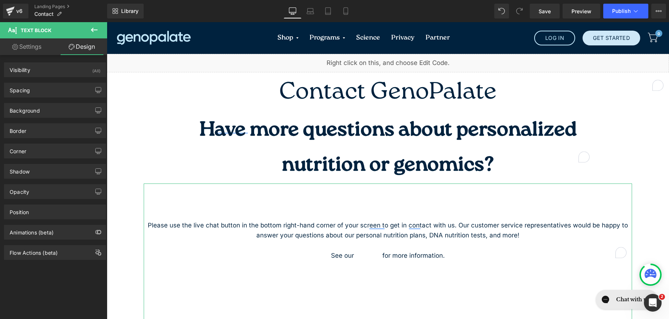
type input "0"
type input "100"
type input "0"
type input "100"
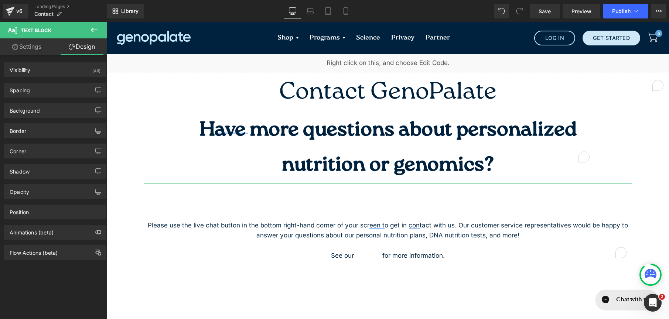
type input "0"
type input "300"
type input "0"
click at [45, 99] on div "Background Color & Image color transparent Color transparent 0 % Image Replace …" at bounding box center [55, 108] width 110 height 20
click at [47, 90] on div "Spacing" at bounding box center [54, 90] width 101 height 14
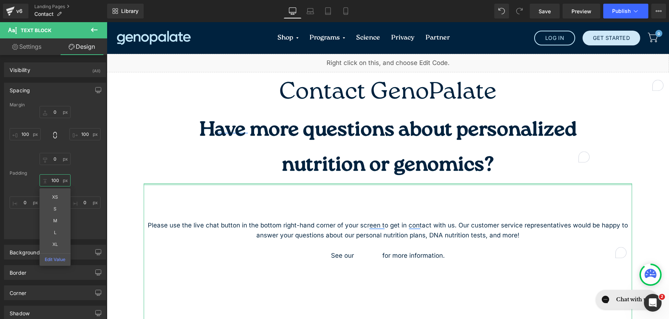
drag, startPoint x: 61, startPoint y: 180, endPoint x: 27, endPoint y: 180, distance: 34.0
click at [27, 180] on div "100px 100 XS S M L XL Edit Value 0px 0 300px 300 0px 0" at bounding box center [55, 203] width 91 height 59
drag, startPoint x: 54, startPoint y: 180, endPoint x: 193, endPoint y: 142, distance: 143.6
click at [54, 180] on input "100" at bounding box center [55, 180] width 31 height 12
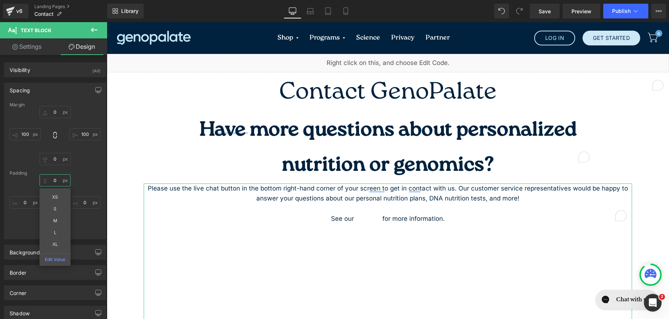
type input "0"
click at [84, 173] on div "Padding" at bounding box center [55, 173] width 91 height 5
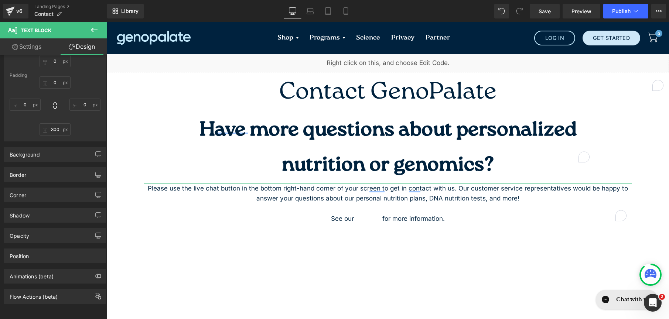
scroll to position [103, 0]
click at [376, 215] on link "FAQ page" at bounding box center [368, 218] width 28 height 7
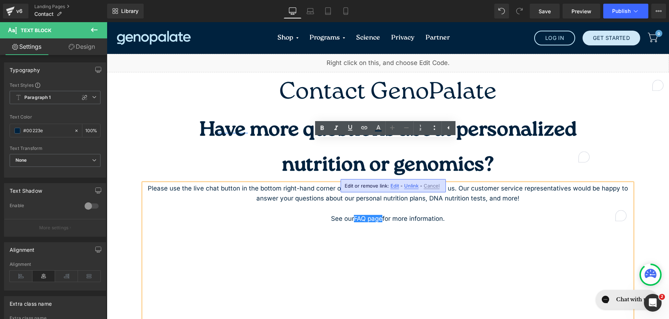
click at [380, 214] on p "See our FAQ page for more information." at bounding box center [388, 219] width 488 height 10
drag, startPoint x: 380, startPoint y: 173, endPoint x: 354, endPoint y: 172, distance: 26.6
click at [354, 214] on p "See our FAQ page for more information." at bounding box center [388, 219] width 488 height 10
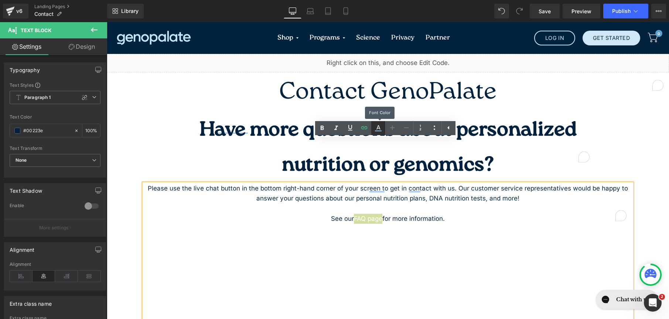
click at [372, 130] on link at bounding box center [378, 128] width 14 height 14
type input "#ffffff"
type input "100"
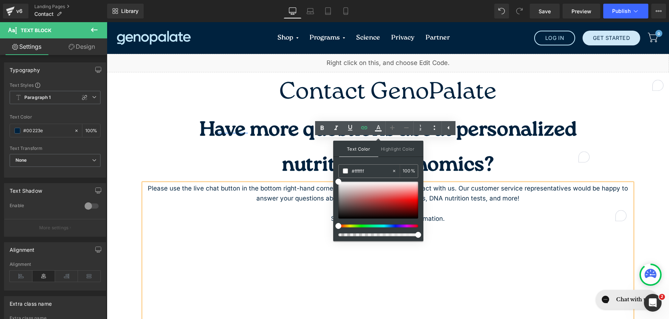
drag, startPoint x: 474, startPoint y: 195, endPoint x: 329, endPoint y: 168, distance: 147.3
type input "0"
type input "006"
type input "100"
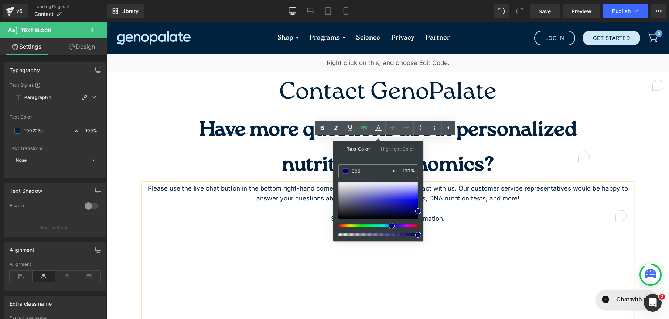
type input "0063"
type input "20"
type input "00635"
type input "0"
type input "00635f"
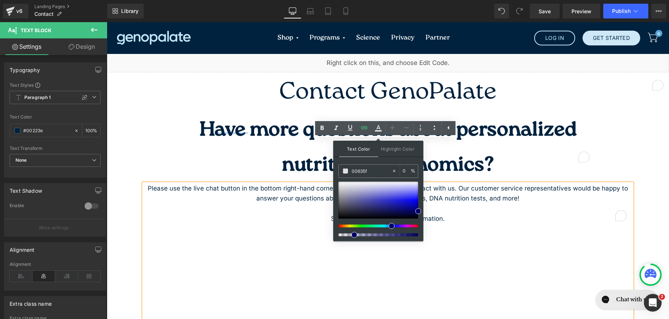
type input "100"
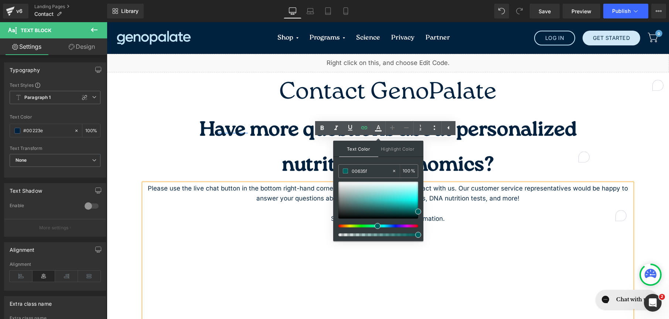
type input "#00635f"
click at [382, 159] on div "Text Color Highlight Color rgba(0, 99, 95, 1) #00635f 100 % transparent transpa…" at bounding box center [378, 191] width 90 height 100
drag, startPoint x: 369, startPoint y: 171, endPoint x: 342, endPoint y: 168, distance: 27.8
click at [342, 168] on div "#00635f" at bounding box center [365, 171] width 53 height 13
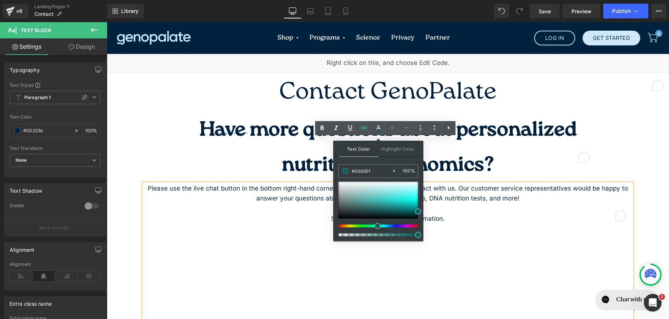
click at [401, 160] on div "Text Color Highlight Color rgba(0, 99, 95, 1) #00635f 100 % transparent transpa…" at bounding box center [378, 191] width 90 height 100
click at [402, 160] on div "Text Color Highlight Color rgba(0, 99, 95, 1) #00635f 100 % transparent transpa…" at bounding box center [378, 191] width 90 height 100
drag, startPoint x: 509, startPoint y: 182, endPoint x: 424, endPoint y: 164, distance: 86.9
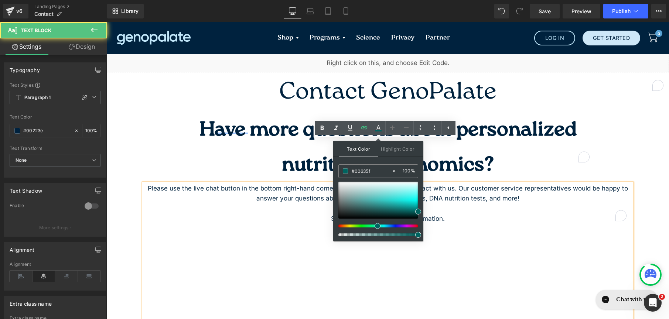
click at [467, 184] on p "Please use the live chat button in the bottom right-hand corner of your screen …" at bounding box center [388, 194] width 488 height 20
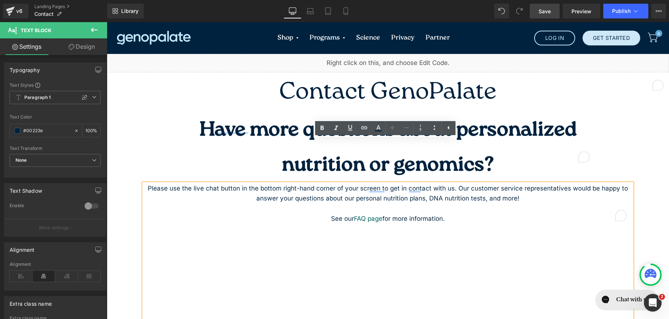
click at [539, 17] on link "Save" at bounding box center [545, 11] width 30 height 15
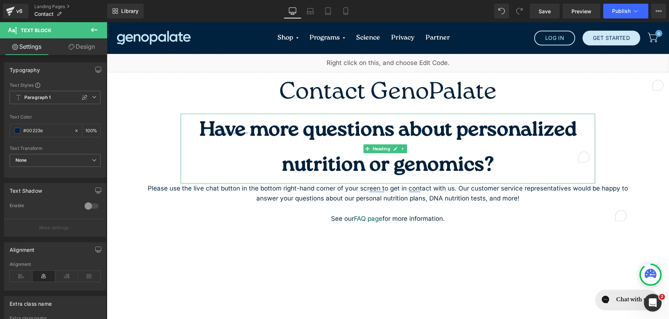
click at [421, 127] on h2 "Have more questions about personalized nutrition or genomics?" at bounding box center [388, 149] width 414 height 70
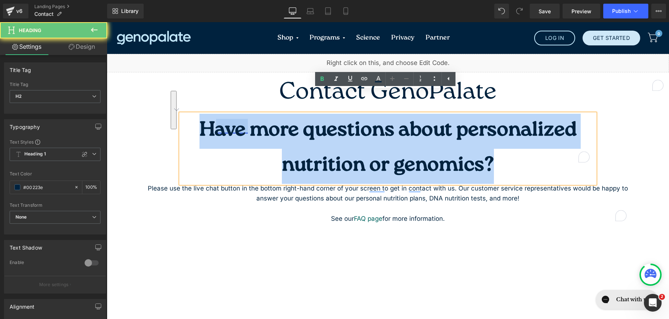
drag, startPoint x: 421, startPoint y: 127, endPoint x: 218, endPoint y: 99, distance: 205.2
click at [218, 114] on h2 "Have more questions about personalized nutrition or genomics?" at bounding box center [388, 149] width 414 height 70
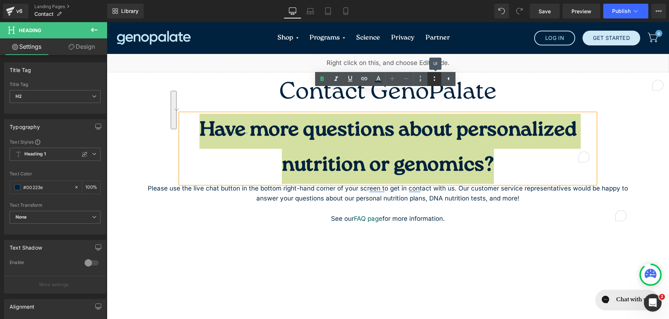
click at [430, 83] on link at bounding box center [434, 79] width 14 height 14
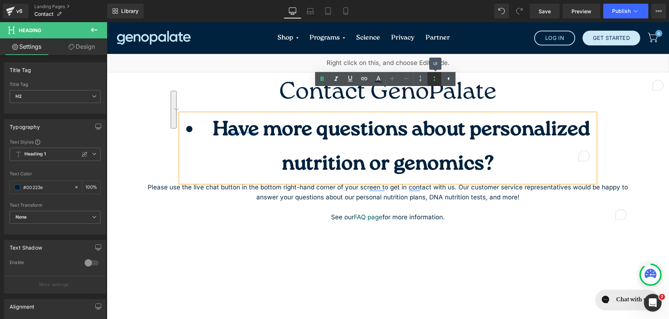
click at [430, 83] on link at bounding box center [434, 79] width 14 height 14
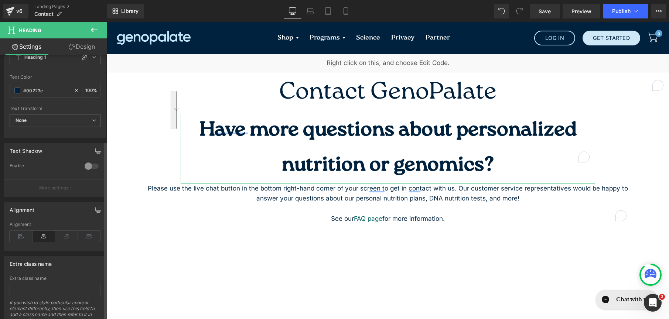
scroll to position [127, 0]
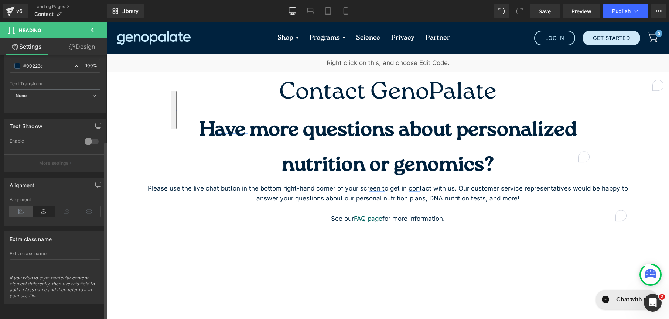
click at [18, 206] on icon at bounding box center [21, 211] width 23 height 11
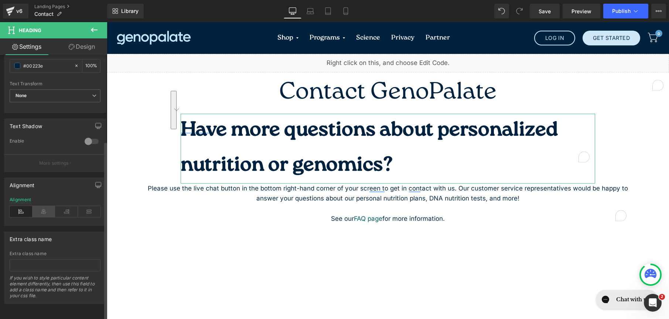
click at [34, 206] on icon at bounding box center [44, 211] width 23 height 11
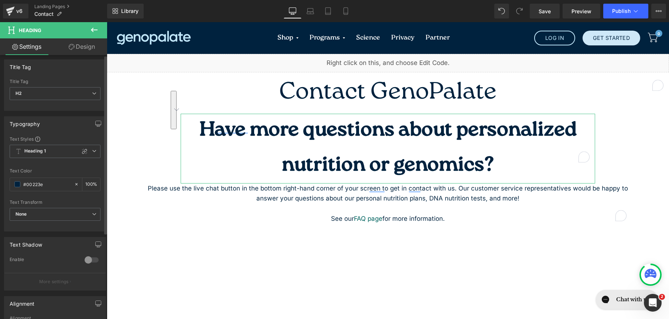
scroll to position [0, 0]
click at [84, 44] on link "Design" at bounding box center [82, 46] width 54 height 17
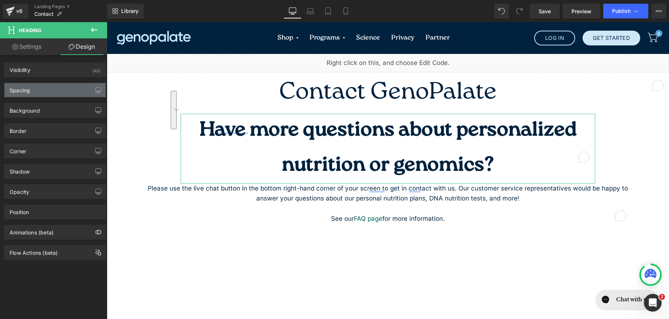
click at [61, 89] on div "Spacing" at bounding box center [54, 90] width 101 height 14
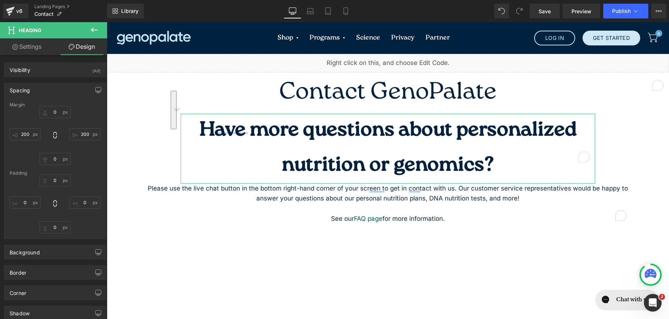
click at [23, 44] on link "Settings" at bounding box center [27, 46] width 54 height 17
type input "100"
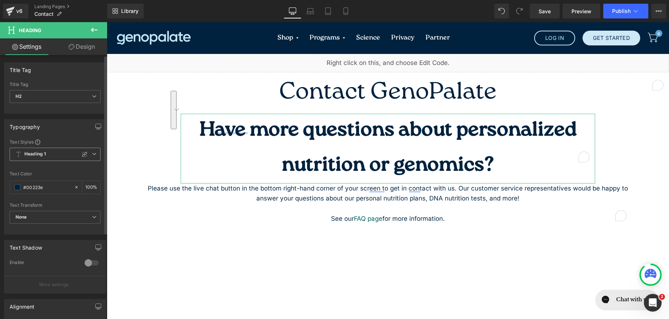
click at [60, 155] on span "Heading 1" at bounding box center [55, 154] width 91 height 13
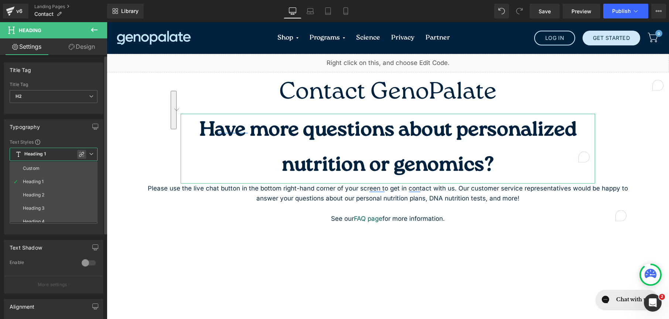
click at [82, 155] on icon at bounding box center [82, 154] width 6 height 6
type input "1.2"
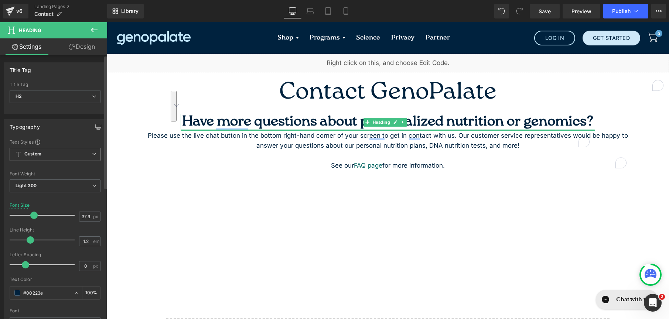
drag, startPoint x: 414, startPoint y: 122, endPoint x: 424, endPoint y: 116, distance: 12.1
click at [414, 122] on div "Have more questions about personalized nutrition or genomics? Heading" at bounding box center [388, 122] width 414 height 17
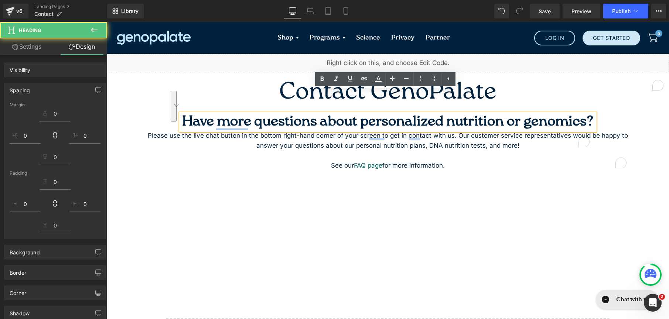
click at [191, 114] on h2 "Have more questions about personalized nutrition or genomics?" at bounding box center [388, 122] width 414 height 17
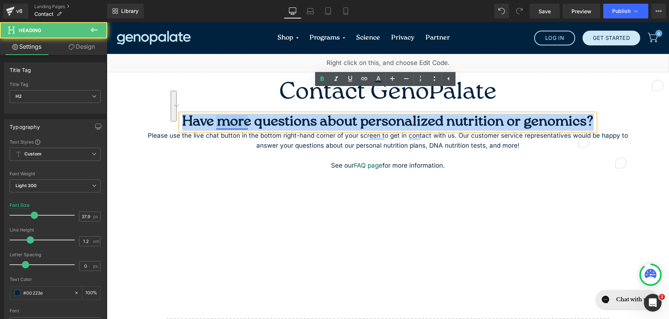
click at [220, 115] on span "Have more questions about personalized nutrition or genomics?" at bounding box center [388, 122] width 412 height 14
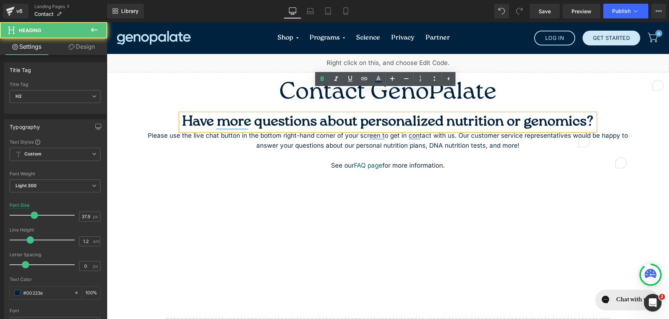
click at [215, 114] on h2 "Have more questions about personalized nutrition or genomics?" at bounding box center [388, 122] width 414 height 17
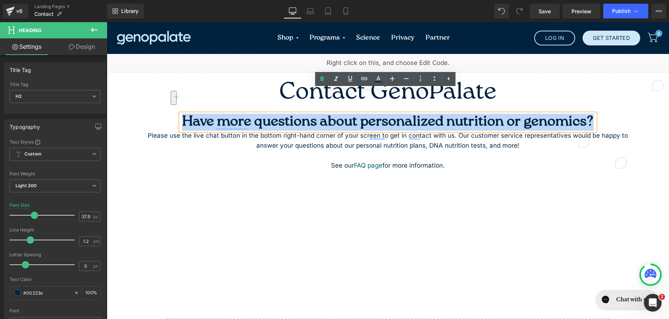
drag, startPoint x: 215, startPoint y: 95, endPoint x: 460, endPoint y: 122, distance: 246.4
click at [460, 122] on h2 "Have more questions about personalized nutrition or genomics?" at bounding box center [388, 122] width 414 height 17
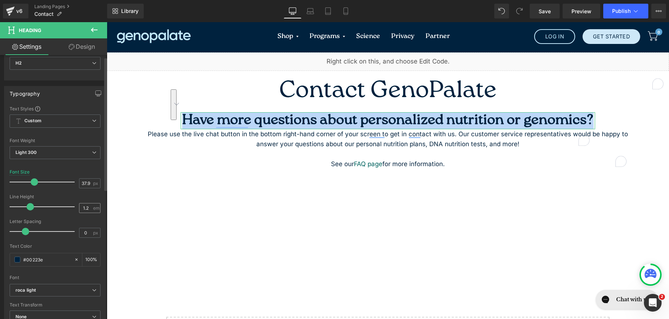
scroll to position [43, 0]
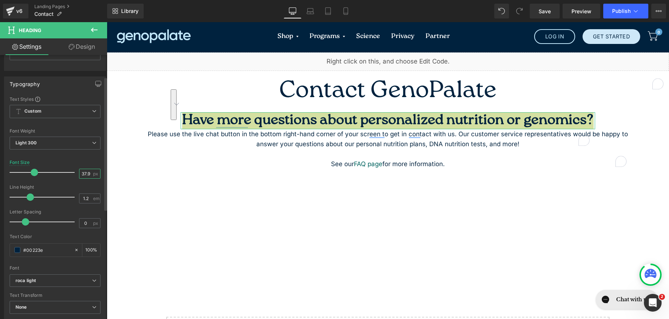
drag, startPoint x: 87, startPoint y: 175, endPoint x: 69, endPoint y: 174, distance: 17.7
click at [69, 174] on div "Font Size 37.92 px" at bounding box center [55, 172] width 91 height 25
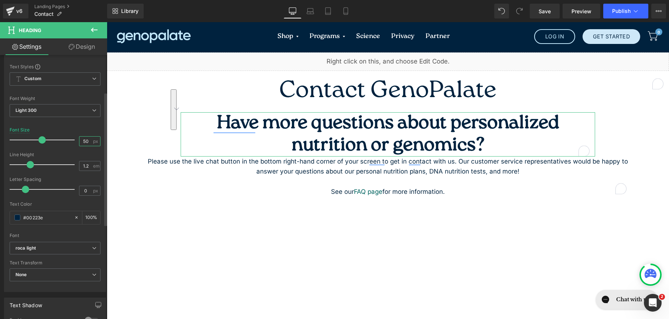
scroll to position [76, 0]
type input "50"
click at [41, 109] on span "Light 300" at bounding box center [55, 110] width 91 height 13
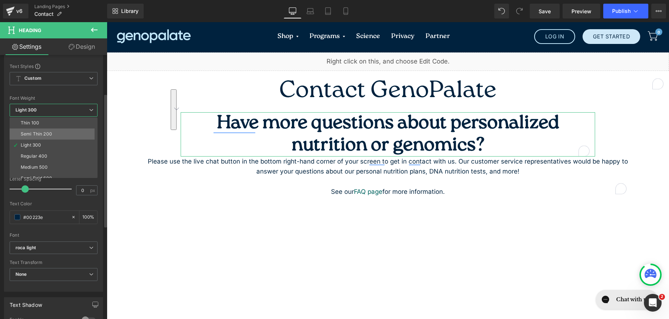
click at [44, 138] on li "Semi Thin 200" at bounding box center [55, 134] width 91 height 11
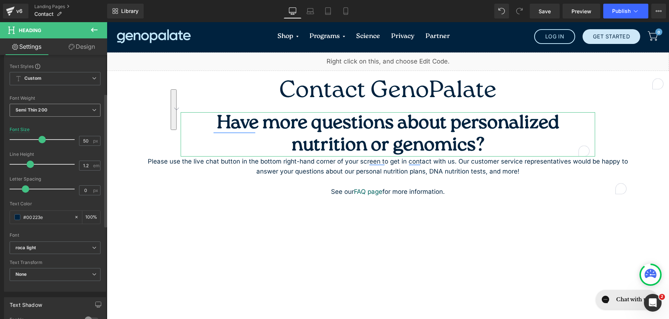
click at [53, 107] on span "Semi Thin 200" at bounding box center [55, 110] width 91 height 13
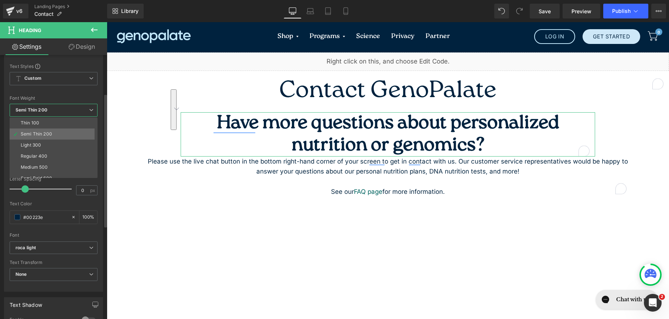
click at [64, 136] on li "Semi Thin 200" at bounding box center [55, 134] width 91 height 11
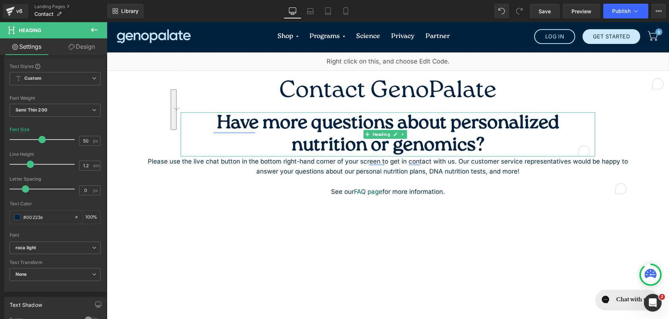
click at [317, 121] on span "Have more questions about personalized nutrition or genomics?" at bounding box center [388, 134] width 342 height 41
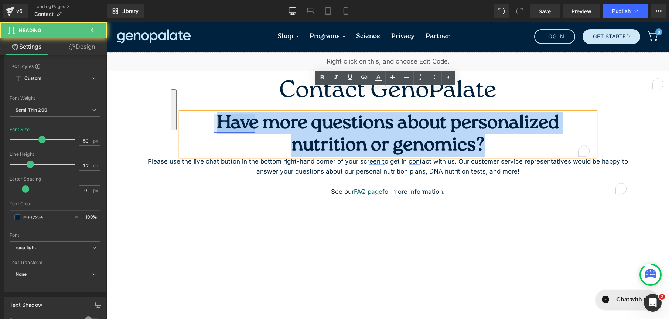
drag, startPoint x: 403, startPoint y: 122, endPoint x: 215, endPoint y: 99, distance: 189.1
click at [217, 114] on span "Have more questions about personalized nutrition or genomics?" at bounding box center [388, 134] width 342 height 41
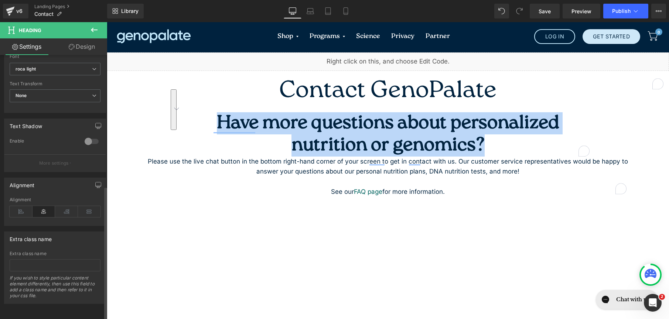
scroll to position [0, 0]
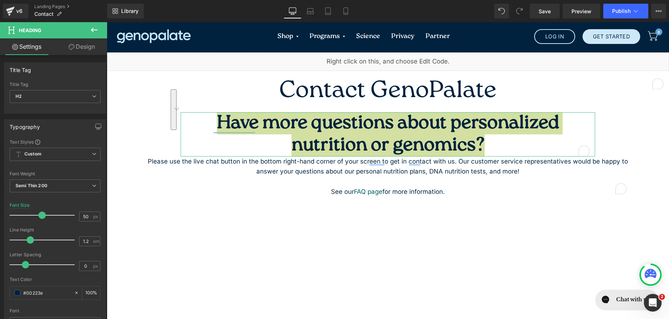
click at [89, 50] on link "Design" at bounding box center [82, 46] width 54 height 17
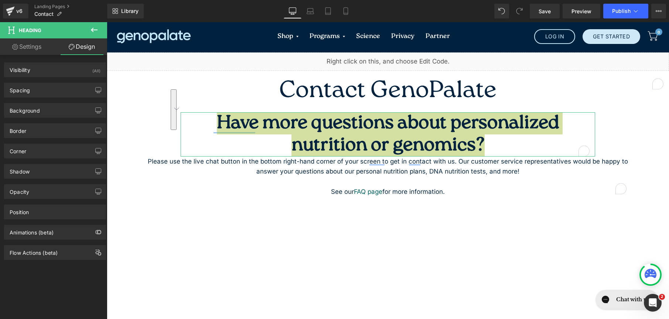
type input "0"
type input "200"
type input "0"
type input "200"
type input "0"
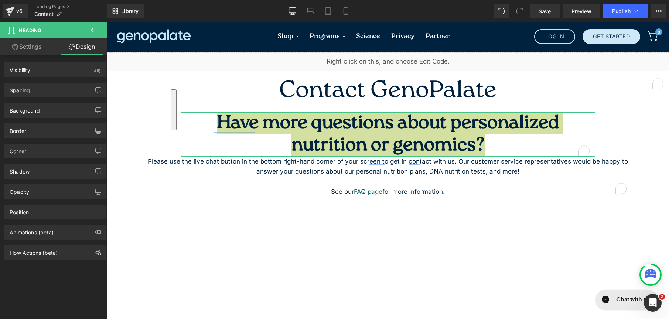
type input "0"
click at [40, 83] on div "Spacing" at bounding box center [54, 90] width 101 height 14
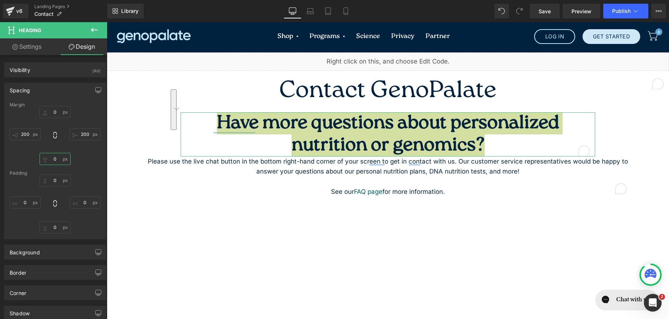
click at [50, 160] on input "0" at bounding box center [55, 159] width 31 height 12
click at [81, 165] on div "Margin 0px 0 200px 200 0px 0 XS S M L XL Edit Value 200px 200 Padding 0px 0 0px…" at bounding box center [54, 170] width 101 height 137
click at [51, 231] on input "0" at bounding box center [55, 227] width 31 height 12
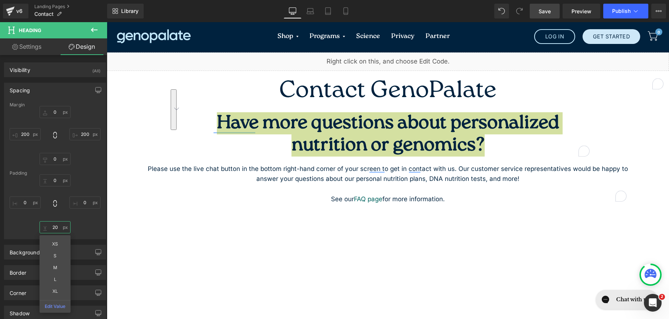
type input "20"
click at [540, 7] on span "Save" at bounding box center [545, 11] width 12 height 8
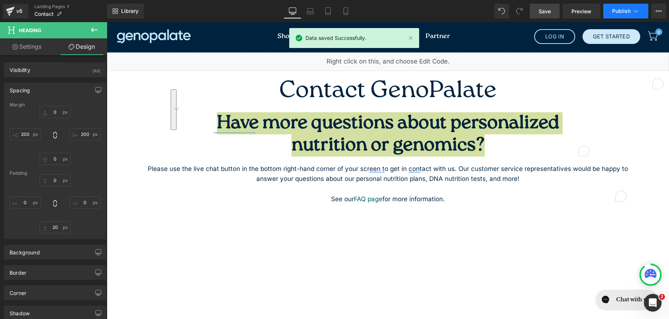
click at [624, 12] on span "Publish" at bounding box center [621, 11] width 18 height 6
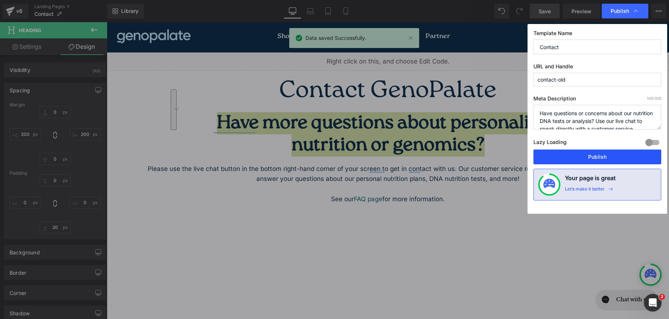
click at [588, 160] on button "Publish" at bounding box center [597, 157] width 128 height 15
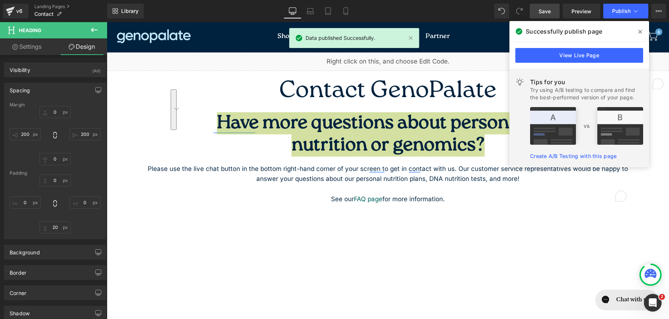
click at [637, 33] on span at bounding box center [640, 32] width 12 height 12
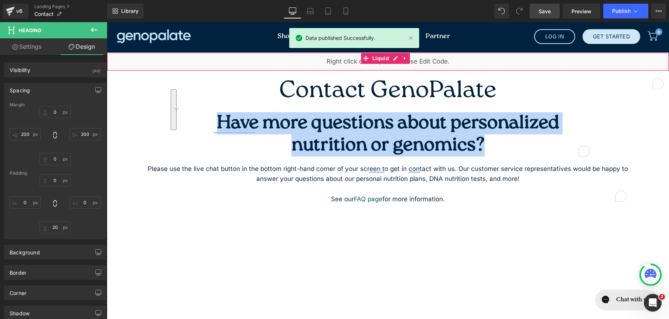
click at [456, 57] on div "Liquid" at bounding box center [388, 61] width 562 height 18
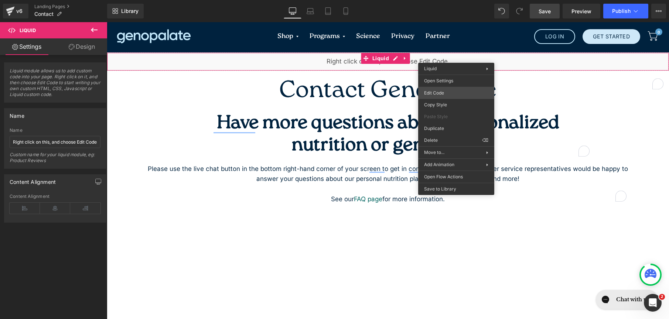
click at [434, 0] on div "Heading You are previewing how the New Preset 3 will restyle your page. You can…" at bounding box center [334, 0] width 669 height 0
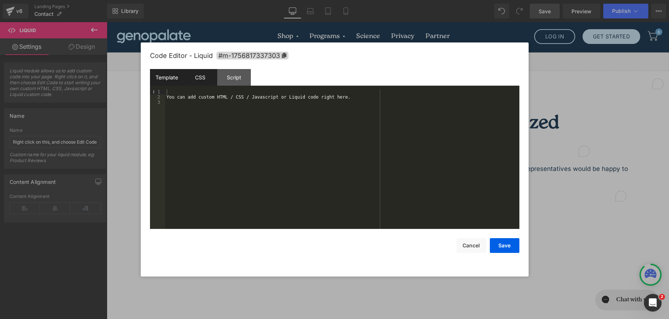
click at [196, 78] on div "CSS" at bounding box center [201, 77] width 34 height 17
drag, startPoint x: 205, startPoint y: 122, endPoint x: 147, endPoint y: 75, distance: 74.9
click at [147, 75] on div "Code Editor - Liquid #m-1756817337303 Template CSS Script Data 1 2 3 You can ad…" at bounding box center [335, 159] width 388 height 234
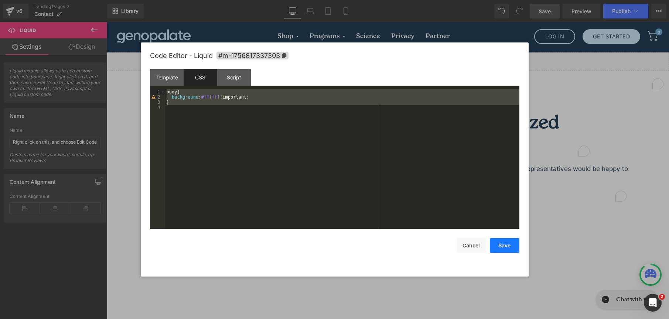
drag, startPoint x: 514, startPoint y: 246, endPoint x: 336, endPoint y: 194, distance: 185.4
click at [514, 246] on button "Save" at bounding box center [505, 245] width 30 height 15
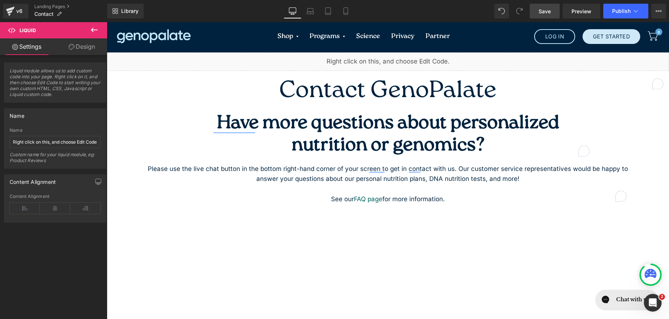
click at [54, 1] on div "v6 Landing Pages Contact" at bounding box center [53, 11] width 107 height 22
click at [54, 4] on link "Landing Pages" at bounding box center [70, 7] width 73 height 6
click at [543, 10] on span "Save" at bounding box center [545, 11] width 12 height 8
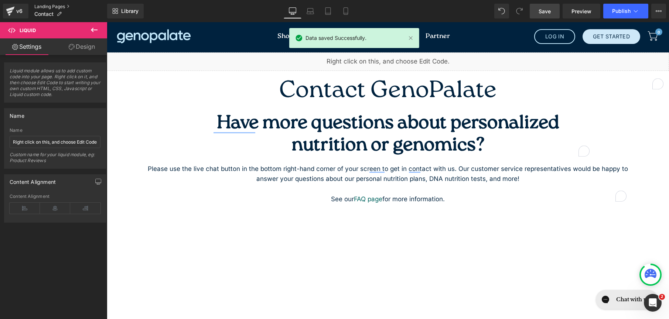
click at [64, 4] on link "Landing Pages" at bounding box center [70, 7] width 73 height 6
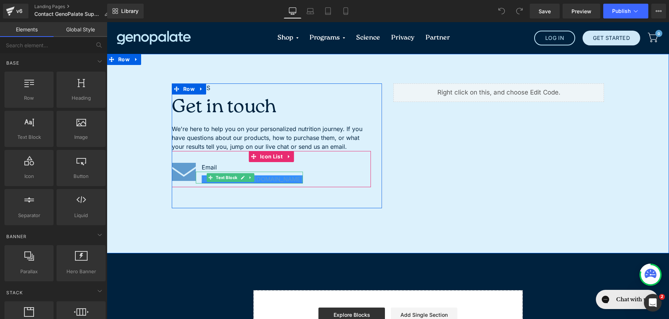
click at [250, 175] on link at bounding box center [251, 177] width 8 height 9
click at [243, 189] on div "CONTACT US Text Block Get in touch Heading We're here to help you on your perso…" at bounding box center [277, 145] width 211 height 125
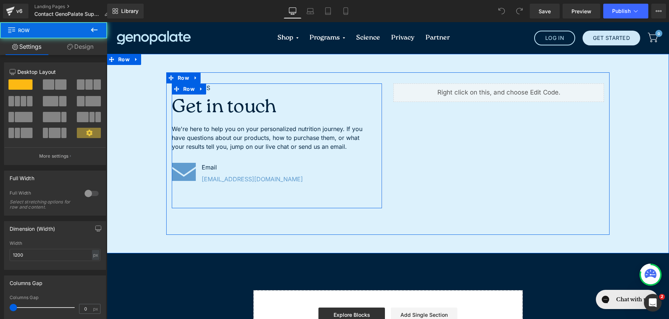
click at [266, 178] on div "Image Email Text Block [EMAIL_ADDRESS][DOMAIN_NAME] Text Block" at bounding box center [271, 175] width 199 height 24
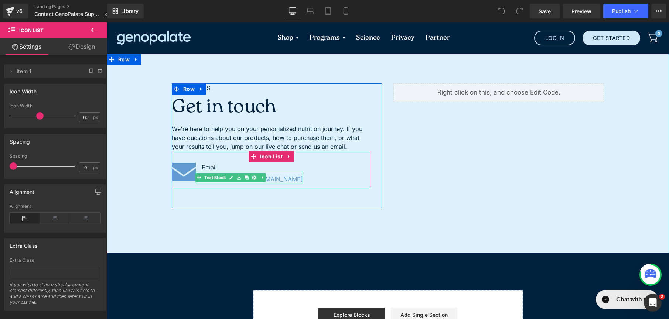
click at [260, 179] on icon at bounding box center [262, 177] width 4 height 4
click at [257, 178] on link "[EMAIL_ADDRESS][DOMAIN_NAME]" at bounding box center [252, 178] width 101 height 7
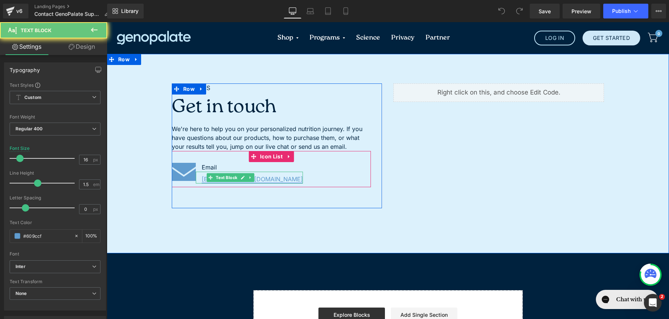
click at [257, 178] on link "[EMAIL_ADDRESS][DOMAIN_NAME]" at bounding box center [252, 178] width 101 height 7
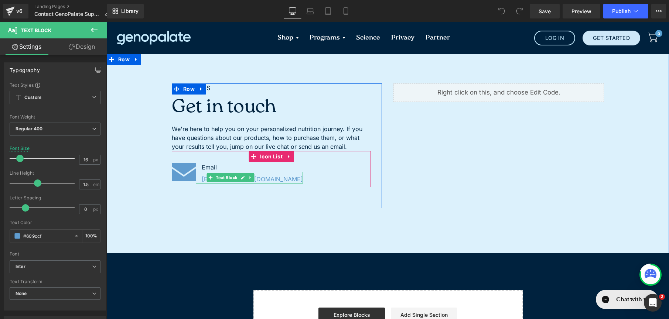
click at [197, 178] on div "[EMAIL_ADDRESS][DOMAIN_NAME]" at bounding box center [249, 178] width 107 height 12
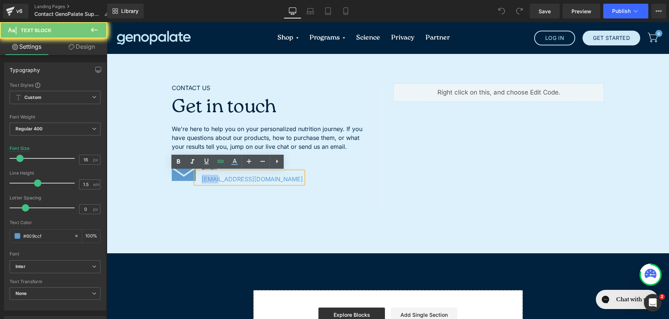
click at [198, 178] on div "[EMAIL_ADDRESS][DOMAIN_NAME]" at bounding box center [249, 178] width 107 height 12
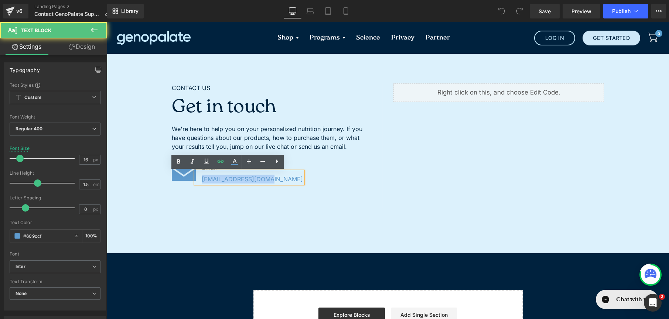
drag, startPoint x: 198, startPoint y: 178, endPoint x: 288, endPoint y: 182, distance: 89.5
click at [288, 182] on div "Image Email Text Block [EMAIL_ADDRESS][DOMAIN_NAME] Text Block" at bounding box center [271, 175] width 199 height 24
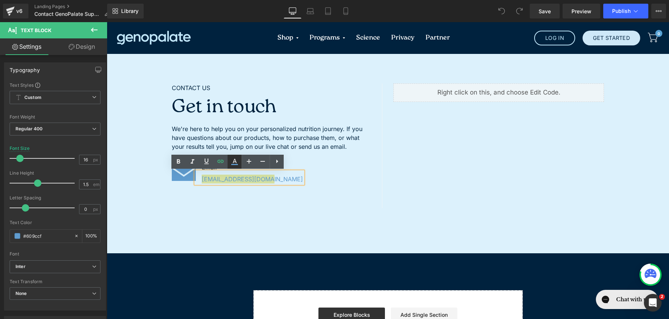
click at [238, 164] on icon at bounding box center [234, 164] width 7 height 1
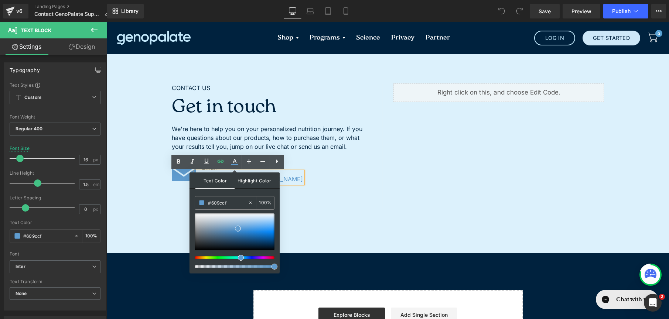
click at [253, 184] on span "Highlight Color" at bounding box center [254, 181] width 39 height 16
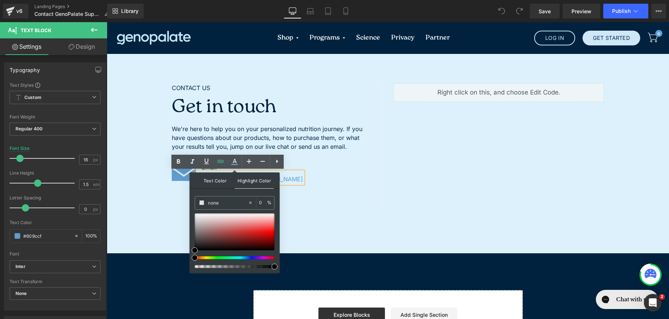
click at [220, 179] on span "Text Color" at bounding box center [214, 181] width 39 height 16
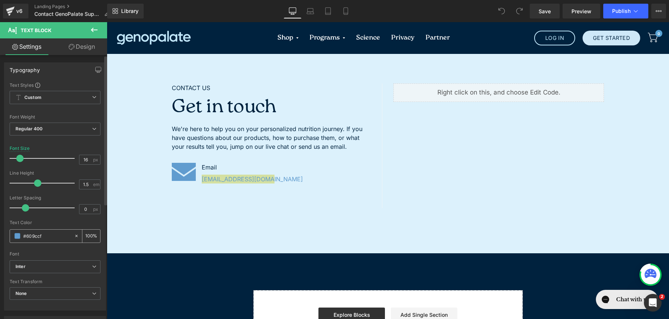
click at [13, 237] on div "#609ccf" at bounding box center [42, 236] width 64 height 13
click at [19, 236] on span at bounding box center [17, 236] width 6 height 6
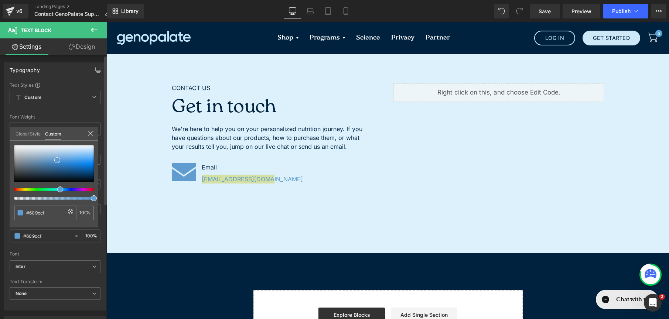
drag, startPoint x: 43, startPoint y: 213, endPoint x: 24, endPoint y: 211, distance: 19.3
click at [25, 211] on div "#609ccf" at bounding box center [45, 213] width 62 height 14
type input "0"
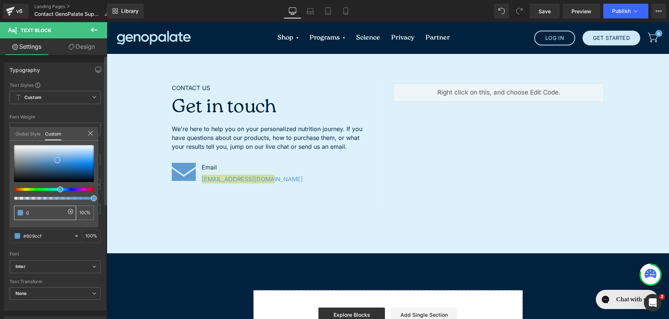
type input "0"
type input "00"
type input "006"
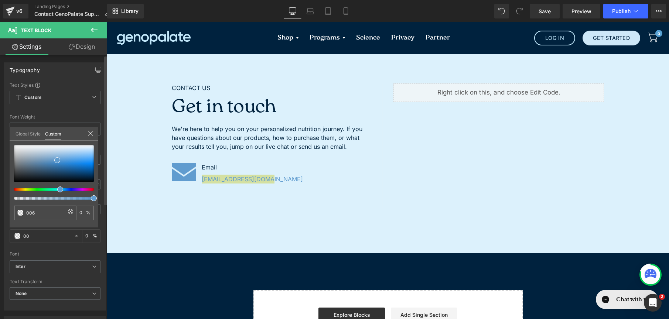
type input "100"
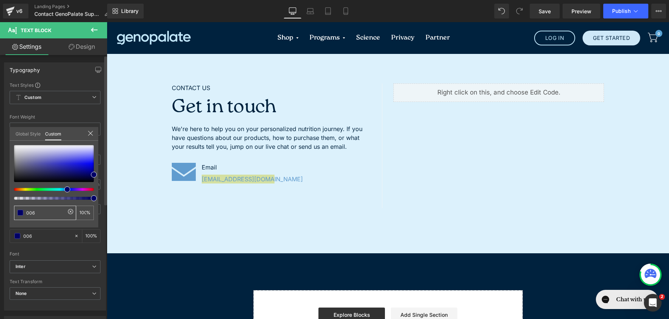
type input "0063"
type input "20"
type input "00635"
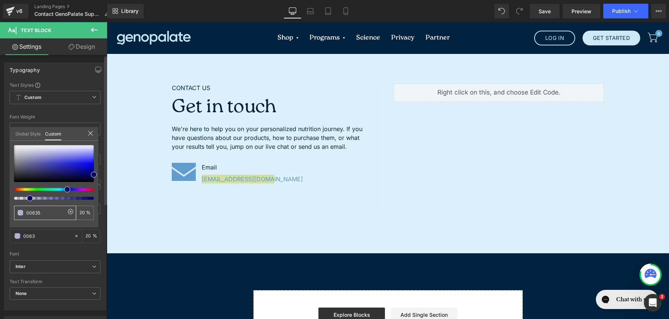
type input "00635"
type input "0"
type input "00635f"
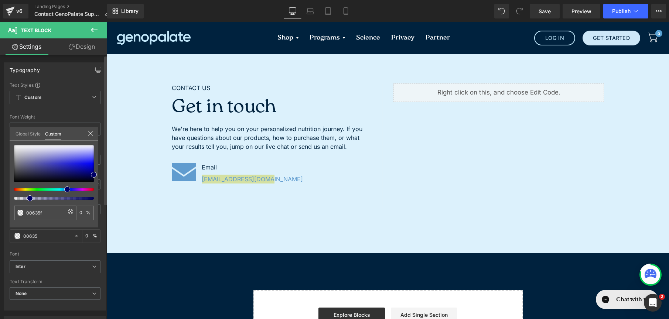
type input "100"
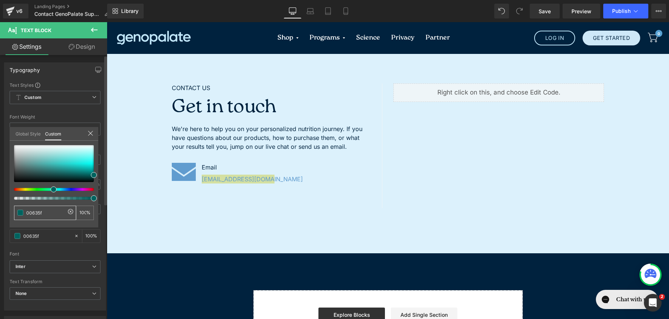
type input "00635f"
type input "#00635f"
click at [64, 224] on div "#00635f 100 %" at bounding box center [54, 186] width 89 height 82
click at [69, 221] on div "#00635f 100 %" at bounding box center [54, 186] width 89 height 82
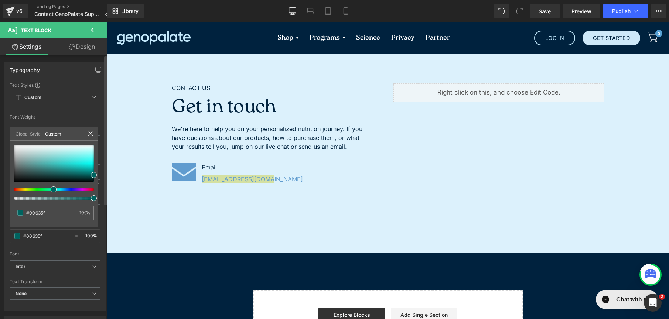
click at [67, 223] on div "#00635f 100 %" at bounding box center [54, 186] width 89 height 82
click at [44, 213] on input "#00635f" at bounding box center [45, 213] width 39 height 8
drag, startPoint x: 46, startPoint y: 213, endPoint x: 10, endPoint y: 208, distance: 35.8
click at [10, 208] on div "#00635f 100 %" at bounding box center [54, 186] width 89 height 82
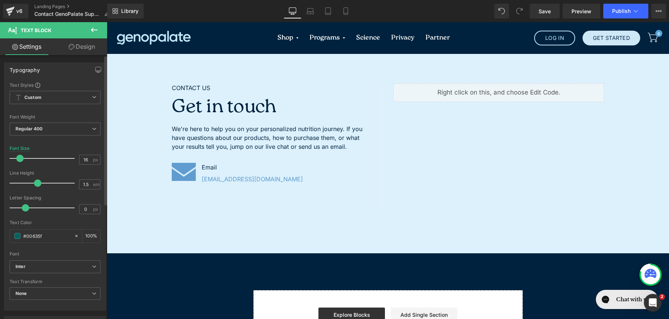
click at [242, 193] on body "Skip to content Shop Genetic Nutrition Analysis + Membership Nutrition Coaching…" at bounding box center [388, 287] width 562 height 531
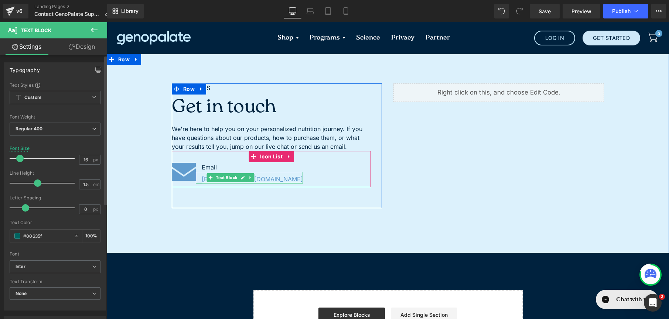
click at [258, 175] on link "hello@genopalate.com" at bounding box center [252, 178] width 101 height 7
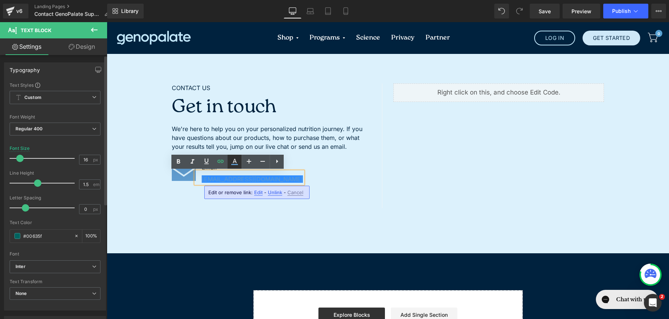
click at [236, 166] on icon at bounding box center [234, 161] width 9 height 9
type input "100"
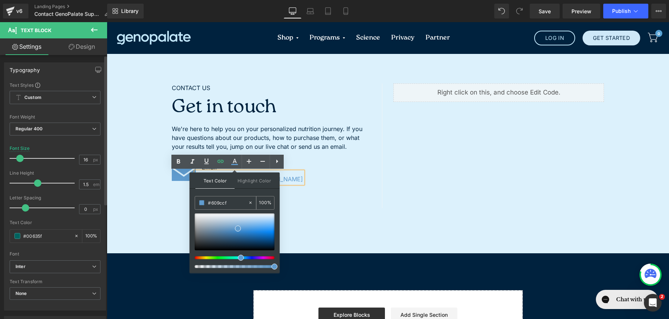
drag, startPoint x: 232, startPoint y: 202, endPoint x: 199, endPoint y: 200, distance: 32.6
click at [199, 200] on div "#609ccf" at bounding box center [221, 203] width 53 height 13
type input "0"
type input "006"
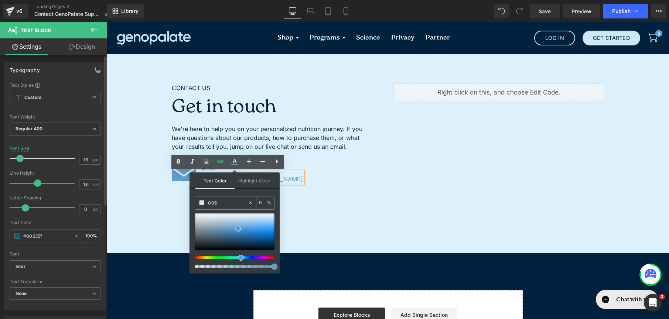
type input "100"
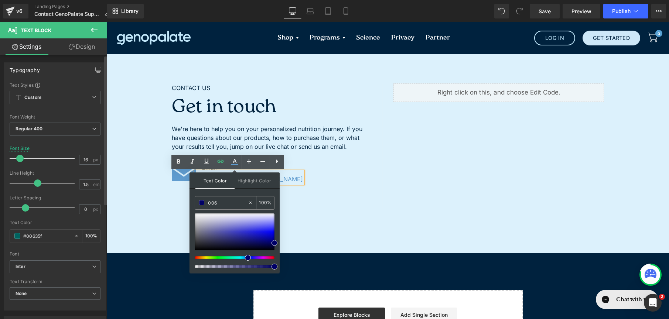
type input "0063"
type input "20"
type input "00635"
type input "0"
type input "00635f"
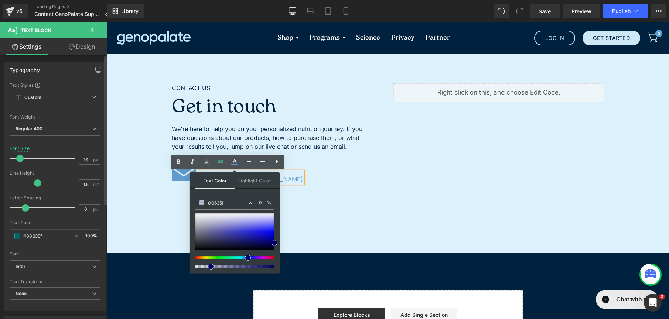
type input "100"
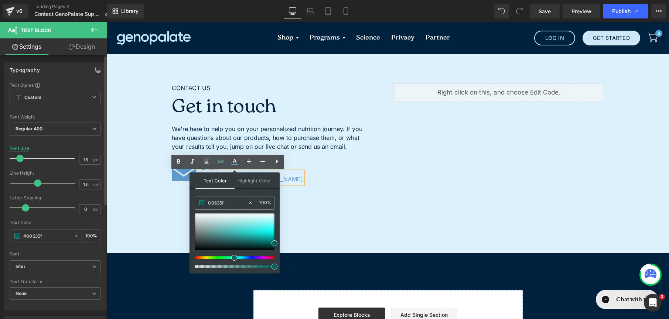
type input "#00635f"
click at [265, 191] on div "Text Color Highlight Color rgba(0, 99, 95, 1) #00635f 100 % none 0 %" at bounding box center [235, 223] width 90 height 100
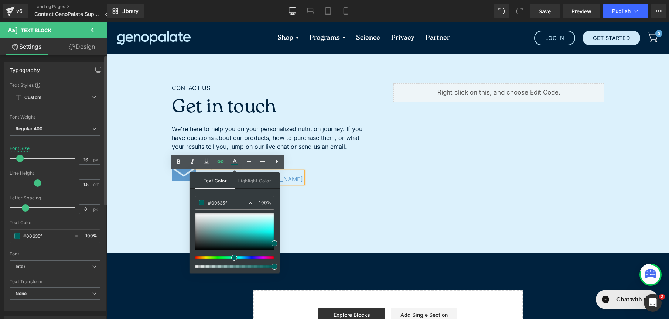
click at [265, 191] on div "Text Color Highlight Color rgba(0, 99, 95, 1) #00635f 100 % none 0 %" at bounding box center [235, 223] width 90 height 100
click at [349, 172] on div "Image Email Text Block hello@genopalate.com Text Block" at bounding box center [271, 175] width 199 height 24
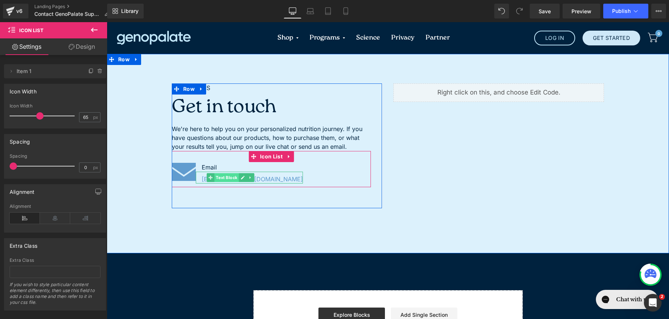
click at [232, 173] on span "Text Block" at bounding box center [226, 177] width 24 height 9
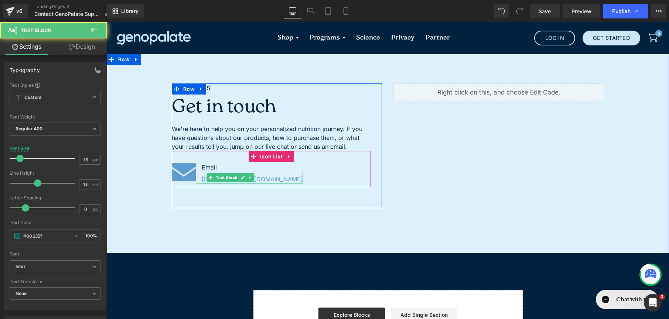
click at [198, 180] on div "hello@genopalate.com" at bounding box center [249, 178] width 107 height 12
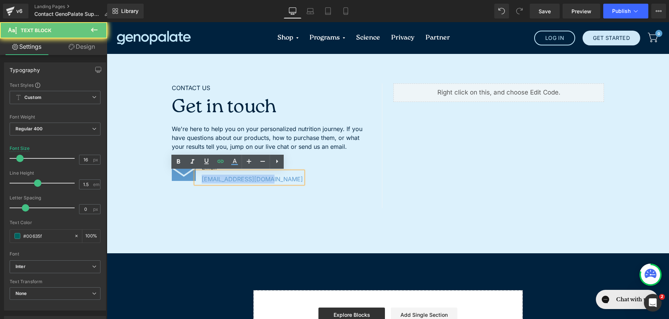
drag, startPoint x: 198, startPoint y: 180, endPoint x: 312, endPoint y: 175, distance: 113.9
click at [312, 175] on div "Image Email Text Block hello@genopalate.com Text Block" at bounding box center [271, 175] width 199 height 24
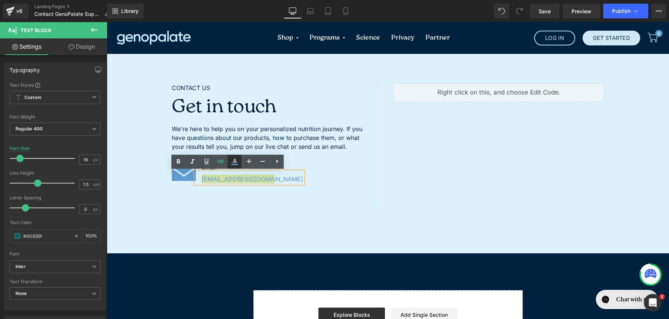
click at [236, 165] on icon at bounding box center [234, 161] width 9 height 9
type input "#609ccf"
type input "100"
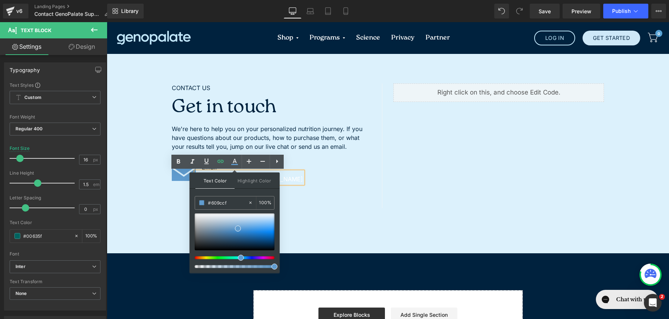
drag, startPoint x: 226, startPoint y: 202, endPoint x: 197, endPoint y: 194, distance: 29.9
click at [197, 194] on div "Text Color Highlight Color rgba(96, 156, 207, 1) #609ccf 100 % none 0 %" at bounding box center [235, 223] width 90 height 100
type input "0"
type input "006"
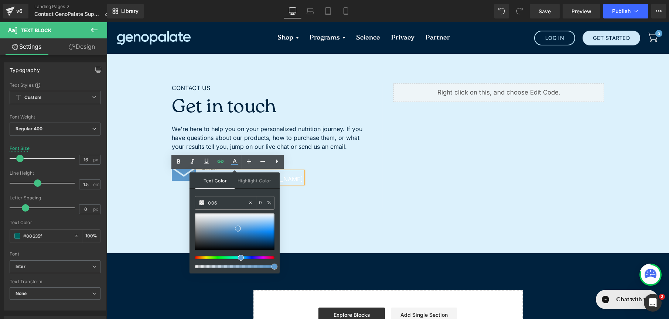
type input "100"
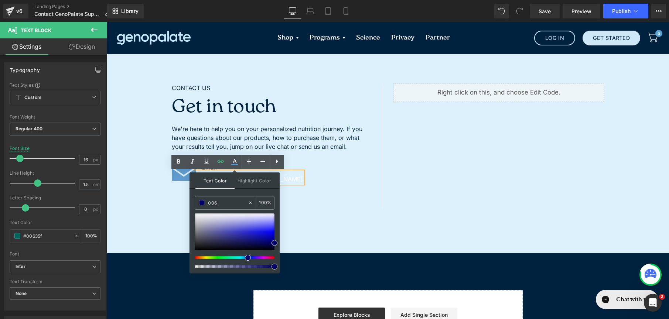
type input "0063"
type input "20"
type input "00635"
type input "0"
type input "00635f"
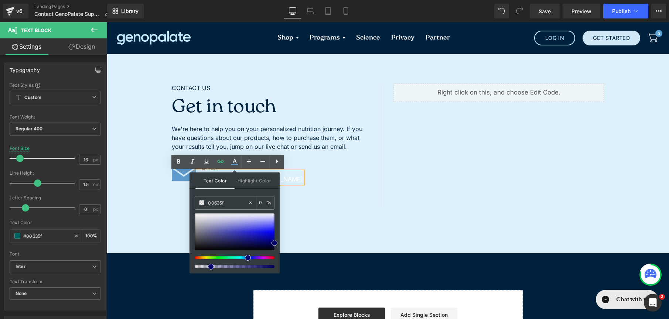
type input "100"
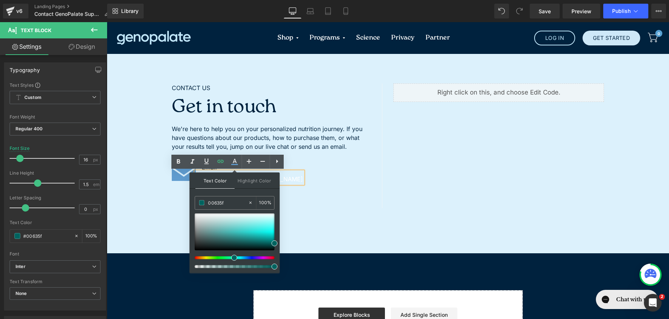
type input "#00635f"
click at [276, 267] on span at bounding box center [275, 267] width 6 height 6
drag, startPoint x: 383, startPoint y: 290, endPoint x: 281, endPoint y: 268, distance: 103.8
drag, startPoint x: 251, startPoint y: 194, endPoint x: 256, endPoint y: 197, distance: 6.0
click at [256, 197] on div "Text Color Highlight Color rgba(0, 99, 95, 1) #00635f 100 % none 0 %" at bounding box center [235, 223] width 90 height 100
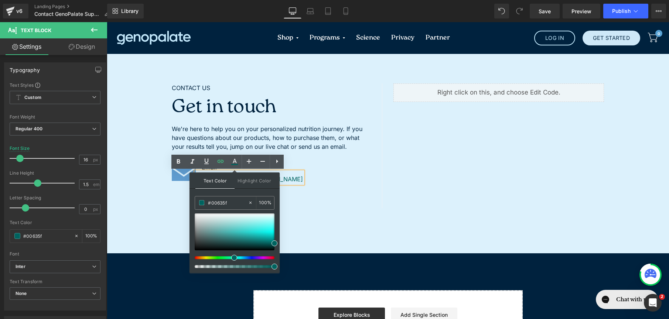
click at [233, 191] on div "Text Color Highlight Color rgba(0, 99, 95, 1) #00635f 100 % none 0 %" at bounding box center [235, 223] width 90 height 100
drag, startPoint x: 235, startPoint y: 171, endPoint x: 254, endPoint y: 174, distance: 19.1
click at [254, 174] on div "Text Color Highlight Color rgba(0, 99, 95, 1) #00635f 100 % none 0 %" at bounding box center [235, 223] width 90 height 100
click at [271, 194] on div "Text Color Highlight Color rgba(0, 99, 95, 1) #00635f 100 % none 0 %" at bounding box center [235, 223] width 90 height 100
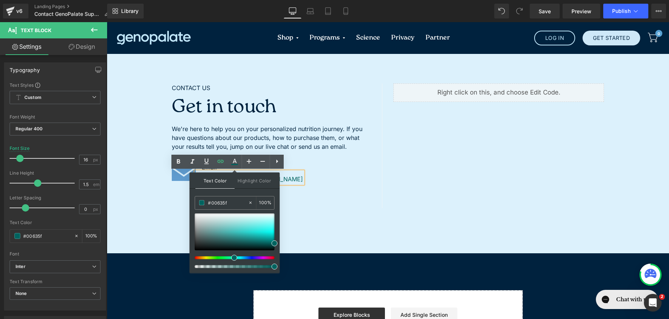
click at [334, 193] on div "CONTACT US Text Block Get in touch Heading We're here to help you on your perso…" at bounding box center [277, 145] width 211 height 125
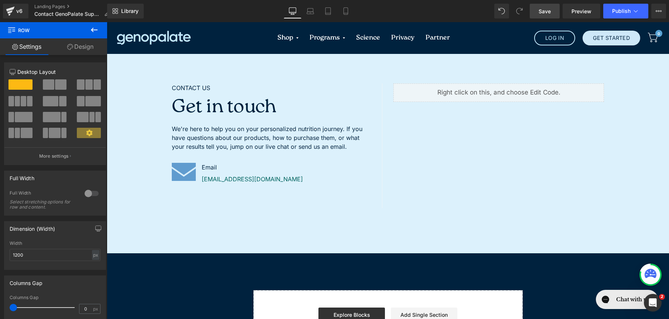
click at [549, 11] on span "Save" at bounding box center [545, 11] width 12 height 8
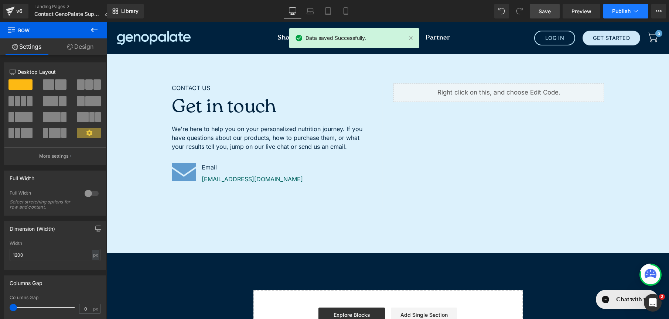
click at [618, 14] on span "Publish" at bounding box center [621, 11] width 18 height 6
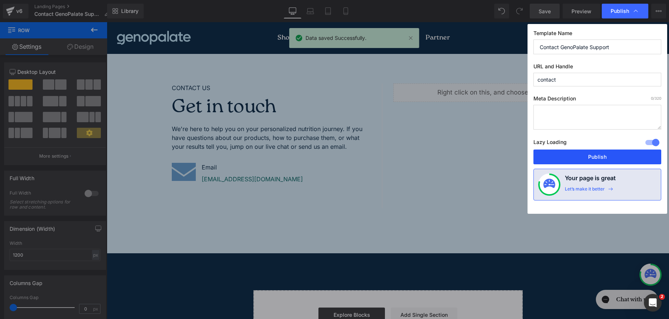
click at [597, 156] on button "Publish" at bounding box center [597, 157] width 128 height 15
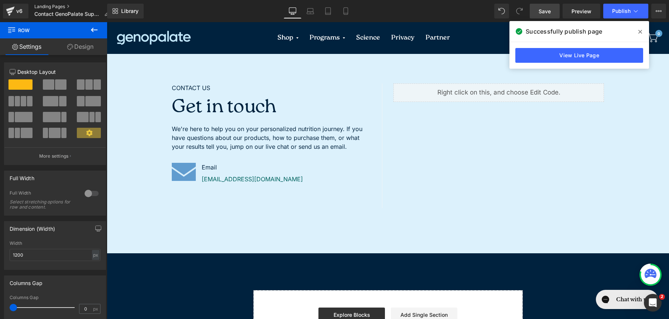
click at [59, 6] on link "Landing Pages" at bounding box center [74, 7] width 81 height 6
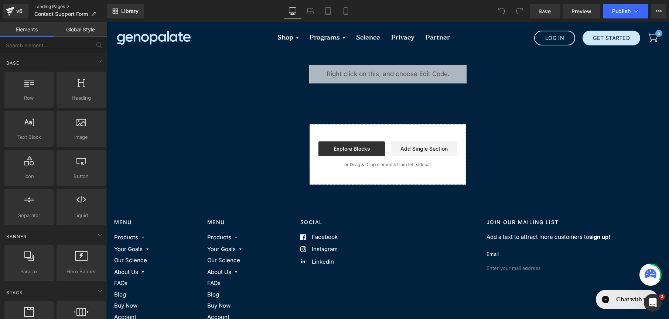
click at [52, 8] on link "Landing Pages" at bounding box center [70, 7] width 73 height 6
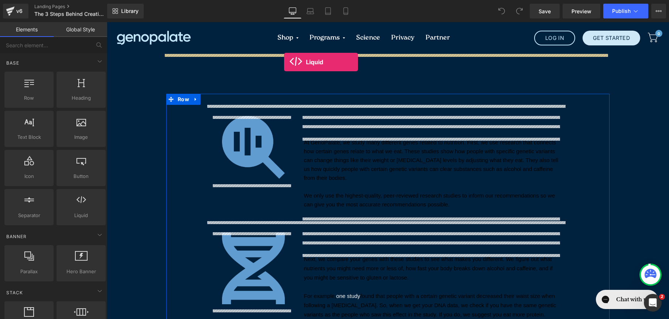
drag, startPoint x: 211, startPoint y: 218, endPoint x: 284, endPoint y: 62, distance: 172.0
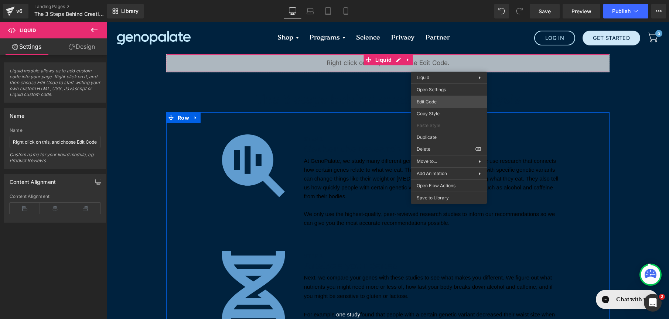
click at [438, 0] on div "Liquid You are previewing how the will restyle your page. You can not edit Elem…" at bounding box center [334, 0] width 669 height 0
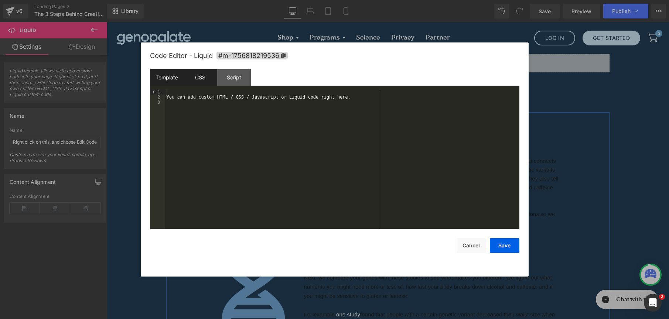
click at [192, 71] on div "CSS" at bounding box center [201, 77] width 34 height 17
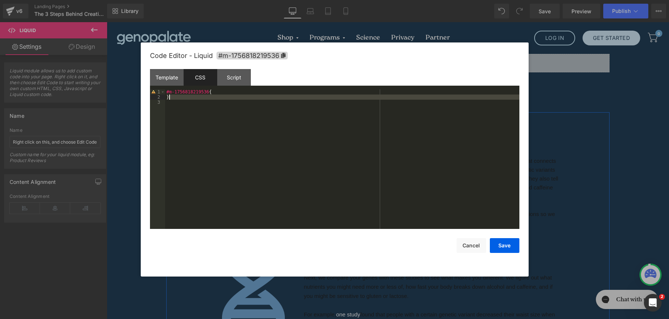
drag, startPoint x: 242, startPoint y: 119, endPoint x: 140, endPoint y: 77, distance: 109.5
click at [141, 77] on div "Code Editor - Liquid #m-1756818219536 Template CSS Script Data 1 2 3 You can ad…" at bounding box center [335, 159] width 388 height 234
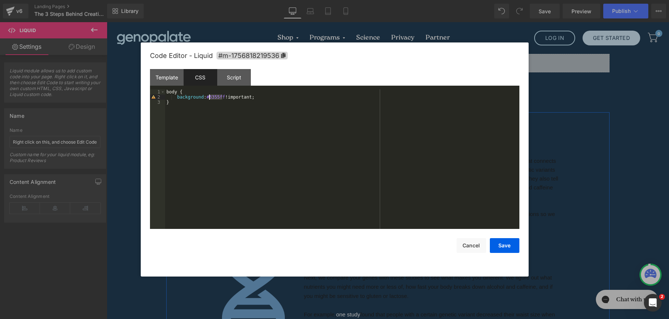
drag, startPoint x: 222, startPoint y: 98, endPoint x: 209, endPoint y: 97, distance: 12.6
click at [209, 97] on div "body { background : #3355ff !important; }" at bounding box center [342, 164] width 354 height 150
click at [507, 248] on button "Save" at bounding box center [505, 245] width 30 height 15
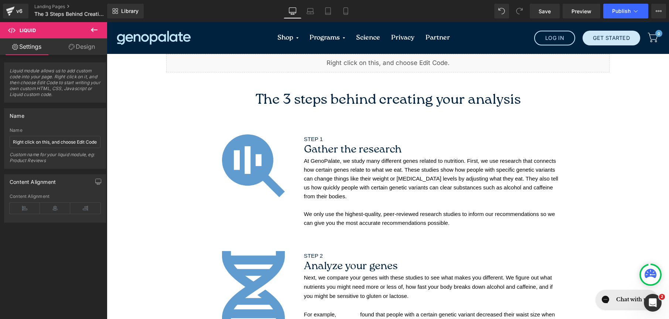
scroll to position [119, 0]
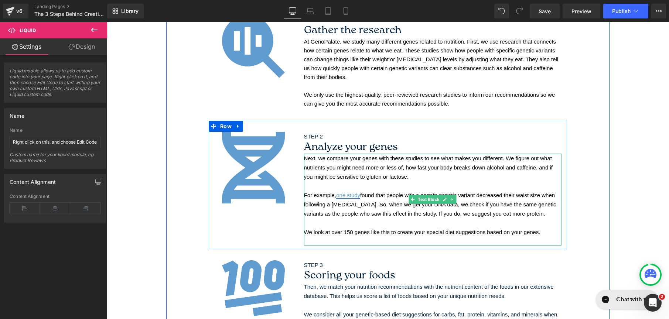
click at [352, 196] on link "one study" at bounding box center [348, 195] width 24 height 6
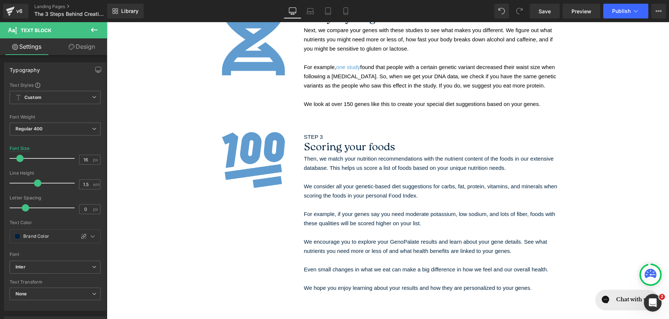
scroll to position [94, 0]
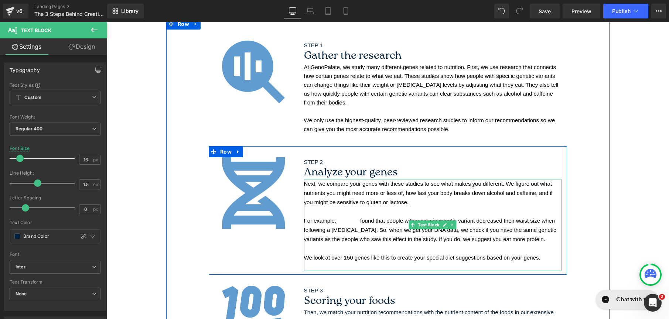
click at [359, 221] on span "For example, one study found that people with a certain genetic variant decreas…" at bounding box center [430, 230] width 252 height 25
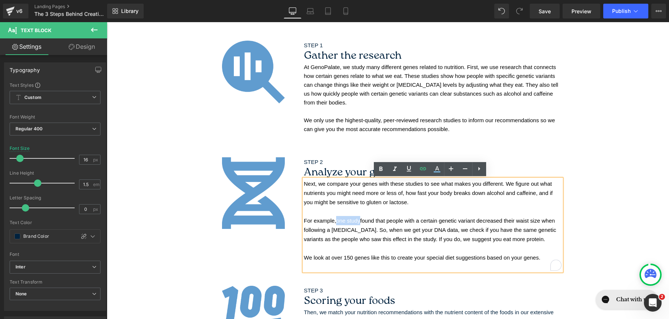
drag, startPoint x: 359, startPoint y: 221, endPoint x: 334, endPoint y: 220, distance: 24.8
click at [334, 220] on span "For example, one study found that people with a certain genetic variant decreas…" at bounding box center [430, 230] width 252 height 25
click at [430, 169] on link at bounding box center [437, 169] width 14 height 14
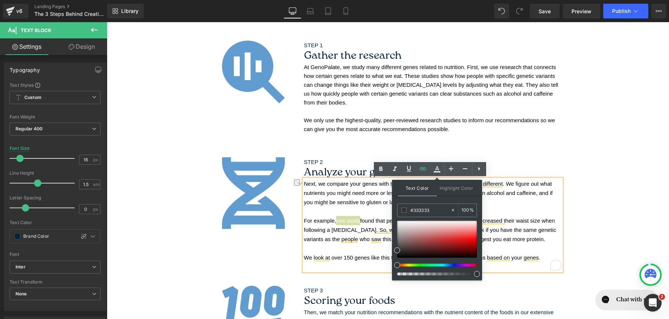
type input "0"
type input "006"
type input "100"
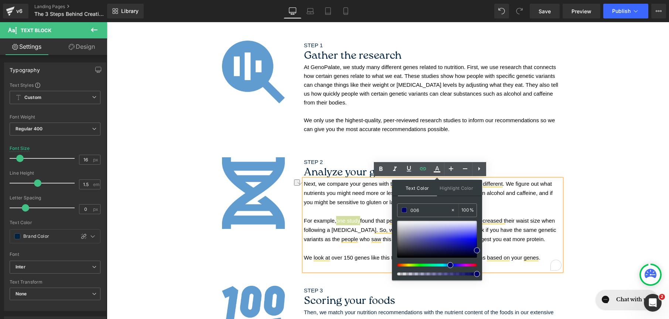
type input "0063"
type input "20"
type input "00635"
type input "0"
type input "00635f"
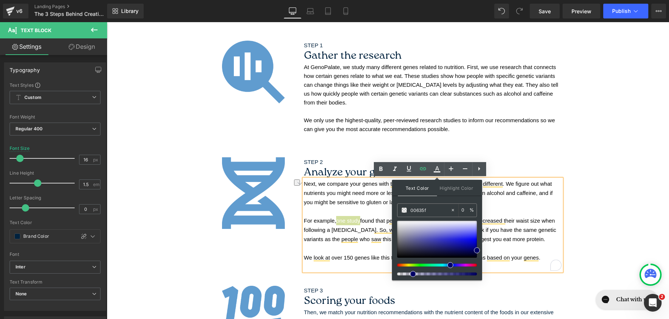
type input "100"
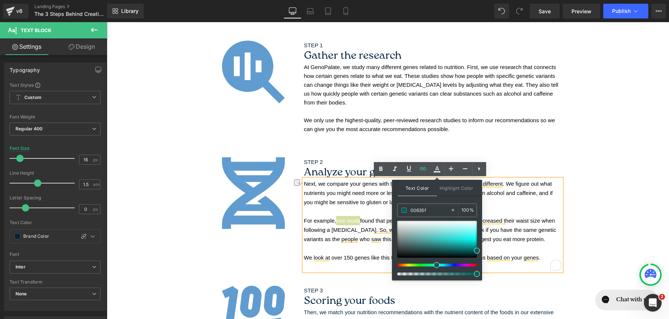
type input "#00635f"
click at [474, 220] on div "#00635f 100 %" at bounding box center [437, 242] width 80 height 77
click at [478, 201] on div "Text Color Highlight Color rgba(0, 99, 95, 1) #00635f 100 % none 0 %" at bounding box center [437, 230] width 90 height 100
click at [522, 241] on span "found that people with a certain genetic variant decreased their waist size whe…" at bounding box center [430, 230] width 252 height 25
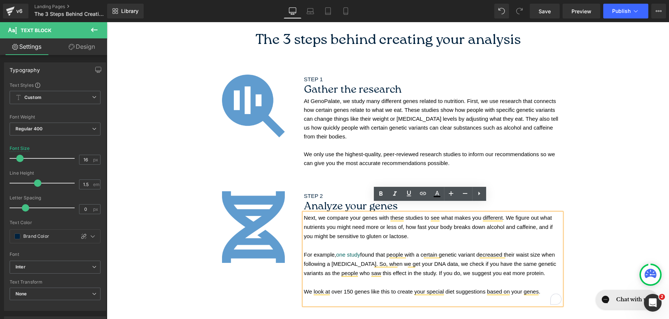
scroll to position [0, 0]
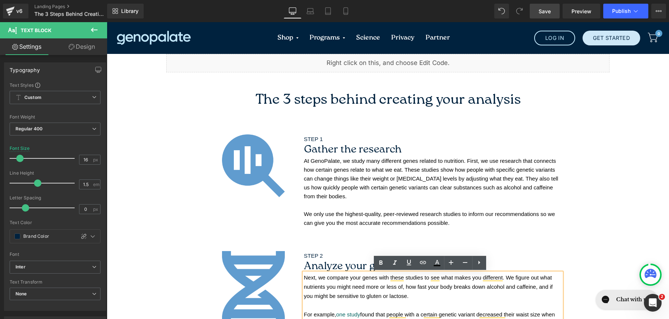
click at [542, 18] on link "Save" at bounding box center [545, 11] width 30 height 15
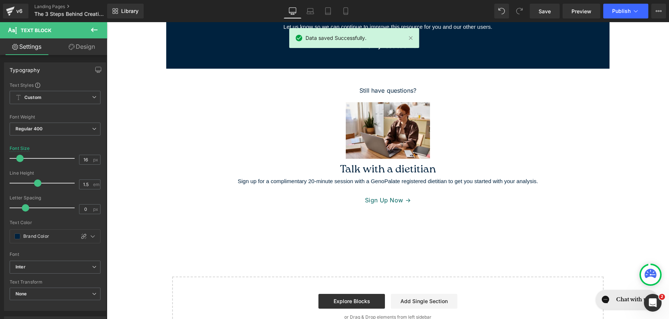
scroll to position [596, 0]
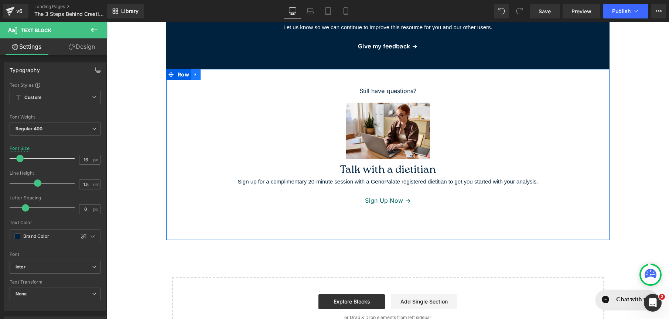
click at [193, 75] on icon at bounding box center [195, 75] width 5 height 6
click at [212, 77] on icon at bounding box center [214, 75] width 5 height 6
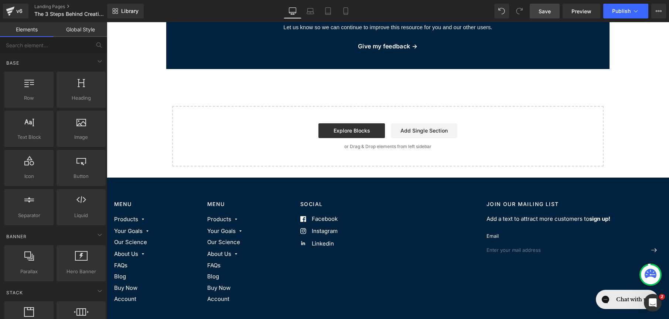
click at [550, 7] on span "Save" at bounding box center [545, 11] width 12 height 8
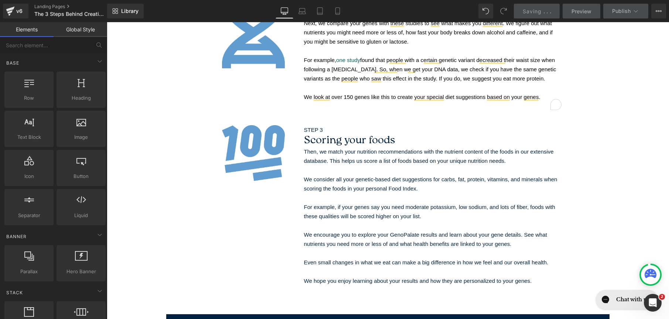
scroll to position [0, 0]
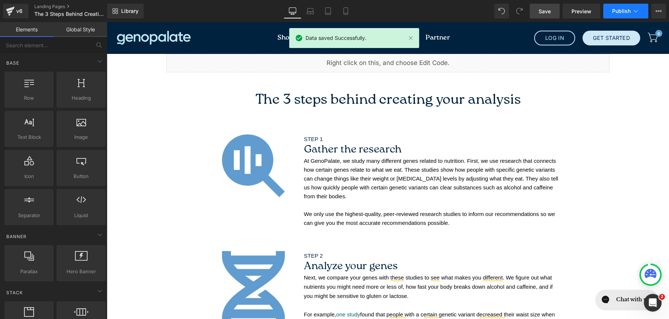
click at [616, 13] on span "Publish" at bounding box center [621, 11] width 18 height 6
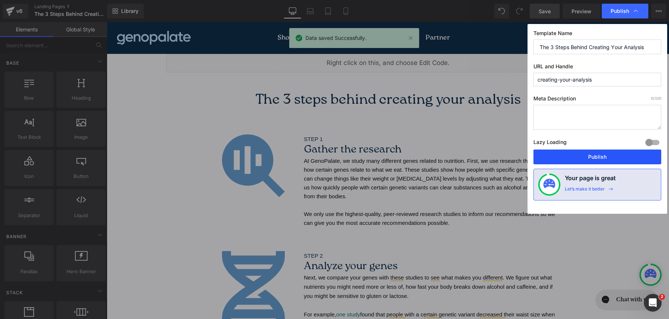
click at [623, 158] on button "Publish" at bounding box center [597, 157] width 128 height 15
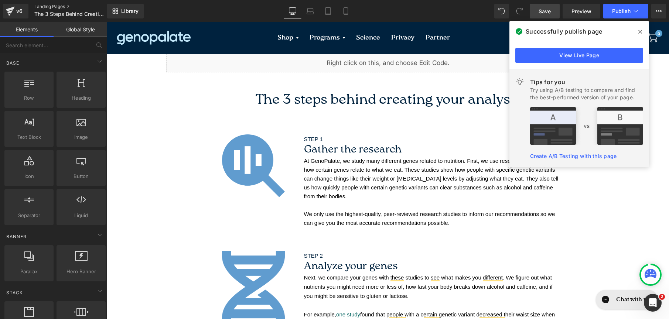
click at [43, 9] on link "Landing Pages" at bounding box center [76, 7] width 85 height 6
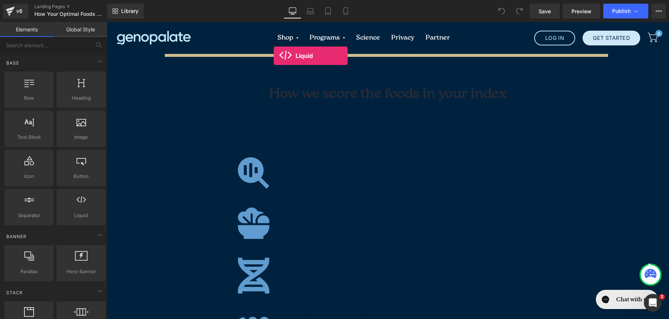
drag, startPoint x: 179, startPoint y: 235, endPoint x: 274, endPoint y: 56, distance: 203.1
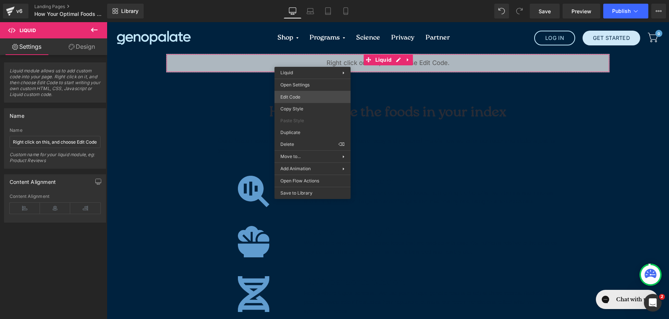
click at [304, 0] on div "Liquid You are previewing how the will restyle your page. You can not edit Elem…" at bounding box center [334, 0] width 669 height 0
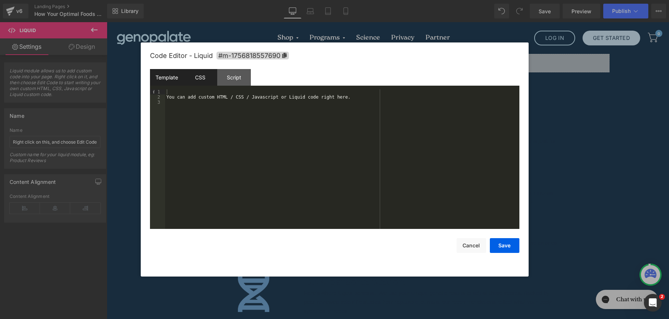
click at [203, 71] on div "CSS" at bounding box center [201, 77] width 34 height 17
drag, startPoint x: 276, startPoint y: 147, endPoint x: 110, endPoint y: 60, distance: 187.7
click at [110, 60] on body "Liquid You are previewing how the will restyle your page. You can not edit Elem…" at bounding box center [334, 159] width 669 height 319
drag, startPoint x: 222, startPoint y: 96, endPoint x: 212, endPoint y: 96, distance: 10.4
click at [211, 96] on div "body { background : #3355ff !important; }" at bounding box center [342, 164] width 354 height 150
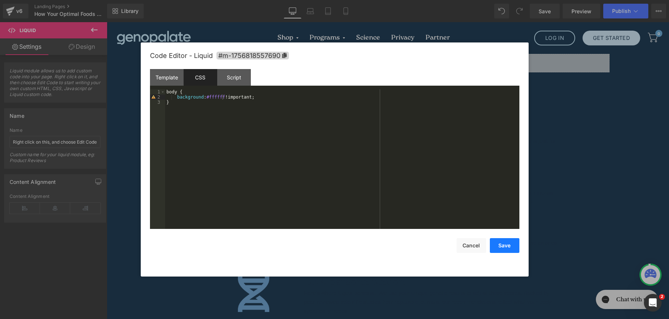
click at [502, 248] on button "Save" at bounding box center [505, 245] width 30 height 15
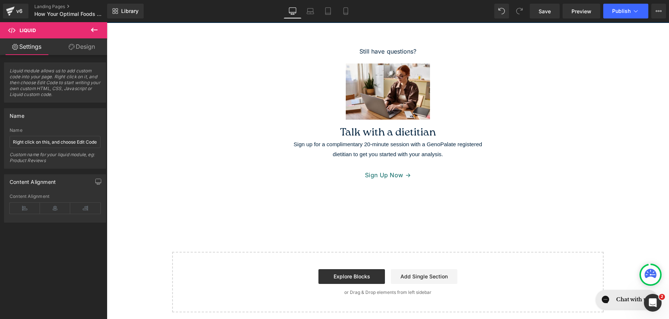
scroll to position [429, 0]
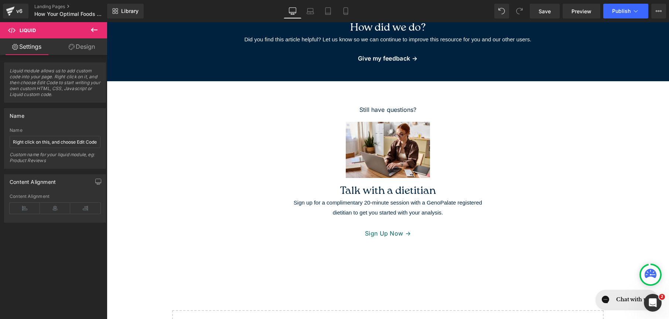
click at [468, 142] on div at bounding box center [387, 147] width 421 height 61
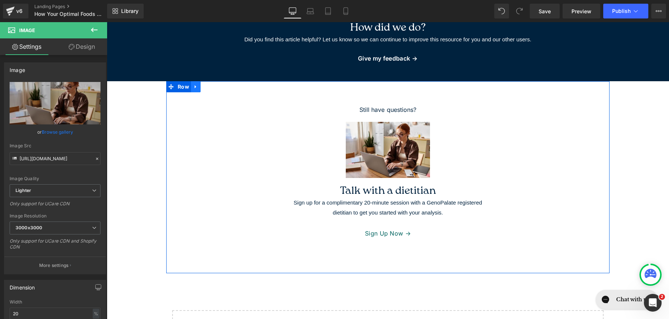
click at [191, 88] on link at bounding box center [196, 86] width 10 height 11
click at [210, 90] on link at bounding box center [215, 86] width 10 height 11
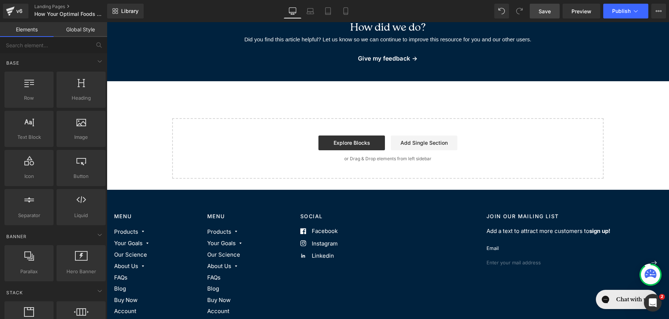
click at [549, 13] on span "Save" at bounding box center [545, 11] width 12 height 8
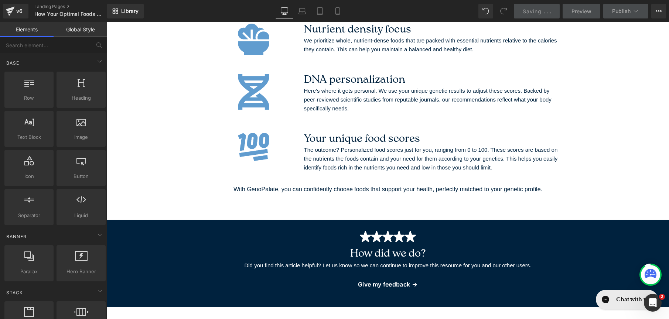
scroll to position [4, 0]
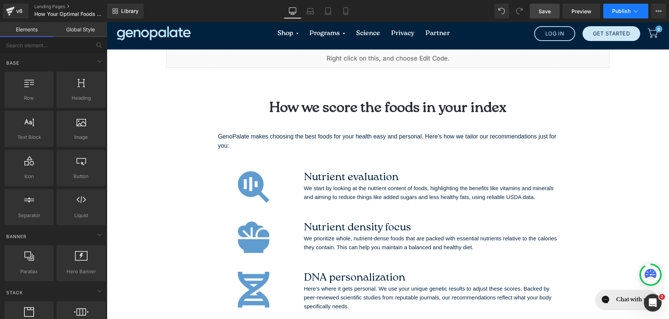
click at [622, 10] on span "Publish" at bounding box center [621, 11] width 18 height 6
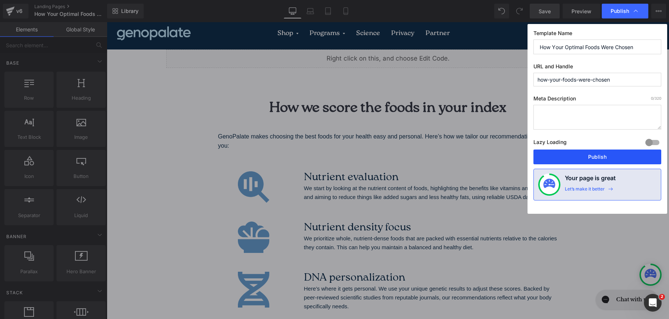
click at [611, 157] on button "Publish" at bounding box center [597, 157] width 128 height 15
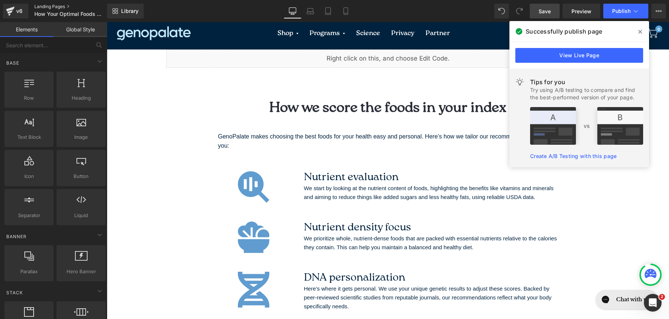
click at [54, 5] on link "Landing Pages" at bounding box center [76, 7] width 85 height 6
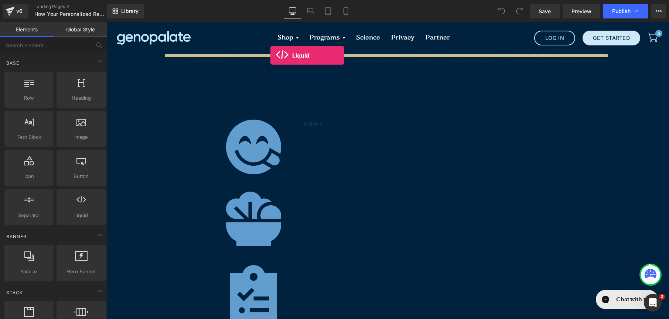
drag, startPoint x: 189, startPoint y: 236, endPoint x: 270, endPoint y: 55, distance: 198.2
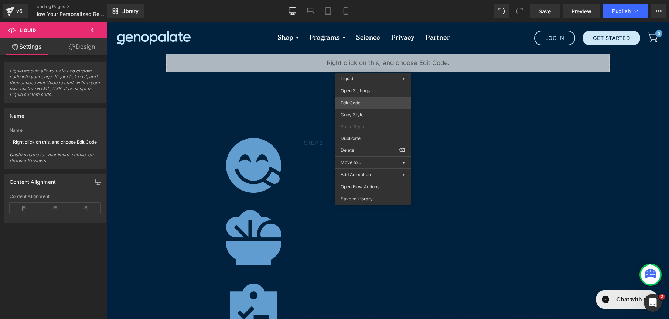
click at [358, 0] on div "Liquid You are previewing how the will restyle your page. You can not edit Elem…" at bounding box center [334, 0] width 669 height 0
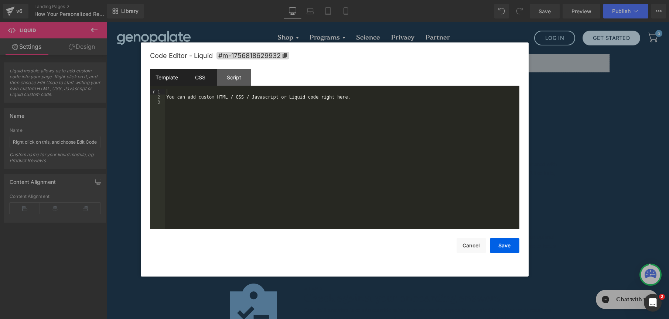
click at [198, 80] on div "CSS" at bounding box center [201, 77] width 34 height 17
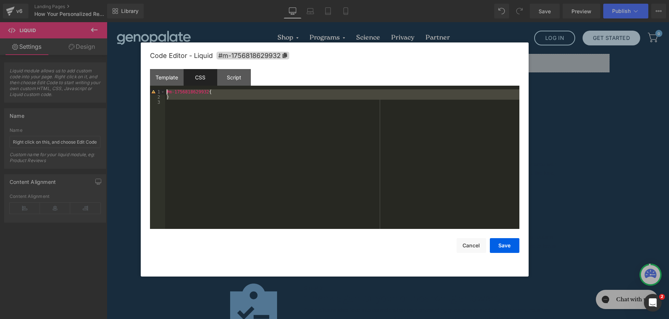
drag, startPoint x: 239, startPoint y: 128, endPoint x: 147, endPoint y: 69, distance: 108.3
click at [147, 69] on div "Code Editor - Liquid #m-1756818629932 Template CSS Script Data 1 2 3 You can ad…" at bounding box center [335, 159] width 388 height 234
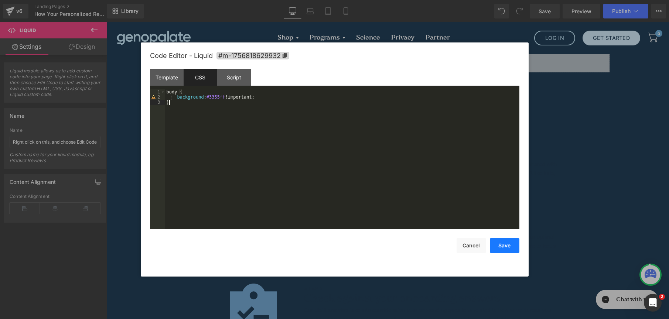
click at [502, 241] on button "Save" at bounding box center [505, 245] width 30 height 15
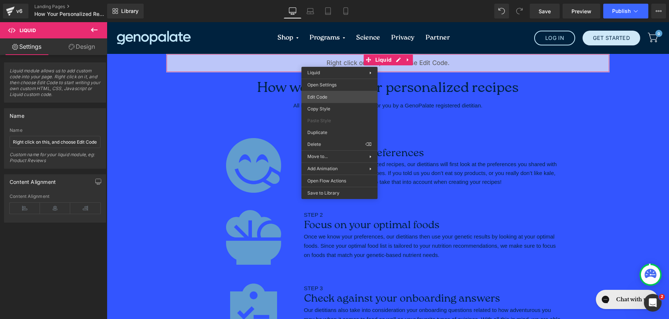
click at [331, 0] on div "Liquid You are previewing how the will restyle your page. You can not edit Elem…" at bounding box center [334, 0] width 669 height 0
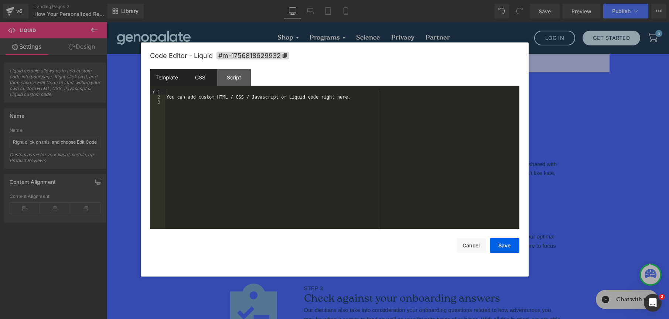
click at [209, 82] on div "CSS" at bounding box center [201, 77] width 34 height 17
drag, startPoint x: 217, startPoint y: 97, endPoint x: 207, endPoint y: 96, distance: 10.0
click at [207, 96] on div "body { background : #3355ff !important; }" at bounding box center [342, 164] width 354 height 150
click at [508, 242] on button "Save" at bounding box center [505, 245] width 30 height 15
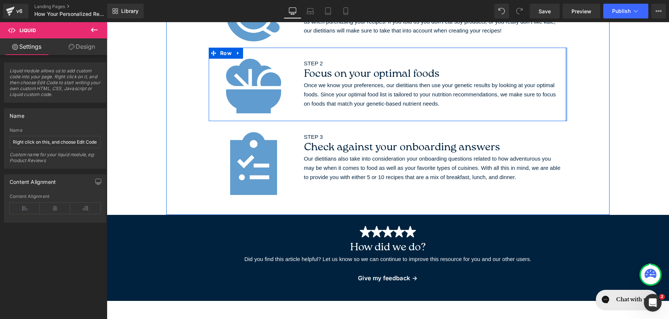
scroll to position [397, 0]
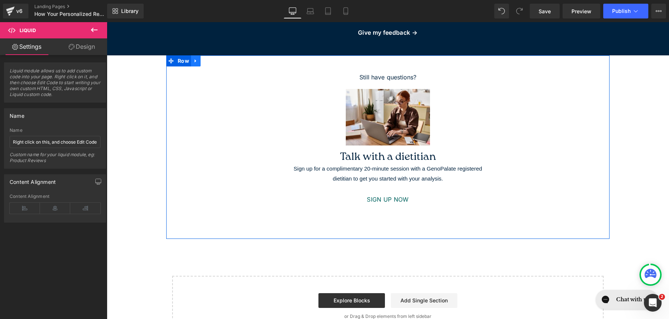
click at [194, 61] on icon at bounding box center [195, 61] width 5 height 6
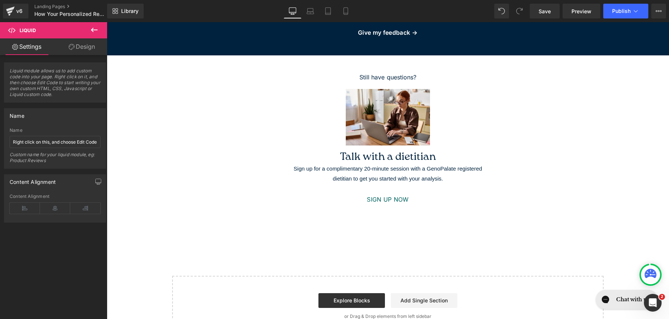
click at [107, 22] on div at bounding box center [107, 22] width 0 height 0
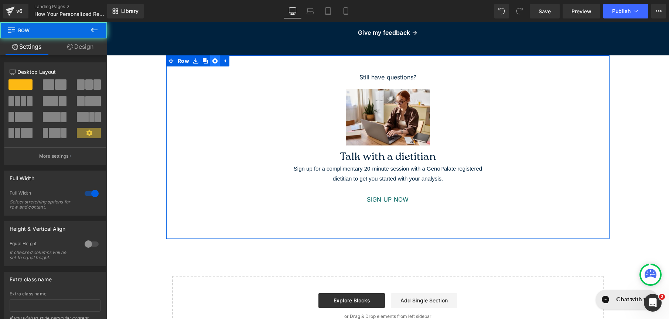
click at [213, 61] on icon at bounding box center [214, 60] width 5 height 5
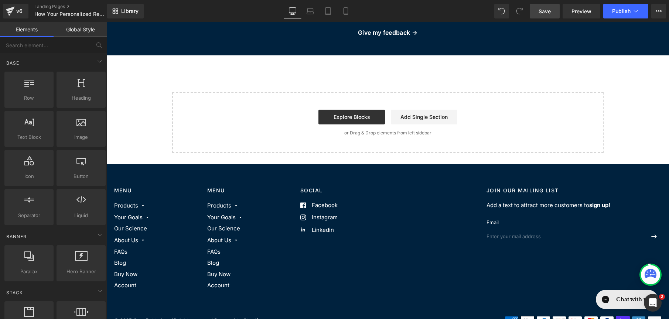
click at [539, 14] on span "Save" at bounding box center [545, 11] width 12 height 8
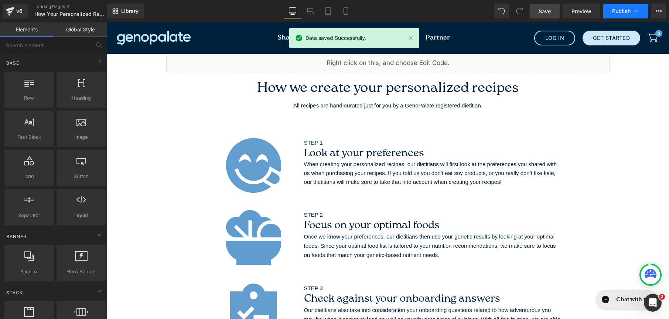
click at [624, 14] on button "Publish" at bounding box center [625, 11] width 45 height 15
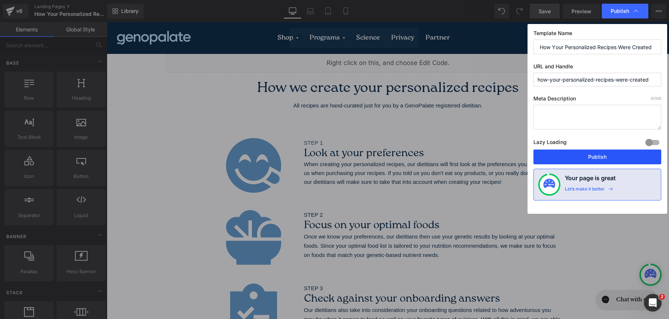
click at [611, 160] on button "Publish" at bounding box center [597, 157] width 128 height 15
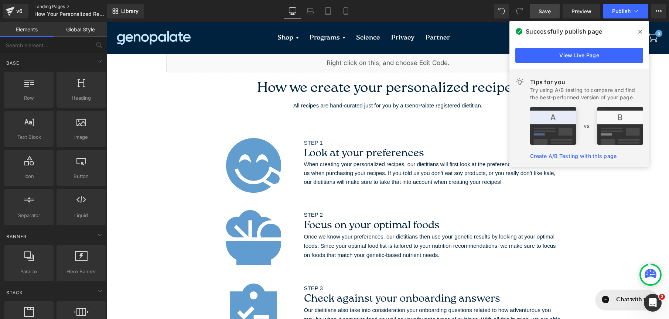
click at [62, 7] on link "Landing Pages" at bounding box center [76, 7] width 85 height 6
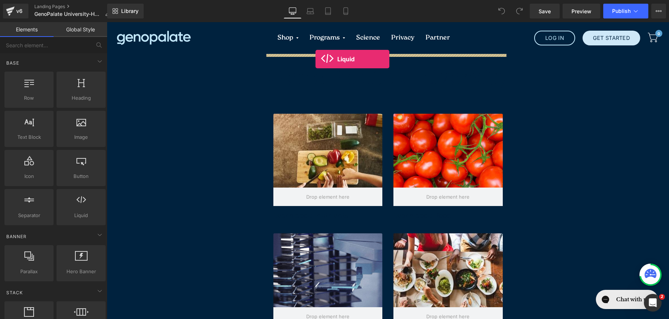
drag, startPoint x: 184, startPoint y: 231, endPoint x: 315, endPoint y: 59, distance: 216.3
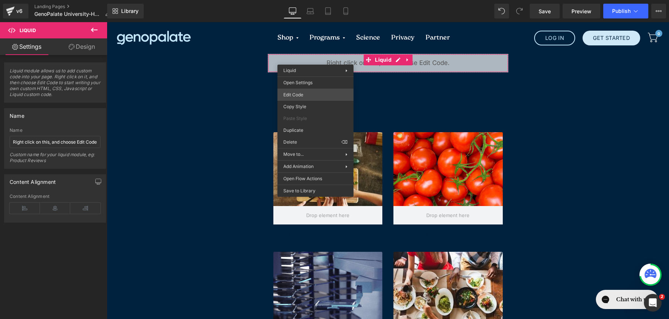
click at [322, 0] on div "Liquid You are previewing how the will restyle your page. You can not edit Elem…" at bounding box center [334, 0] width 669 height 0
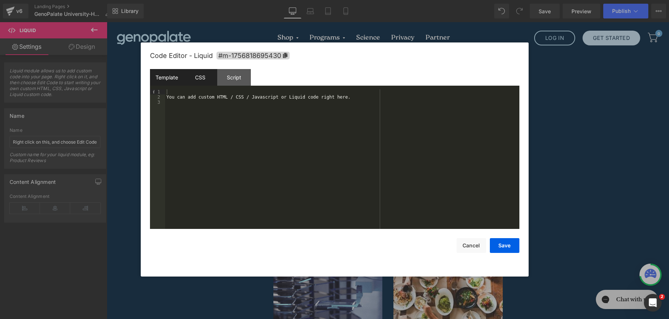
click at [201, 77] on div "CSS" at bounding box center [201, 77] width 34 height 17
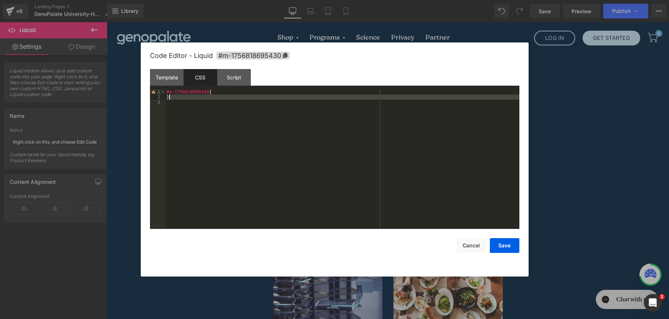
drag, startPoint x: 210, startPoint y: 107, endPoint x: 139, endPoint y: 76, distance: 77.1
click at [139, 76] on body "Liquid You are previewing how the will restyle your page. You can not edit Elem…" at bounding box center [334, 159] width 669 height 319
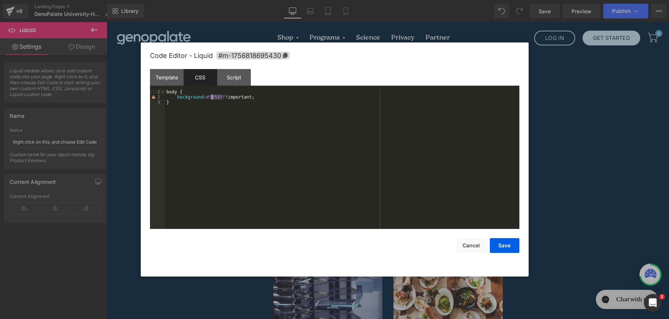
drag, startPoint x: 222, startPoint y: 99, endPoint x: 212, endPoint y: 98, distance: 10.0
click at [212, 98] on div "body { background : #3355ff !important; }" at bounding box center [342, 164] width 354 height 150
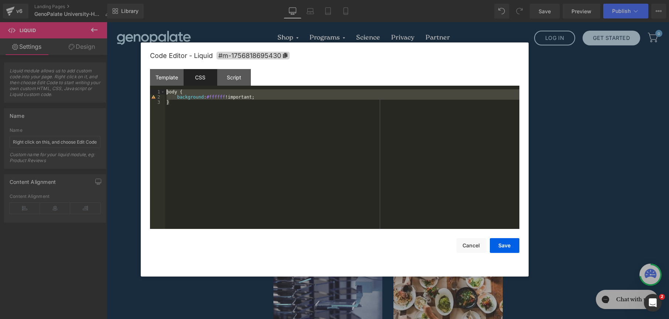
drag, startPoint x: 237, startPoint y: 162, endPoint x: 131, endPoint y: 63, distance: 145.1
click at [131, 63] on body "Liquid You are previewing how the will restyle your page. You can not edit Elem…" at bounding box center [334, 159] width 669 height 319
click at [505, 248] on button "Save" at bounding box center [505, 245] width 30 height 15
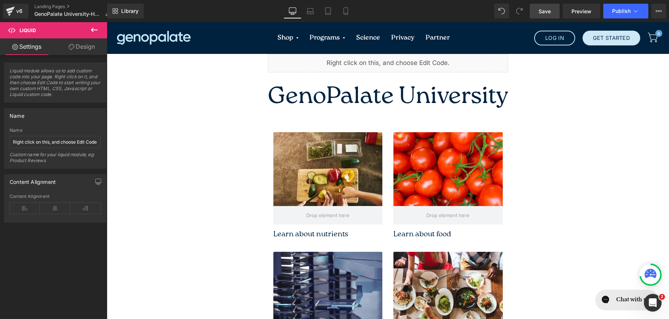
click at [552, 8] on link "Save" at bounding box center [545, 11] width 30 height 15
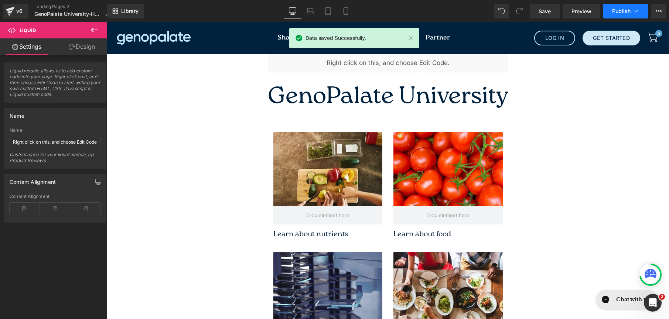
click at [625, 9] on span "Publish" at bounding box center [621, 11] width 18 height 6
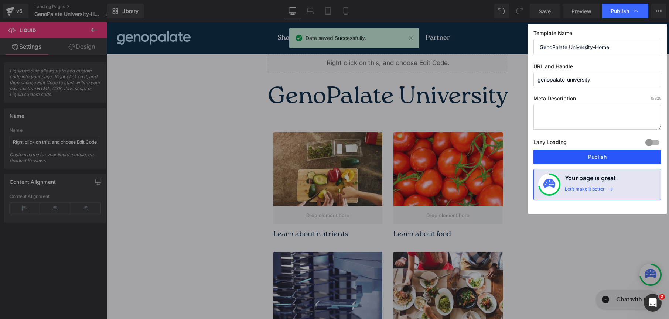
click at [598, 163] on button "Publish" at bounding box center [597, 157] width 128 height 15
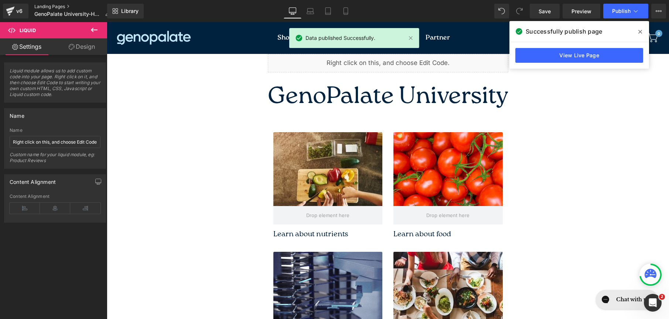
click at [53, 8] on link "Landing Pages" at bounding box center [75, 7] width 82 height 6
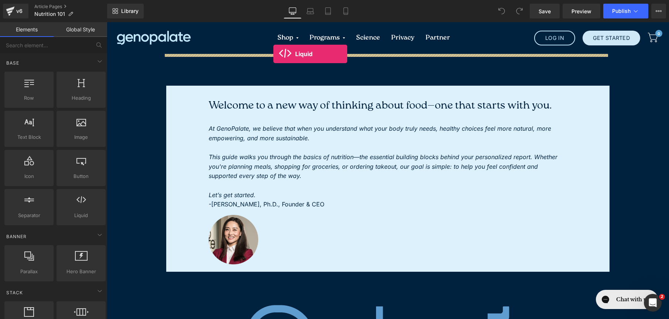
drag, startPoint x: 179, startPoint y: 233, endPoint x: 274, endPoint y: 54, distance: 202.4
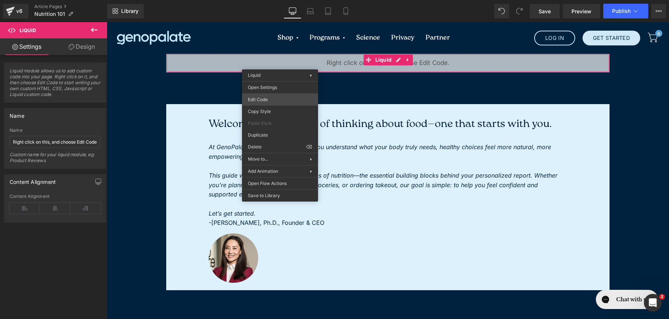
click at [279, 0] on div "Liquid You are previewing how the will restyle your page. You can not edit Elem…" at bounding box center [334, 0] width 669 height 0
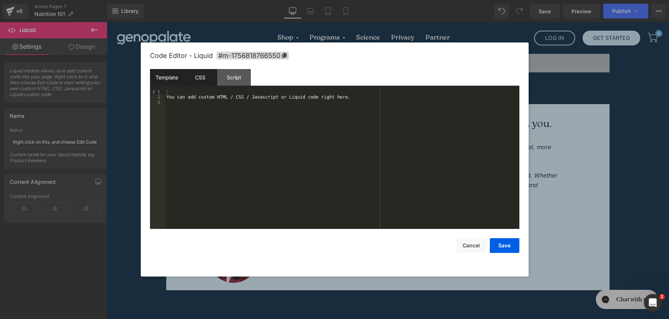
click at [192, 78] on div "CSS" at bounding box center [201, 77] width 34 height 17
drag, startPoint x: 225, startPoint y: 158, endPoint x: 126, endPoint y: 81, distance: 126.4
click at [126, 81] on body "Liquid You are previewing how the will restyle your page. You can not edit Elem…" at bounding box center [334, 159] width 669 height 319
click at [495, 248] on button "Save" at bounding box center [505, 245] width 30 height 15
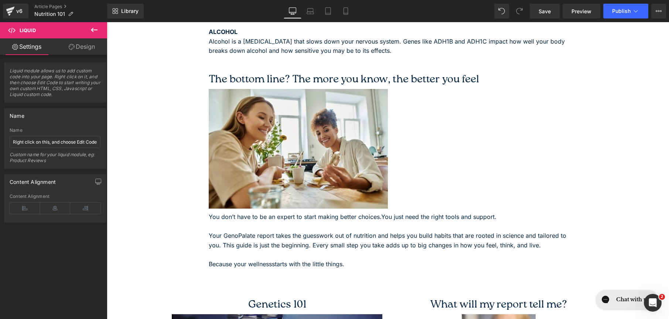
scroll to position [2299, 0]
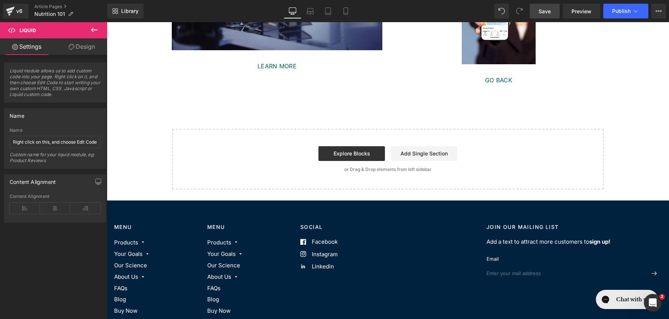
click at [548, 12] on span "Save" at bounding box center [545, 11] width 12 height 8
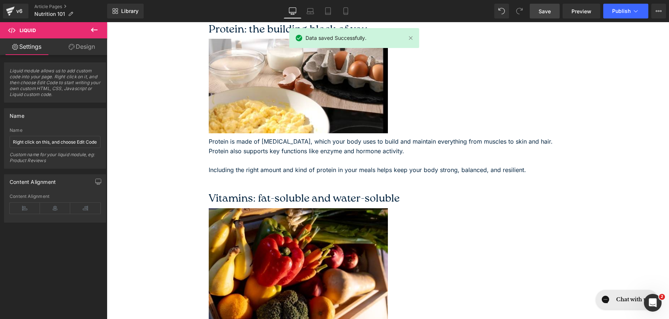
scroll to position [599, 0]
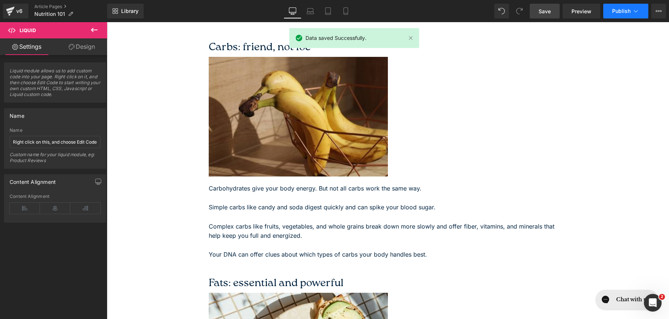
click at [611, 15] on button "Publish" at bounding box center [625, 11] width 45 height 15
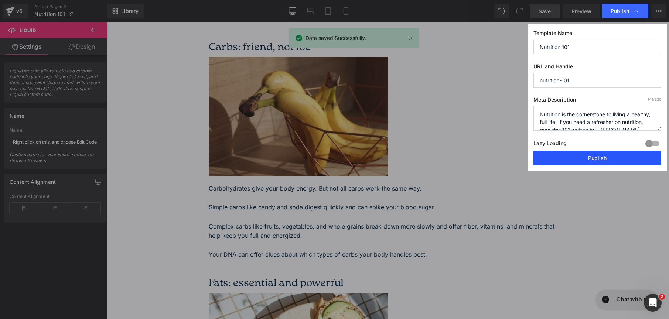
click at [639, 151] on button "Publish" at bounding box center [597, 158] width 128 height 15
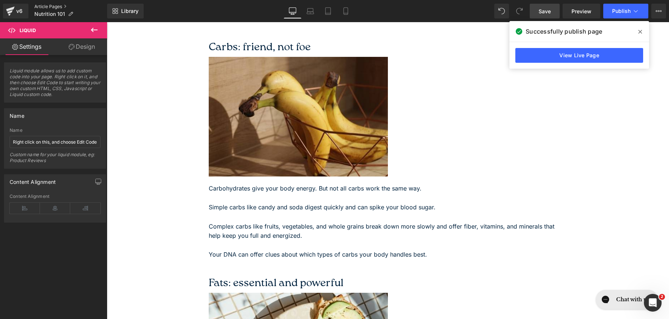
click at [46, 6] on link "Article Pages" at bounding box center [70, 7] width 73 height 6
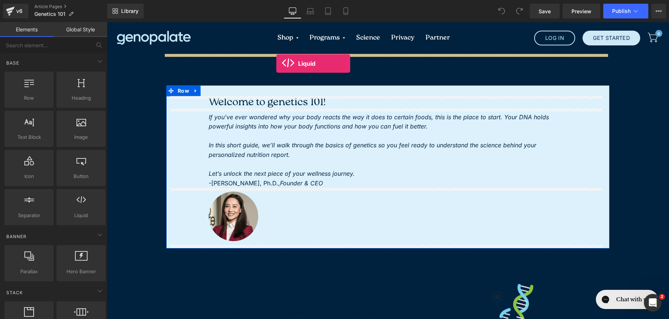
drag, startPoint x: 195, startPoint y: 232, endPoint x: 276, endPoint y: 64, distance: 187.2
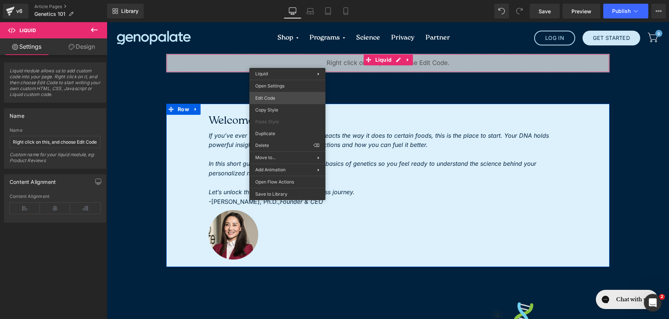
click at [277, 0] on div "Liquid You are previewing how the will restyle your page. You can not edit Elem…" at bounding box center [334, 0] width 669 height 0
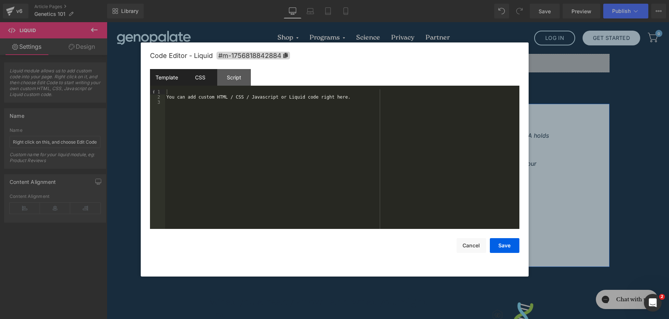
click at [193, 78] on div "CSS" at bounding box center [201, 77] width 34 height 17
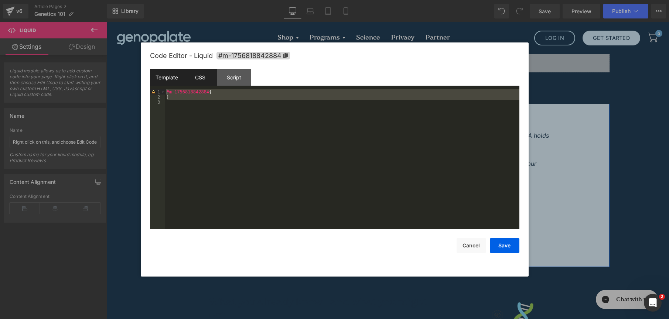
drag, startPoint x: 242, startPoint y: 147, endPoint x: 151, endPoint y: 73, distance: 117.1
click at [151, 73] on div "Template CSS Script Data 1 2 3 You can add custom HTML / CSS / Javascript or Li…" at bounding box center [334, 149] width 369 height 160
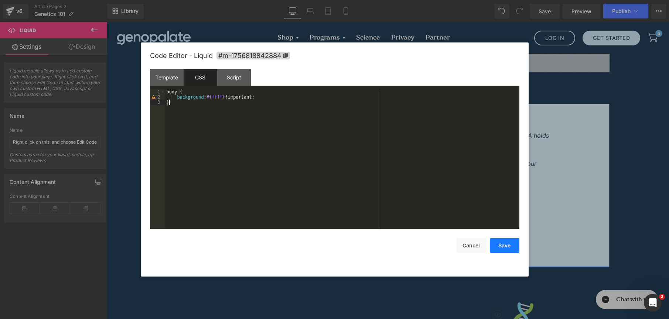
click at [504, 246] on button "Save" at bounding box center [505, 245] width 30 height 15
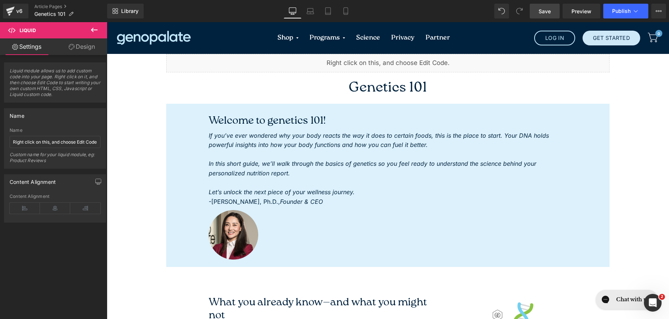
click at [553, 14] on link "Save" at bounding box center [545, 11] width 30 height 15
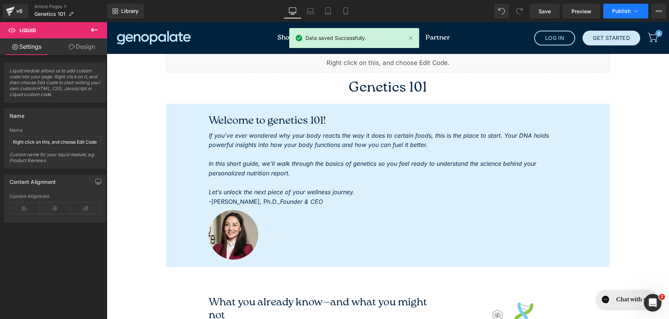
click at [633, 14] on icon at bounding box center [635, 10] width 7 height 7
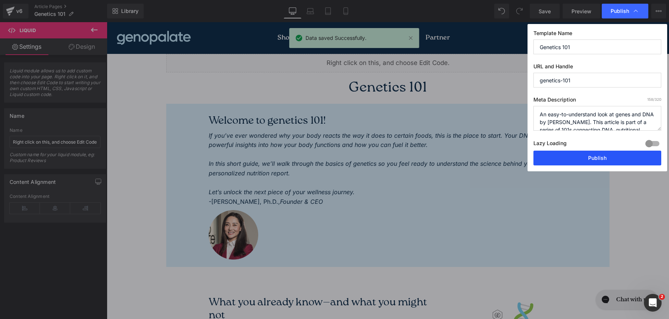
click at [594, 159] on button "Publish" at bounding box center [597, 158] width 128 height 15
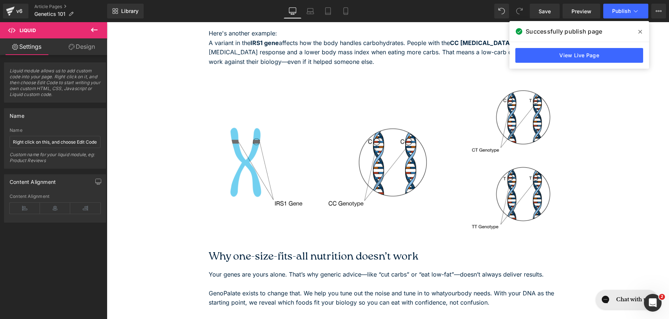
scroll to position [529, 0]
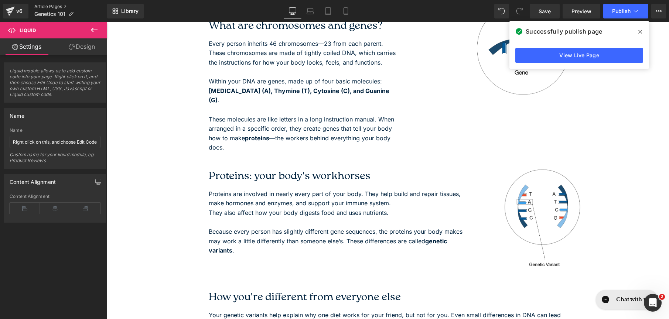
click at [59, 7] on link "Article Pages" at bounding box center [70, 7] width 73 height 6
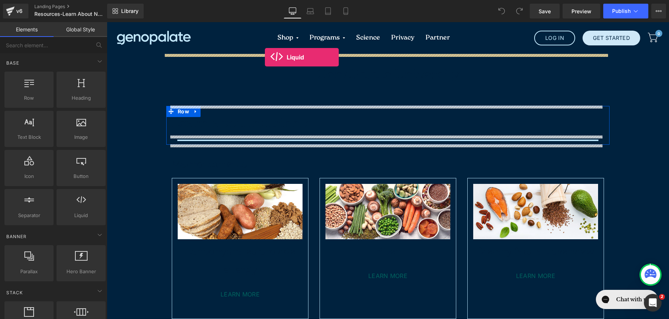
drag, startPoint x: 176, startPoint y: 221, endPoint x: 265, endPoint y: 57, distance: 186.6
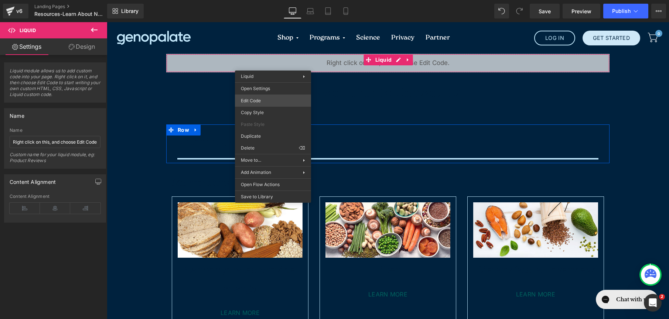
click at [257, 0] on div "Liquid You are previewing how the will restyle your page. You can not edit Elem…" at bounding box center [334, 0] width 669 height 0
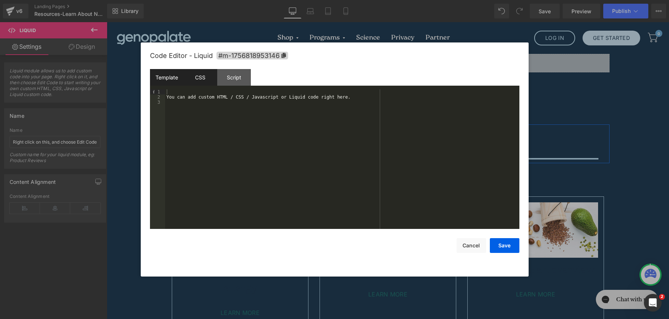
click at [205, 82] on div "CSS" at bounding box center [201, 77] width 34 height 17
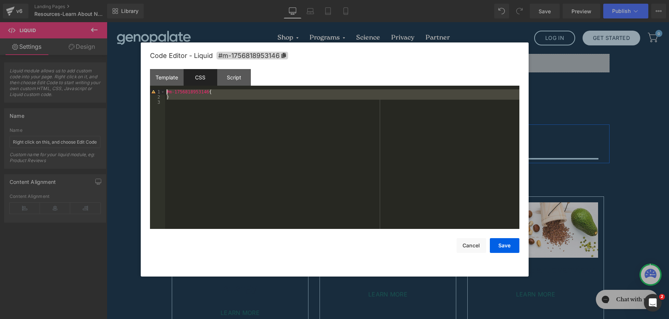
drag, startPoint x: 218, startPoint y: 147, endPoint x: 129, endPoint y: 77, distance: 113.1
click at [129, 77] on body "Liquid You are previewing how the will restyle your page. You can not edit Elem…" at bounding box center [334, 159] width 669 height 319
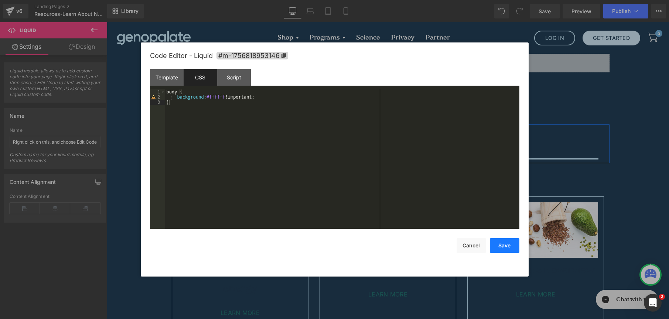
click at [506, 244] on button "Save" at bounding box center [505, 245] width 30 height 15
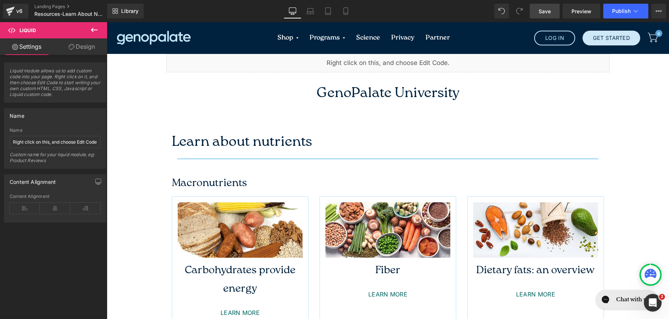
click at [549, 9] on span "Save" at bounding box center [545, 11] width 12 height 8
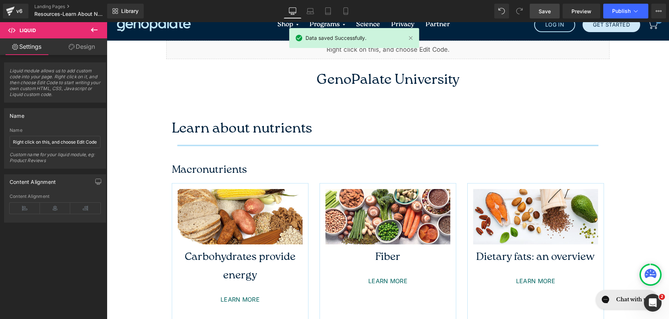
scroll to position [12, 0]
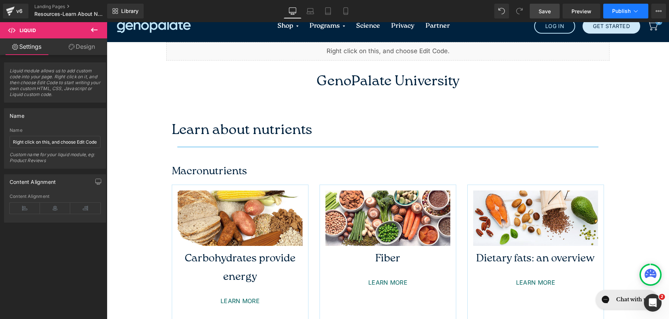
click at [620, 10] on span "Publish" at bounding box center [621, 11] width 18 height 6
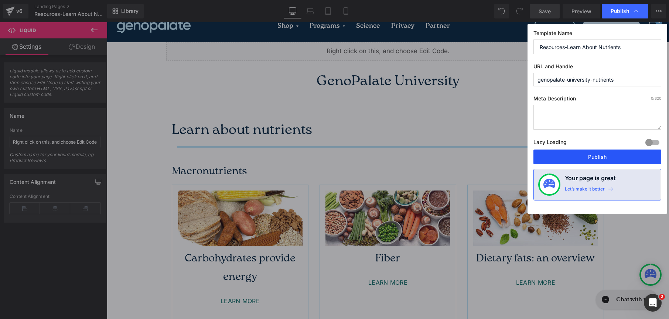
click at [603, 154] on button "Publish" at bounding box center [597, 157] width 128 height 15
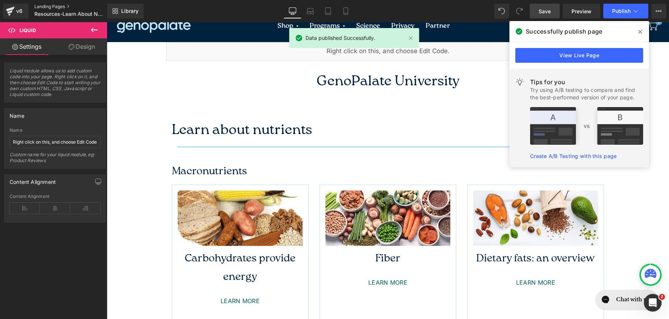
click at [52, 5] on link "Landing Pages" at bounding box center [76, 7] width 85 height 6
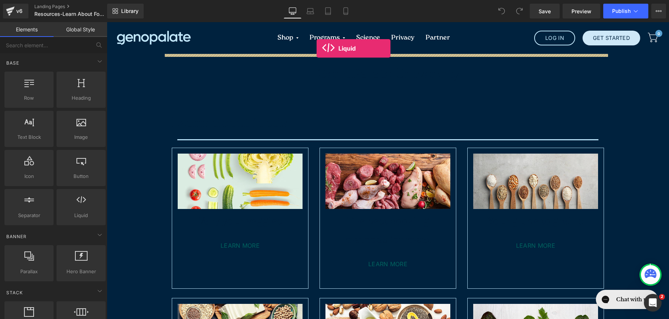
drag, startPoint x: 201, startPoint y: 219, endPoint x: 317, endPoint y: 48, distance: 206.1
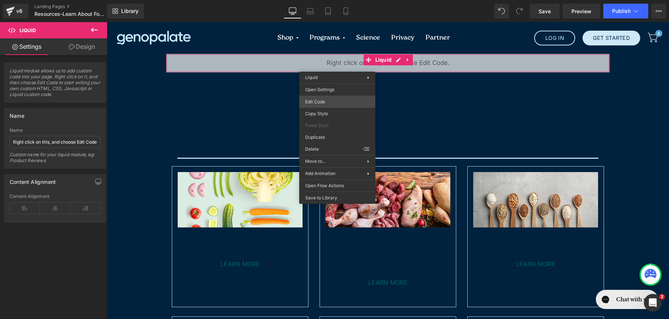
click at [334, 0] on div "Liquid You are previewing how the will restyle your page. You can not edit Elem…" at bounding box center [334, 0] width 669 height 0
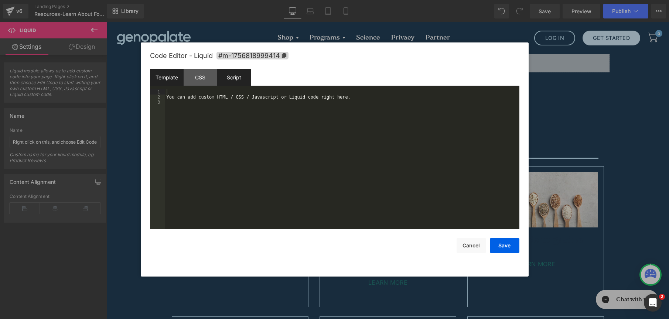
click at [221, 73] on div "Script" at bounding box center [234, 77] width 34 height 17
click at [206, 76] on div "CSS" at bounding box center [201, 77] width 34 height 17
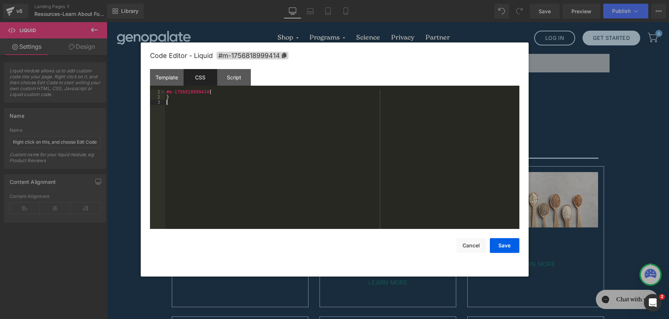
drag, startPoint x: 219, startPoint y: 117, endPoint x: 144, endPoint y: 63, distance: 92.3
click at [144, 63] on div "Code Editor - Liquid #m-1756818999414 Template CSS Script Data 1 2 3 You can ad…" at bounding box center [335, 159] width 388 height 234
click at [506, 243] on button "Save" at bounding box center [505, 245] width 30 height 15
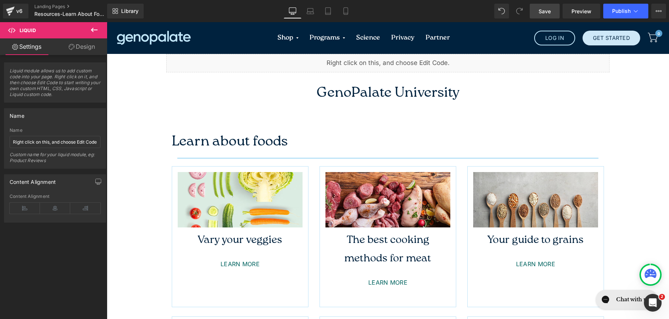
click at [546, 13] on span "Save" at bounding box center [545, 11] width 12 height 8
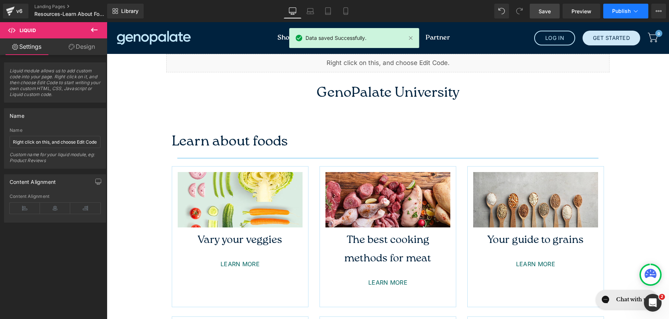
click at [623, 9] on span "Publish" at bounding box center [621, 11] width 18 height 6
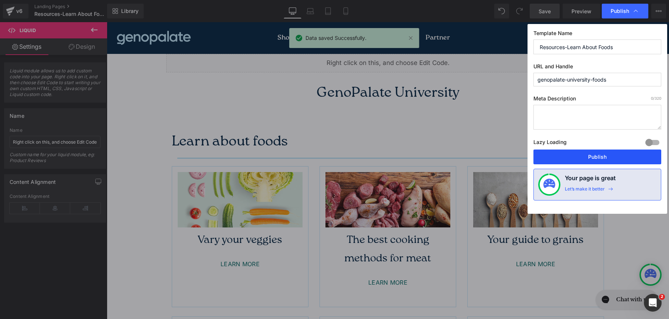
click at [617, 156] on button "Publish" at bounding box center [597, 157] width 128 height 15
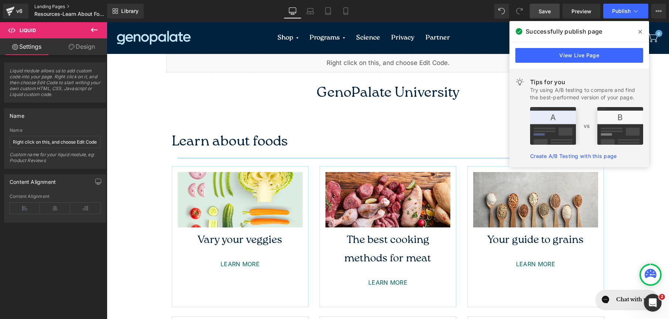
click at [54, 4] on link "Landing Pages" at bounding box center [76, 7] width 85 height 6
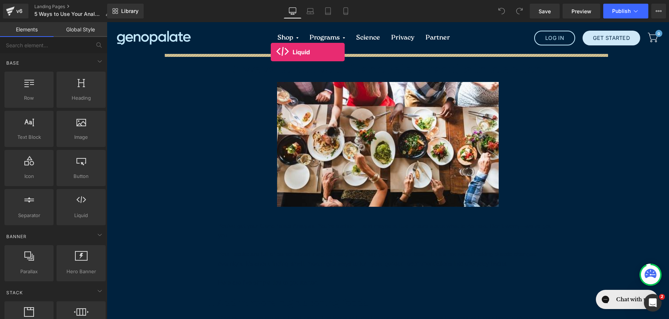
drag, startPoint x: 192, startPoint y: 234, endPoint x: 271, endPoint y: 52, distance: 198.4
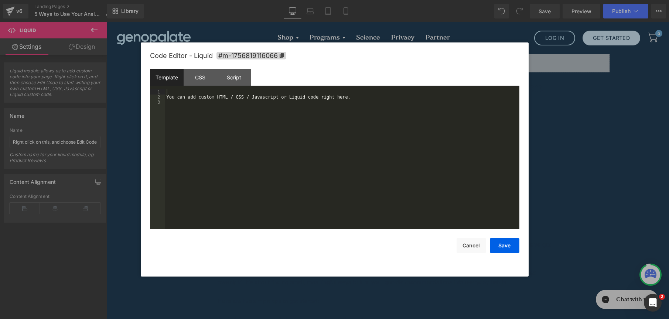
click at [332, 0] on div "Liquid You are previewing how the will restyle your page. You can not edit Elem…" at bounding box center [334, 0] width 669 height 0
click at [212, 79] on div "CSS" at bounding box center [201, 77] width 34 height 17
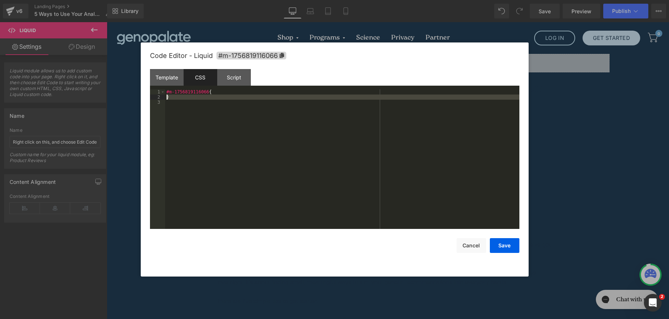
drag, startPoint x: 233, startPoint y: 143, endPoint x: 130, endPoint y: 82, distance: 120.1
click at [130, 82] on body "Liquid You are previewing how the will restyle your page. You can not edit Elem…" at bounding box center [334, 159] width 669 height 319
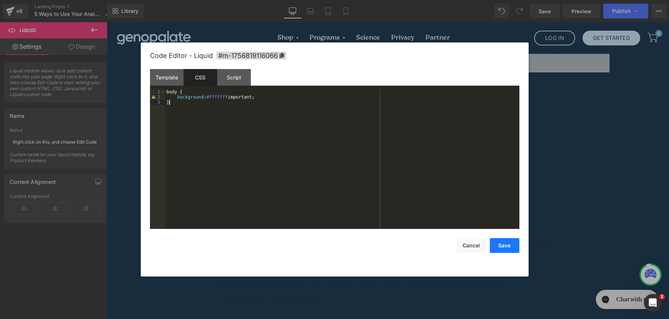
click at [503, 246] on button "Save" at bounding box center [505, 245] width 30 height 15
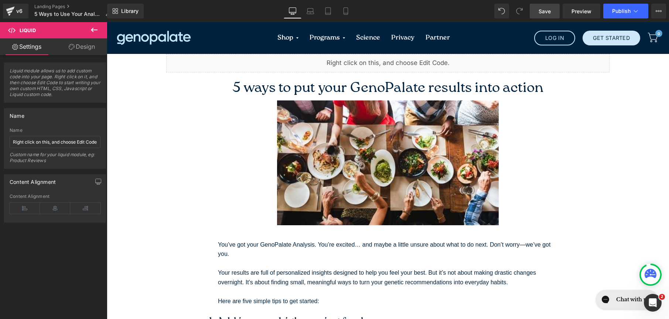
click at [542, 12] on span "Save" at bounding box center [545, 11] width 12 height 8
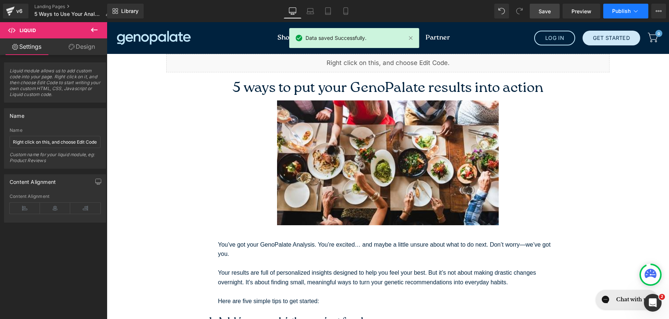
click at [625, 11] on span "Publish" at bounding box center [621, 11] width 18 height 6
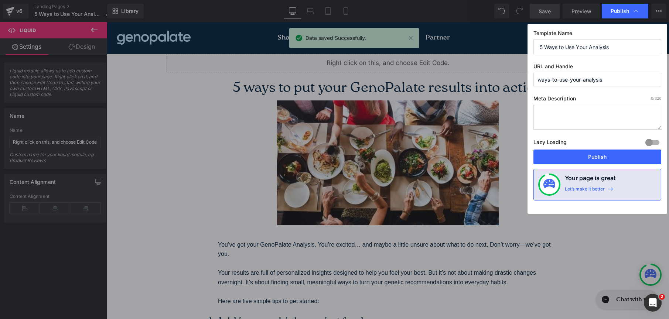
click at [591, 165] on div "Template Name 5 Ways to Use Your Analysis URL and Handle ways-to-use-your-analy…" at bounding box center [598, 119] width 140 height 190
click at [591, 163] on button "Publish" at bounding box center [597, 157] width 128 height 15
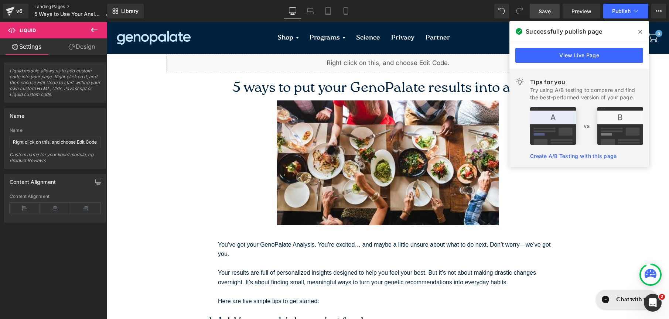
click at [59, 5] on link "Landing Pages" at bounding box center [75, 7] width 82 height 6
